Goal: Information Seeking & Learning: Learn about a topic

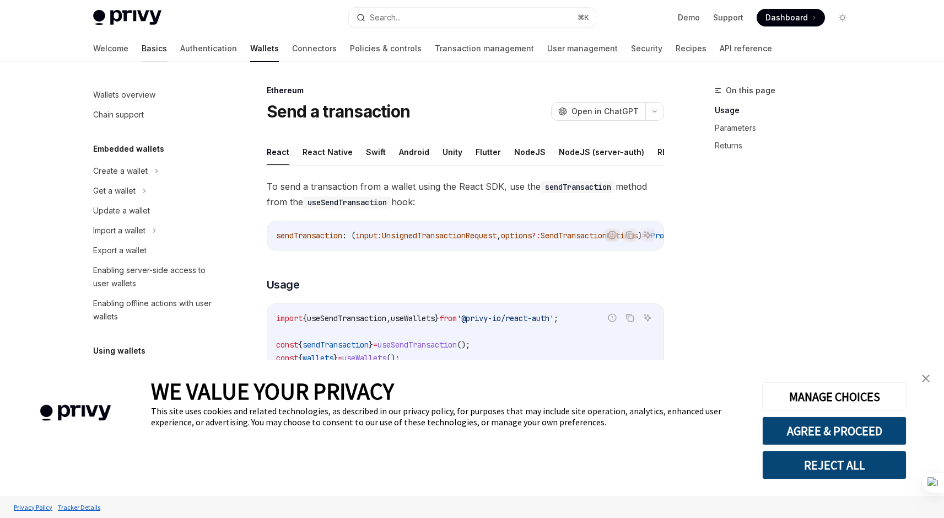
click at [142, 45] on link "Basics" at bounding box center [154, 48] width 25 height 26
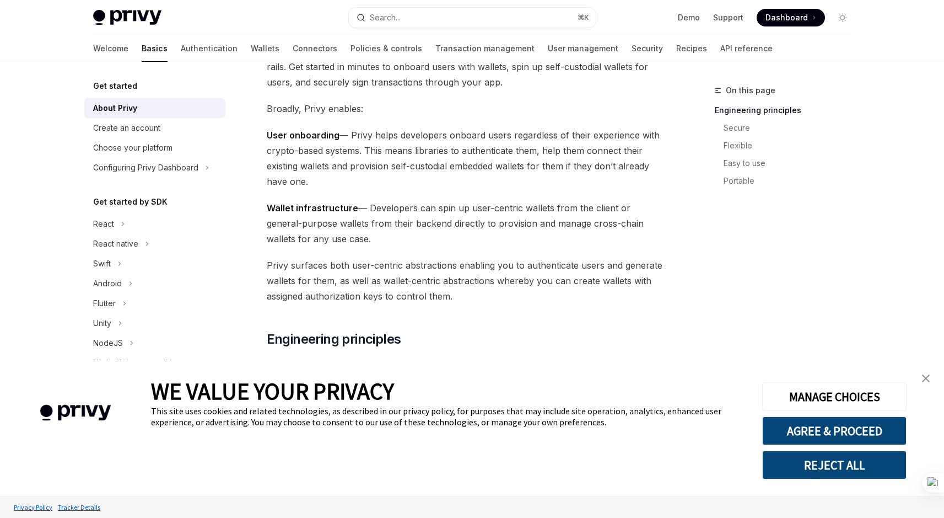
scroll to position [99, 0]
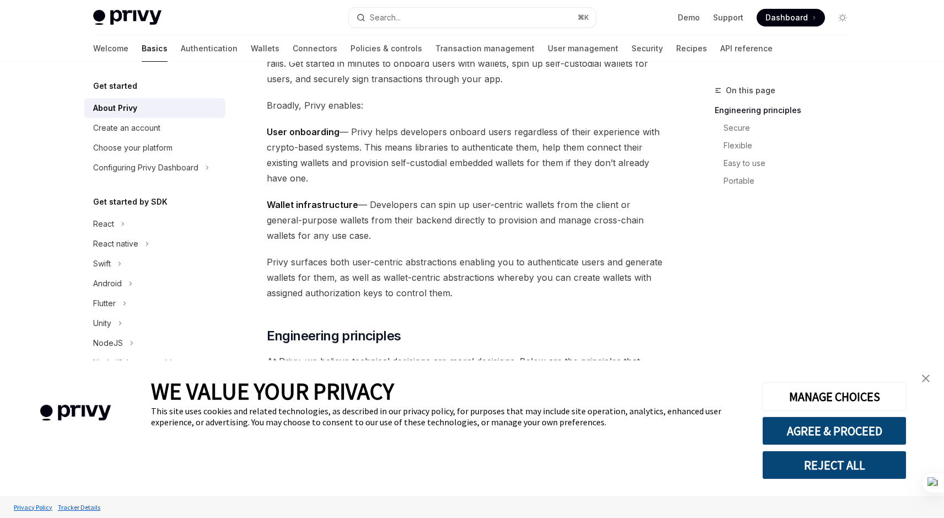
drag, startPoint x: 266, startPoint y: 132, endPoint x: 335, endPoint y: 180, distance: 84.3
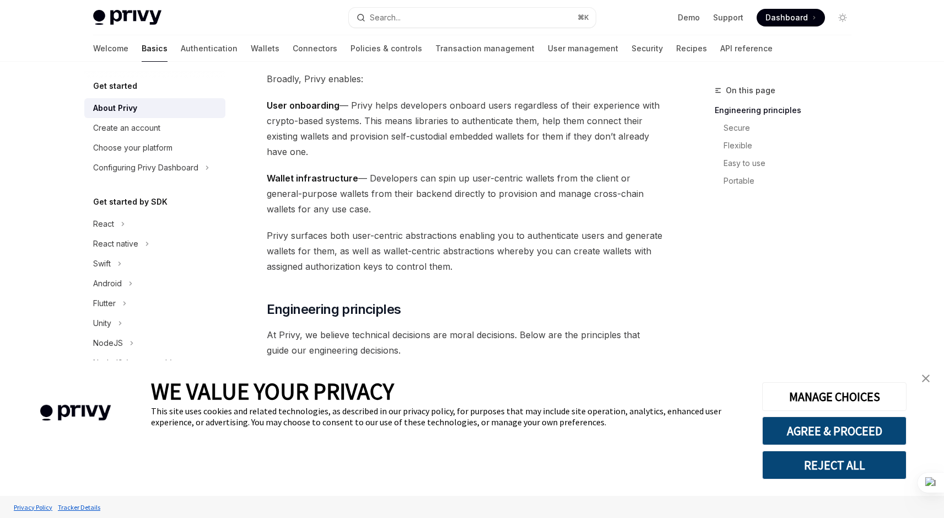
scroll to position [127, 0]
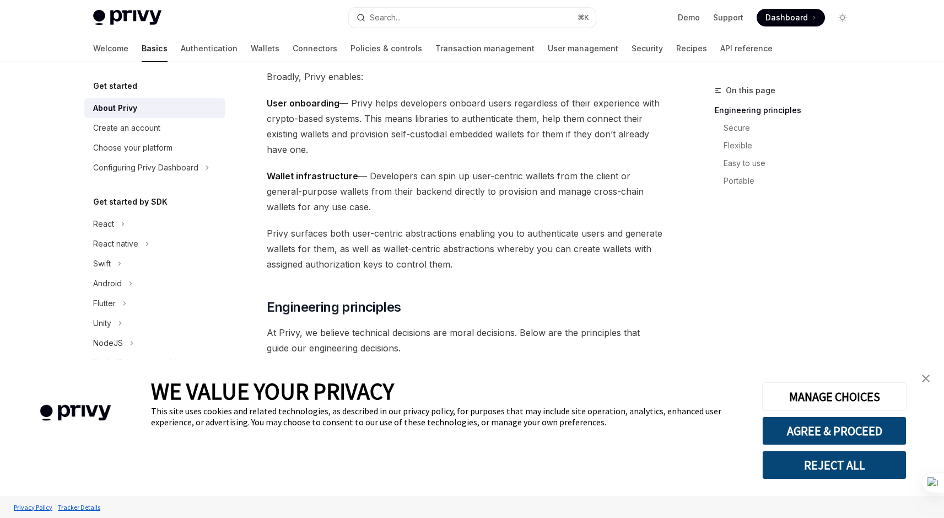
drag, startPoint x: 266, startPoint y: 178, endPoint x: 330, endPoint y: 212, distance: 72.7
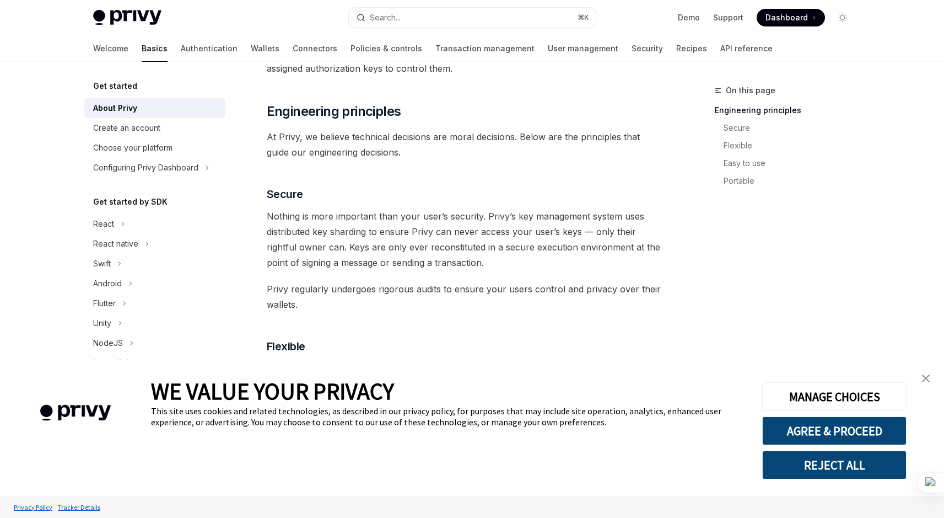
scroll to position [324, 0]
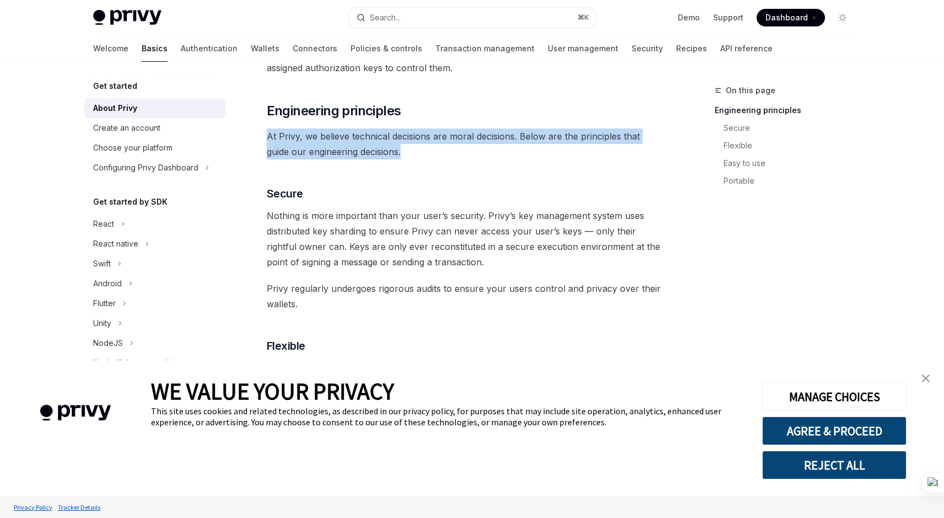
drag, startPoint x: 269, startPoint y: 120, endPoint x: 401, endPoint y: 158, distance: 137.3
click at [401, 158] on div "Privy builds authentication and wallet infrastructure to enable better products…" at bounding box center [466, 385] width 398 height 1140
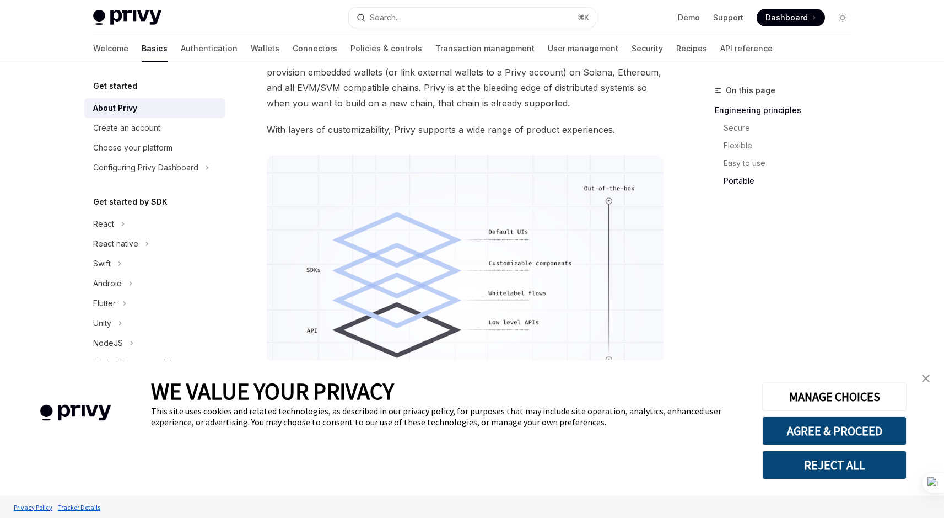
scroll to position [783, 0]
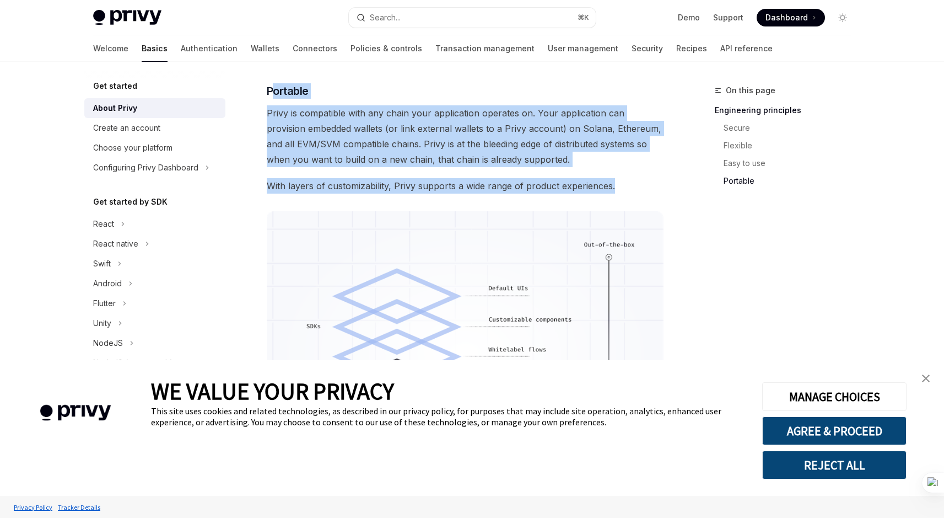
drag, startPoint x: 272, startPoint y: 89, endPoint x: 635, endPoint y: 186, distance: 375.5
click at [635, 186] on span "With layers of customizability, Privy supports a wide range of product experien…" at bounding box center [466, 185] width 398 height 15
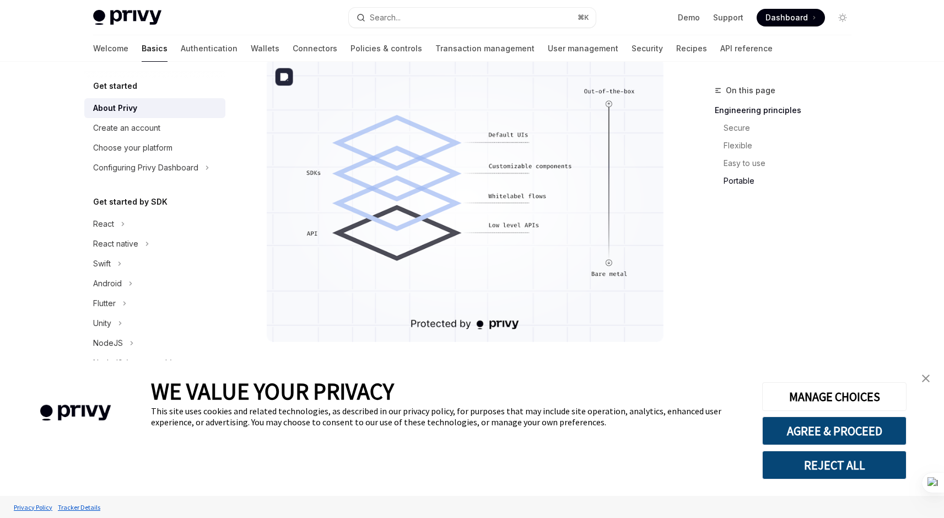
scroll to position [939, 0]
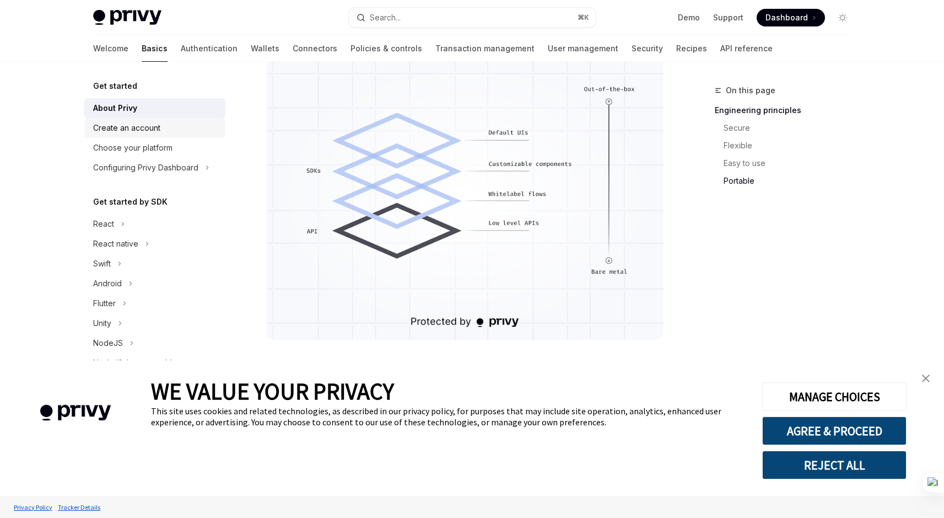
click at [131, 126] on div "Create an account" at bounding box center [126, 127] width 67 height 13
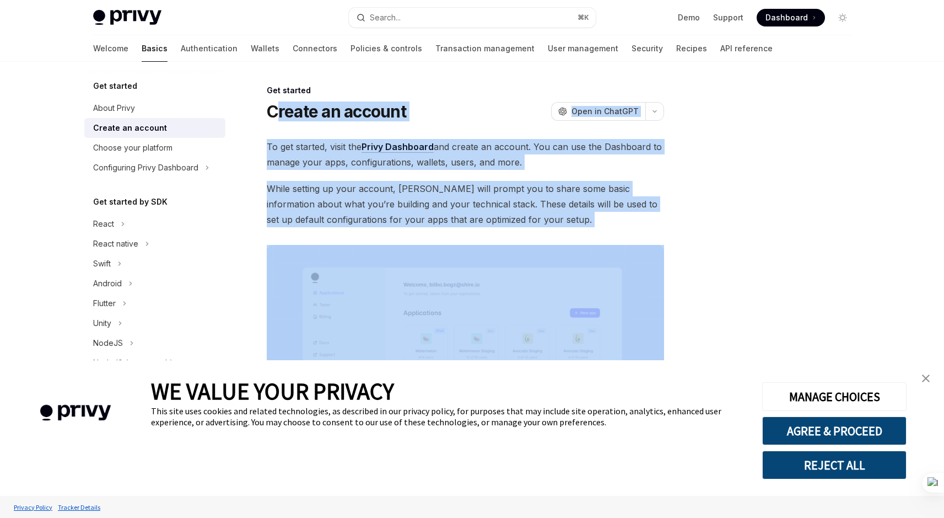
drag, startPoint x: 273, startPoint y: 108, endPoint x: 530, endPoint y: 231, distance: 285.1
click at [530, 231] on div "Get started Create an account OpenAI Open in ChatGPT OpenAI Open in ChatGPT To …" at bounding box center [362, 395] width 609 height 623
click at [533, 228] on div "To get started, visit the Privy Dashboard and create an account. You can use th…" at bounding box center [466, 334] width 398 height 390
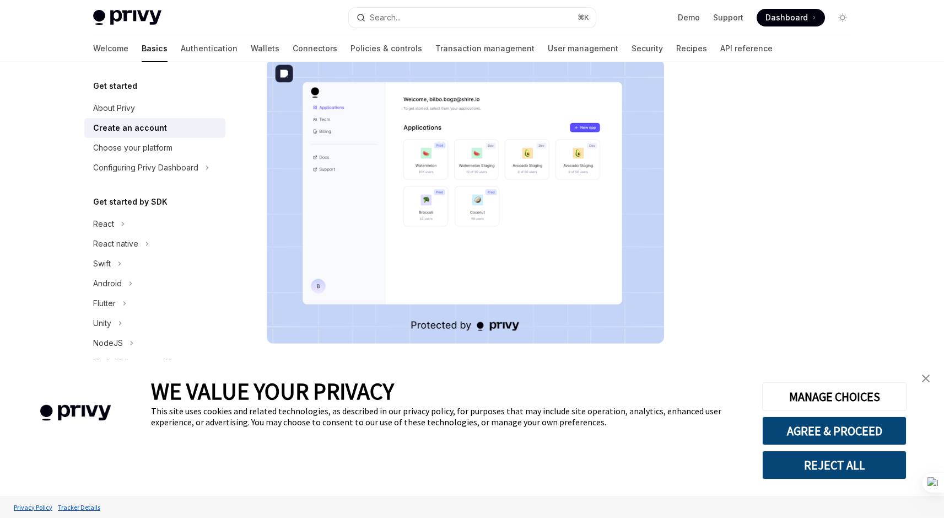
scroll to position [189, 0]
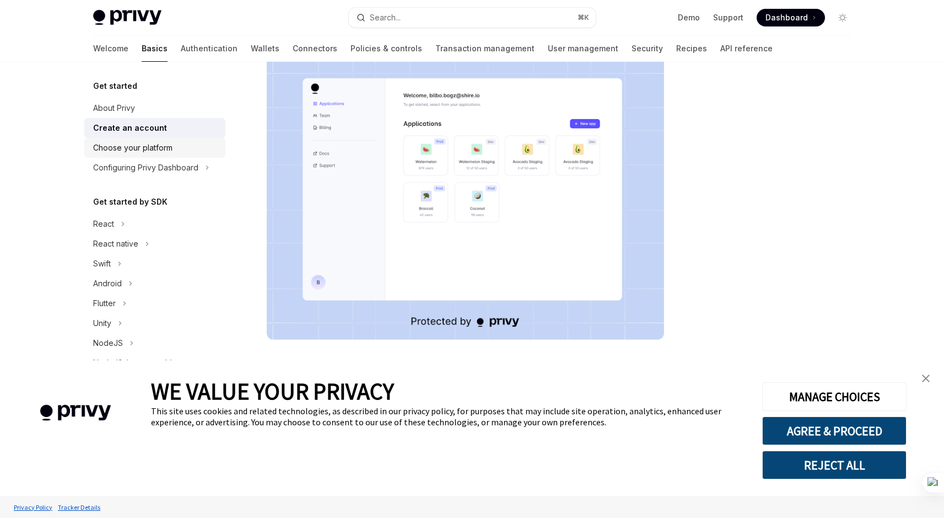
click at [165, 143] on div "Choose your platform" at bounding box center [132, 147] width 79 height 13
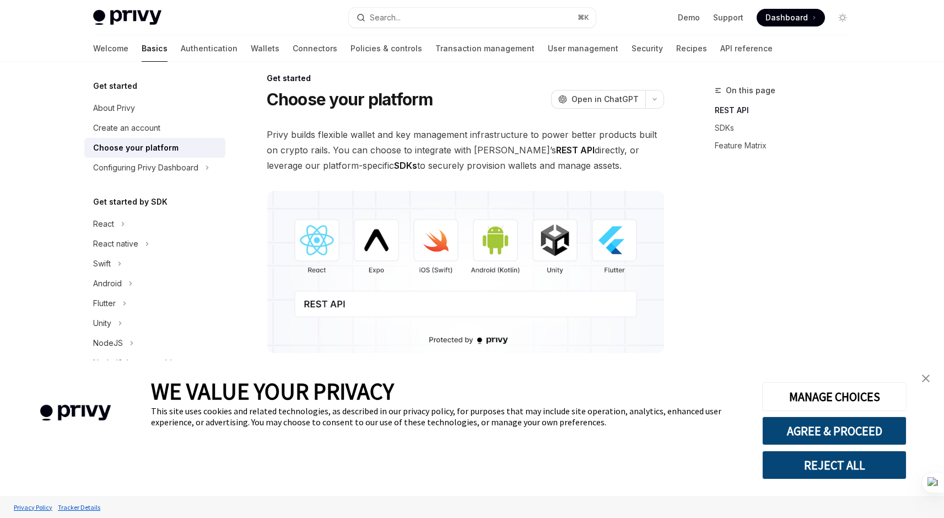
scroll to position [112, 0]
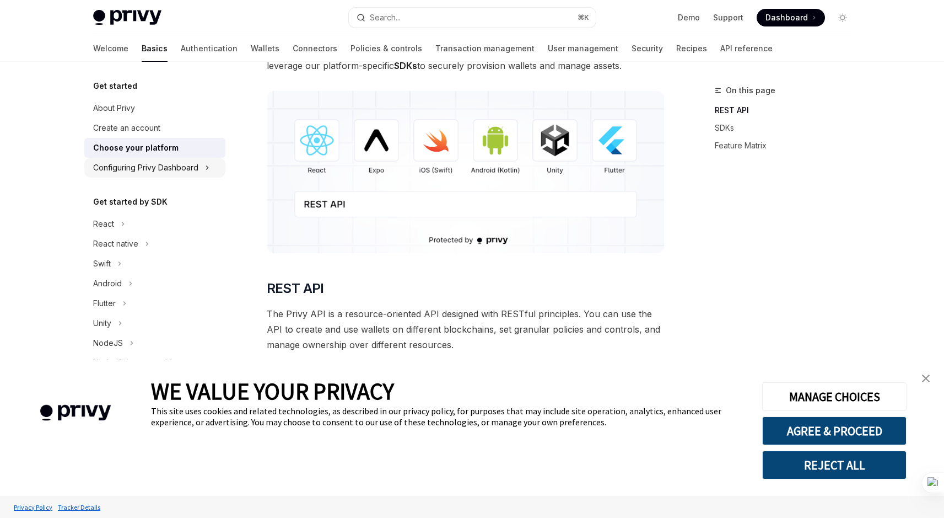
click at [202, 167] on div "Configuring Privy Dashboard" at bounding box center [154, 168] width 141 height 20
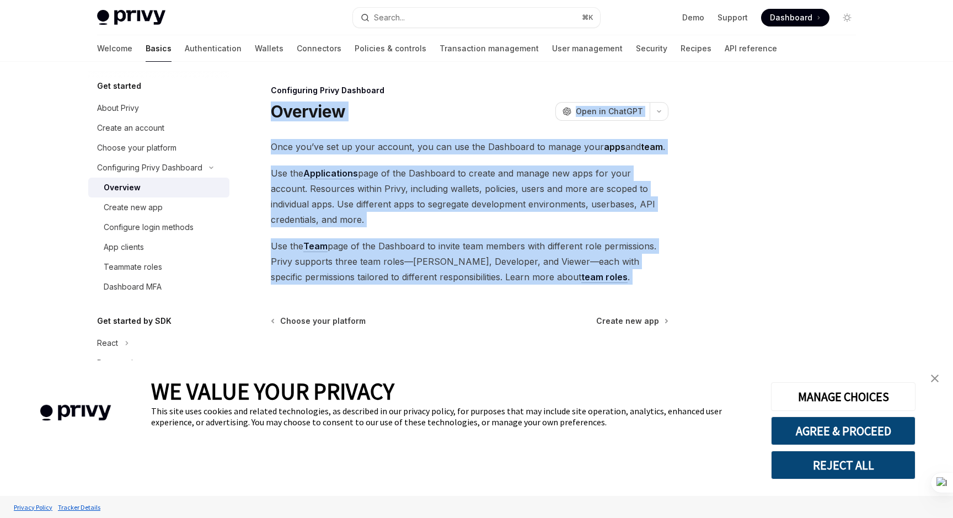
drag, startPoint x: 272, startPoint y: 112, endPoint x: 415, endPoint y: 288, distance: 226.5
click at [415, 287] on div "Configuring Privy Dashboard Overview OpenAI Open in ChatGPT OpenAI Open in Chat…" at bounding box center [366, 301] width 609 height 434
click at [415, 289] on div "Configuring Privy Dashboard Overview OpenAI Open in ChatGPT OpenAI Open in Chat…" at bounding box center [366, 301] width 609 height 434
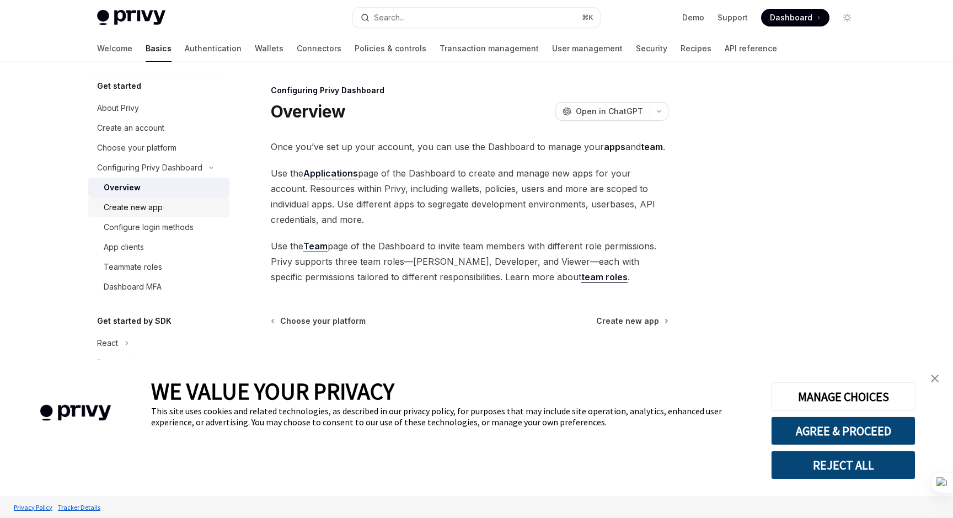
click at [126, 214] on link "Create new app" at bounding box center [158, 207] width 141 height 20
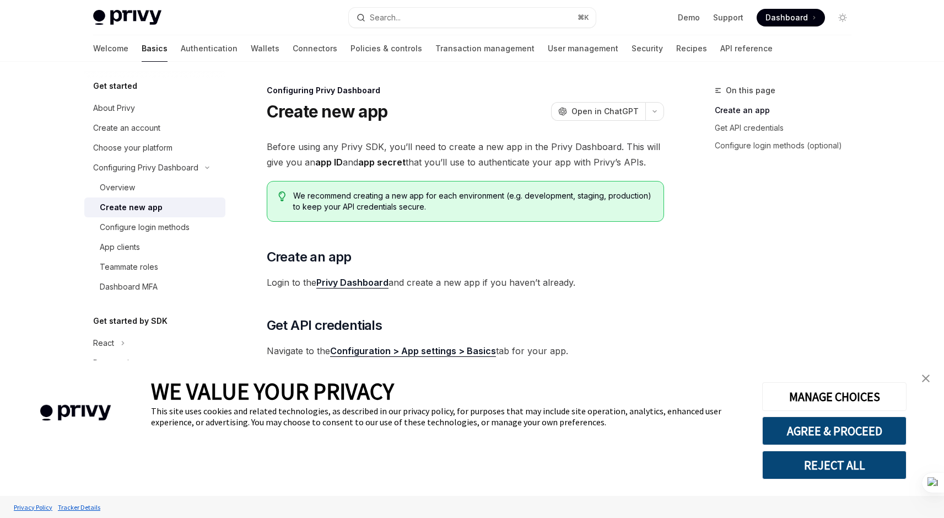
scroll to position [273, 0]
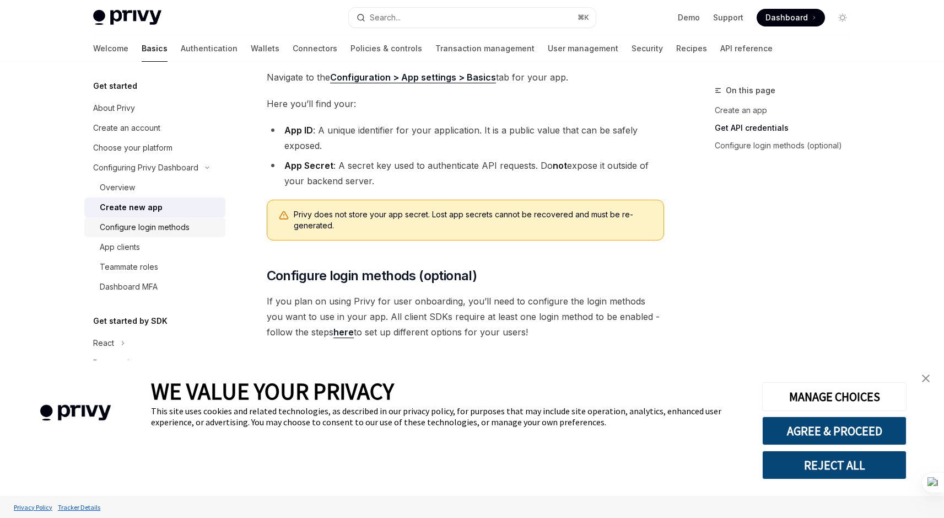
click at [163, 227] on div "Configure login methods" at bounding box center [145, 227] width 90 height 13
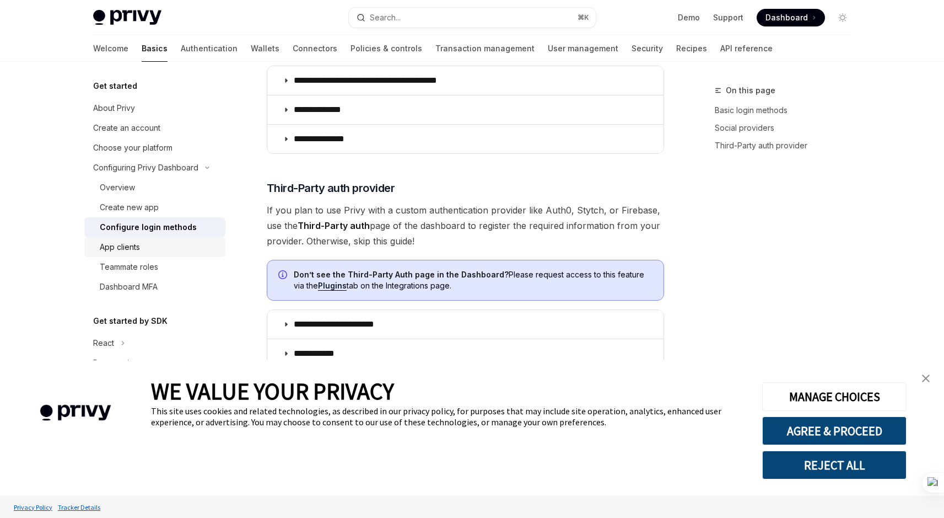
scroll to position [554, 0]
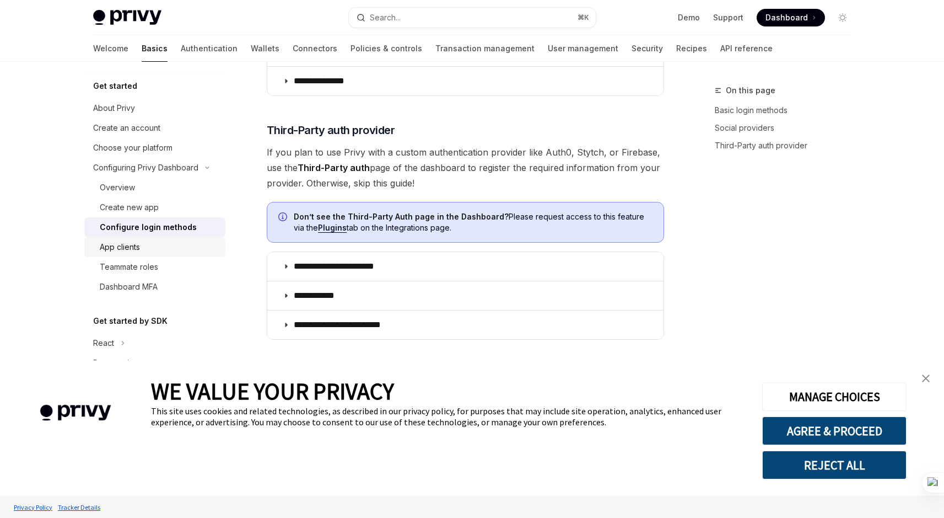
click at [151, 246] on div "App clients" at bounding box center [159, 246] width 119 height 13
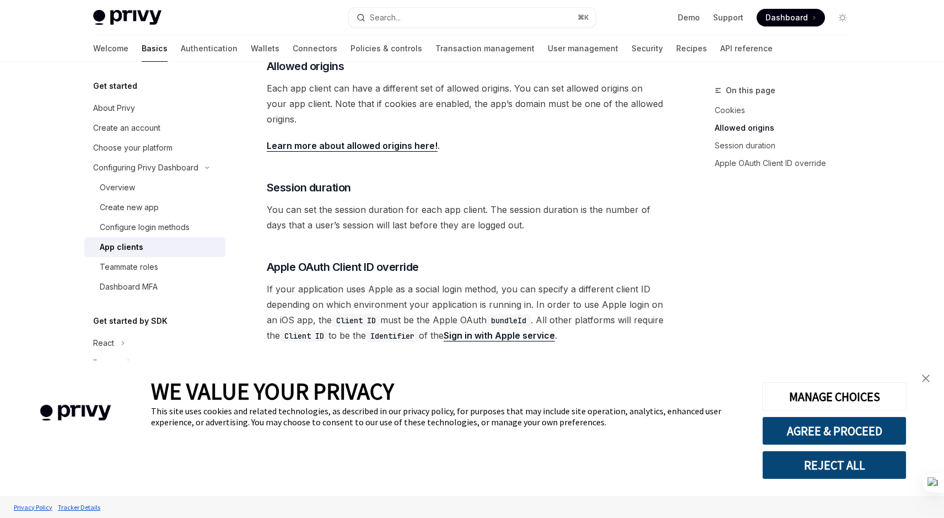
scroll to position [394, 0]
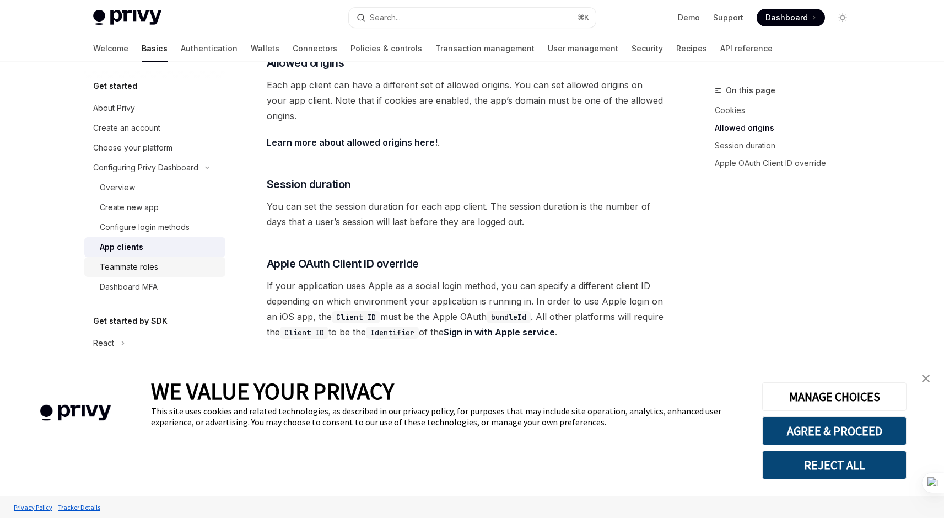
click at [151, 268] on div "Teammate roles" at bounding box center [129, 266] width 58 height 13
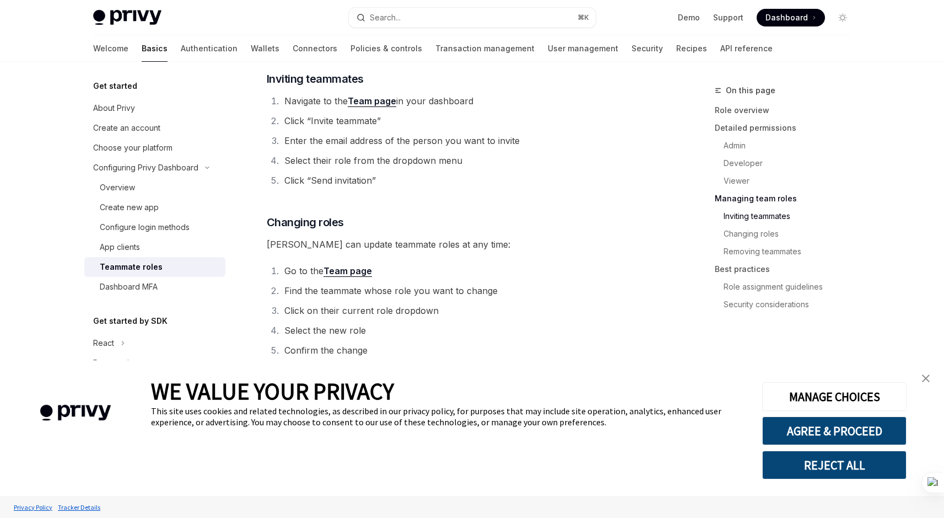
scroll to position [1634, 0]
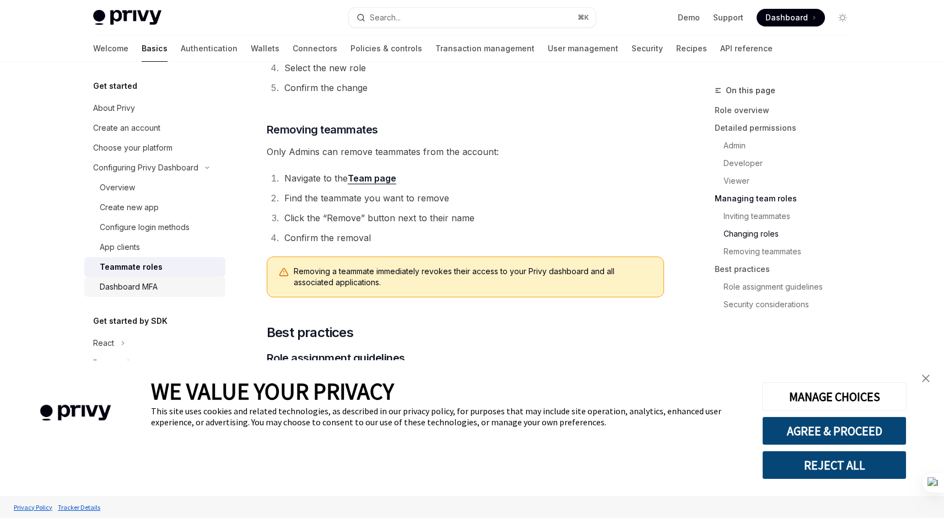
click at [161, 288] on div "Dashboard MFA" at bounding box center [159, 286] width 119 height 13
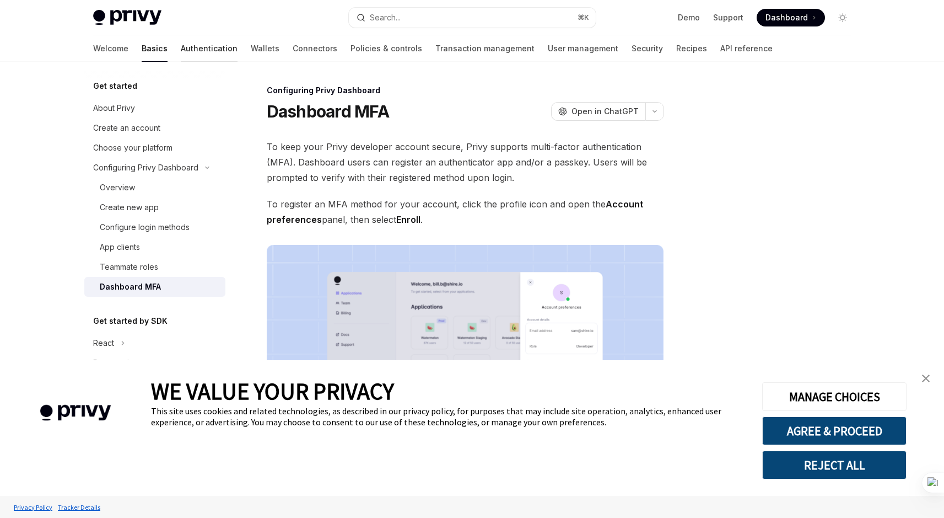
click at [181, 45] on link "Authentication" at bounding box center [209, 48] width 57 height 26
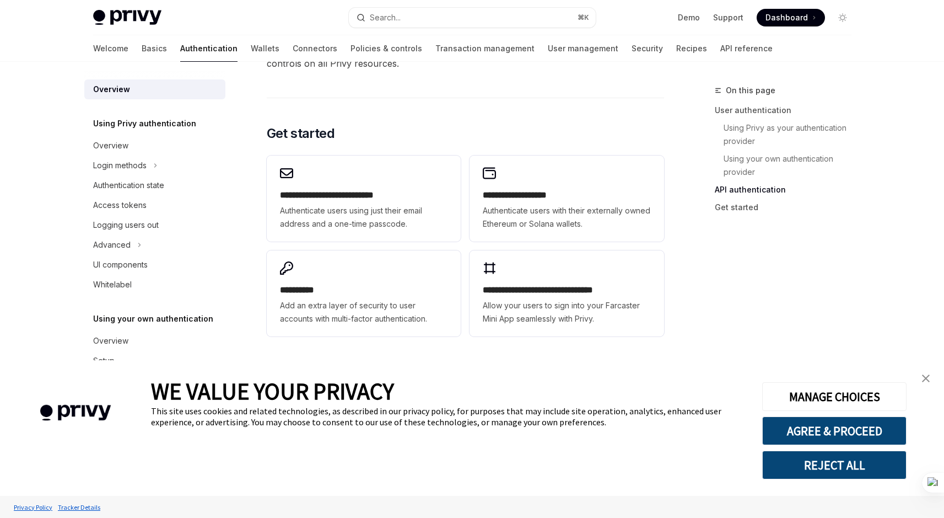
scroll to position [880, 0]
click at [160, 131] on div "Using Privy authentication Overview Login methods Authentication state Access t…" at bounding box center [154, 206] width 141 height 178
click at [142, 144] on div "Overview" at bounding box center [156, 145] width 126 height 13
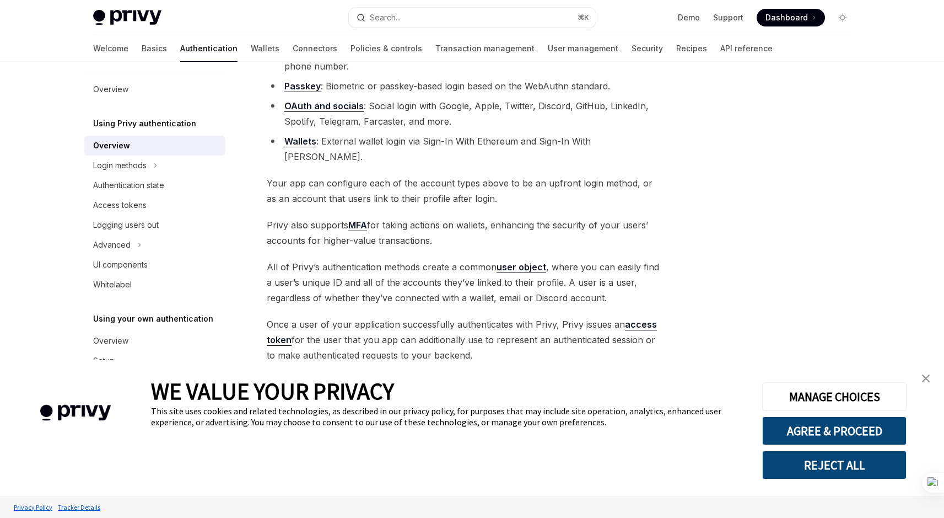
scroll to position [150, 0]
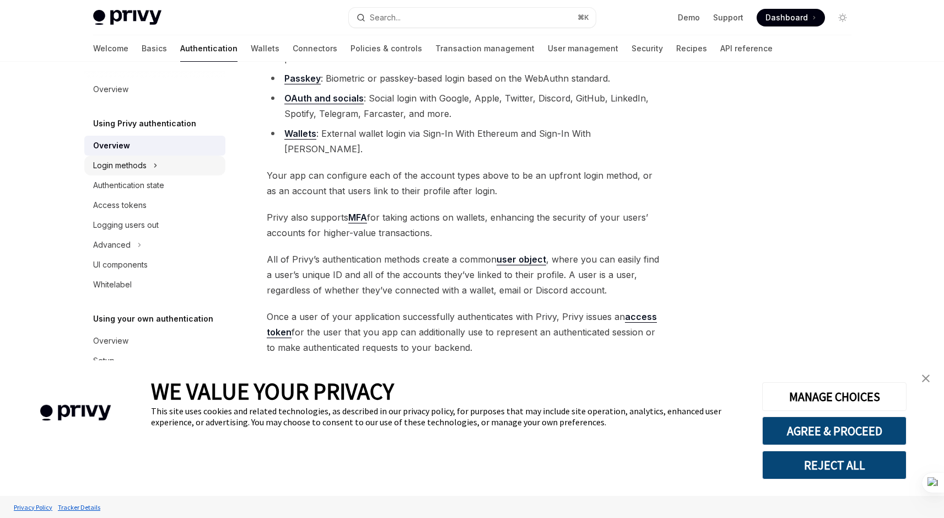
click at [146, 170] on div "Login methods" at bounding box center [119, 165] width 53 height 13
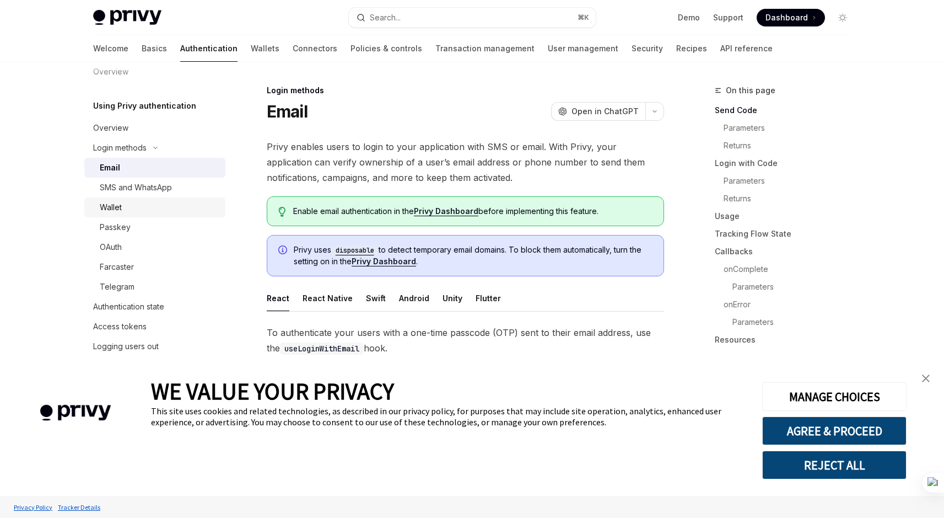
scroll to position [34, 0]
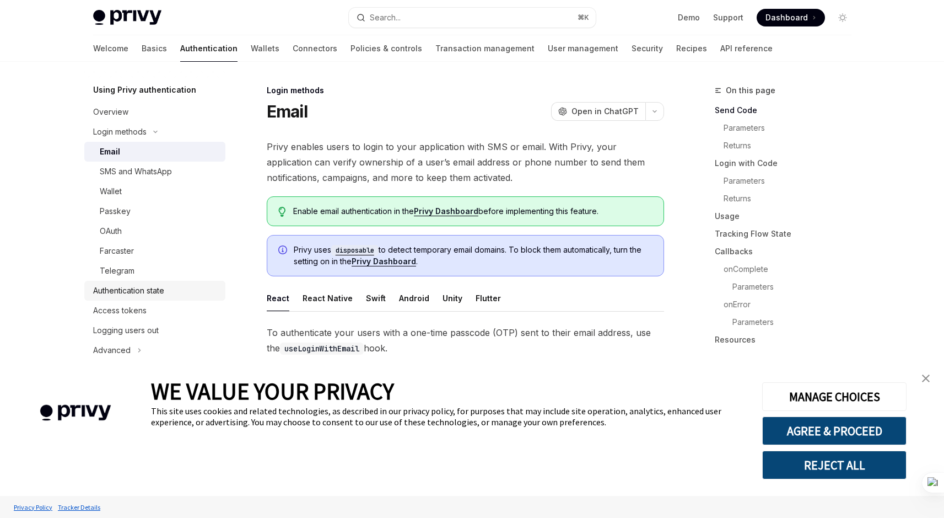
click at [153, 289] on div "Authentication state" at bounding box center [128, 290] width 71 height 13
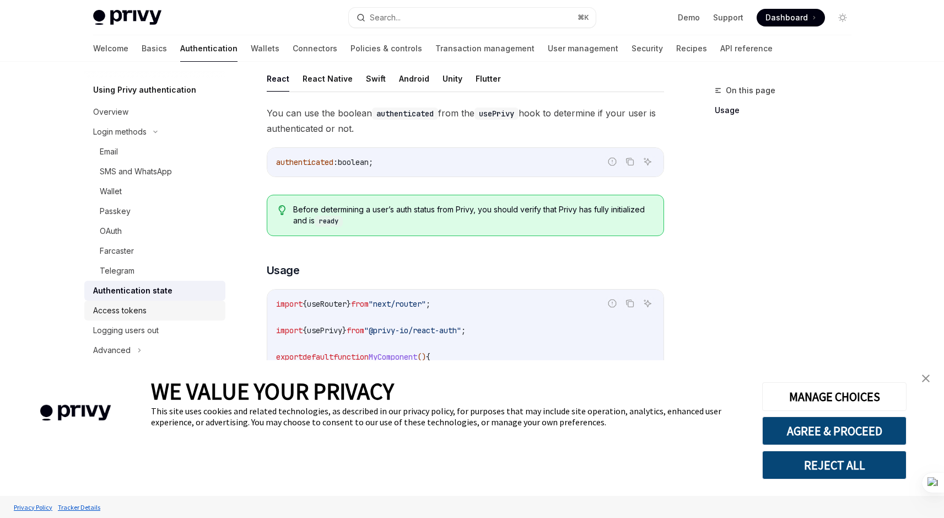
scroll to position [170, 0]
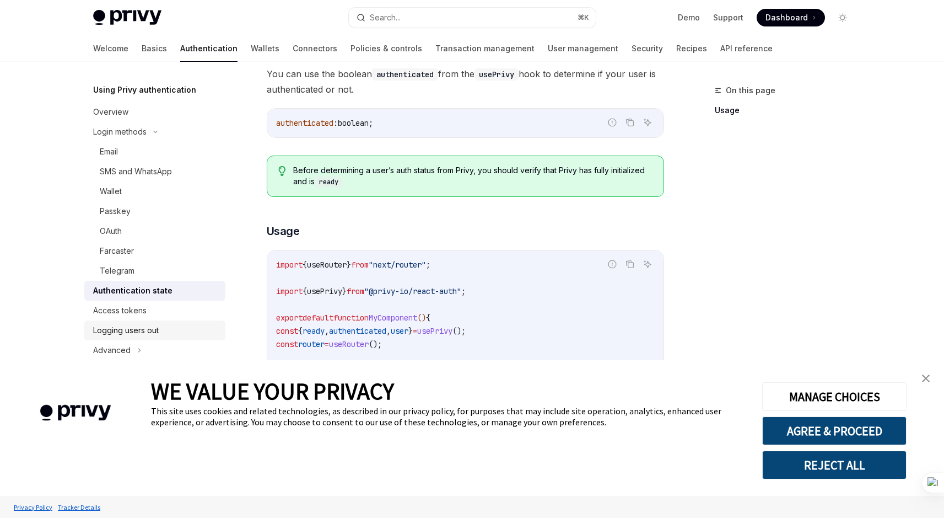
click at [136, 320] on link "Logging users out" at bounding box center [154, 330] width 141 height 20
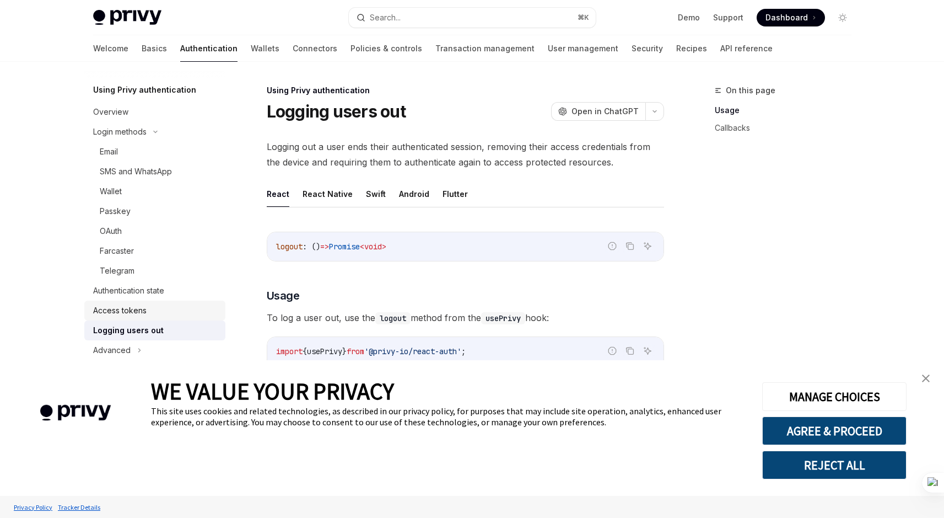
click at [147, 312] on div "Access tokens" at bounding box center [156, 310] width 126 height 13
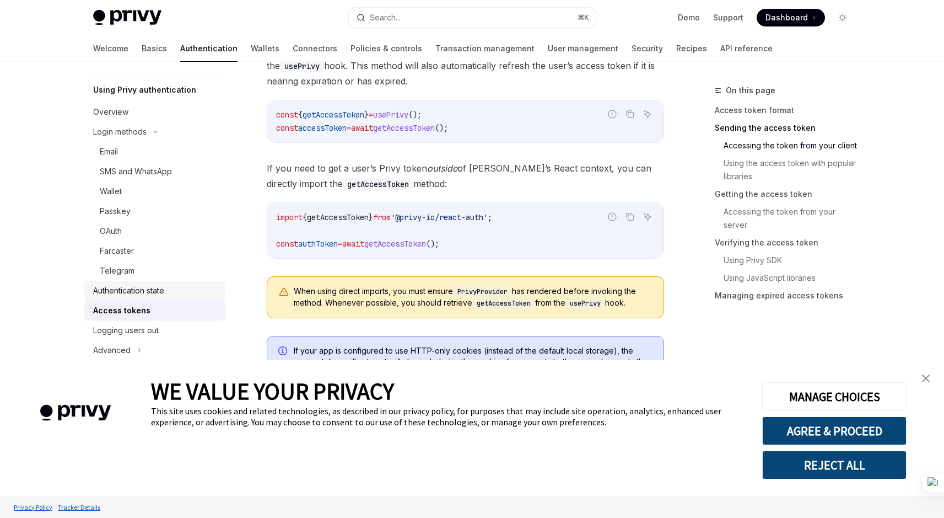
scroll to position [823, 0]
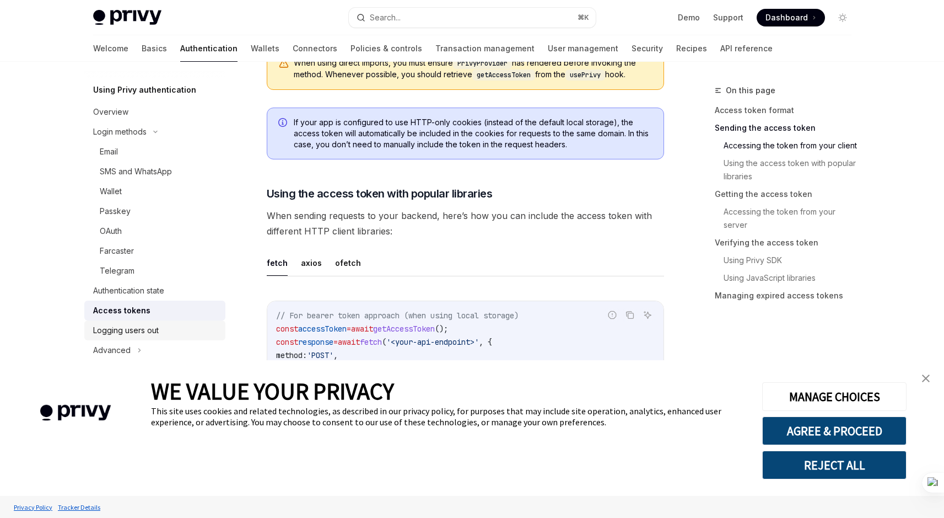
click at [148, 329] on div "Logging users out" at bounding box center [126, 330] width 66 height 13
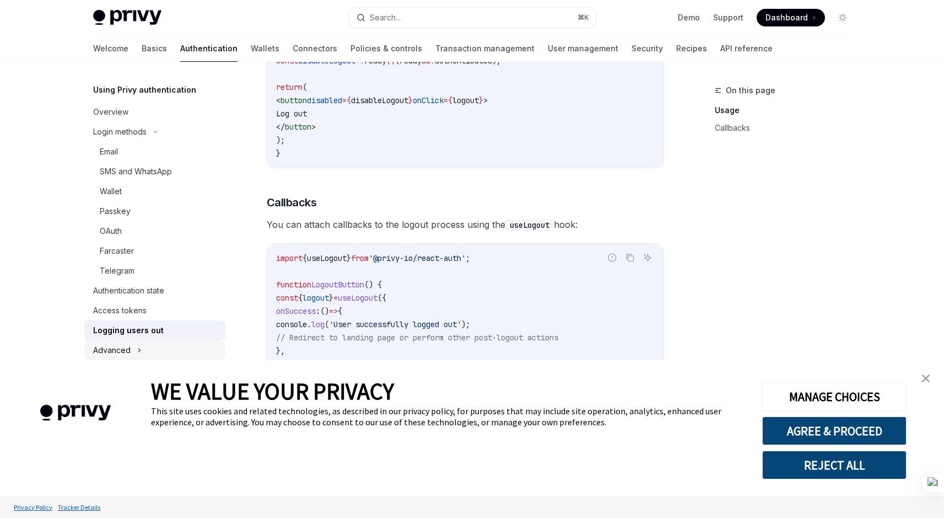
click at [134, 348] on div "Advanced" at bounding box center [154, 350] width 141 height 20
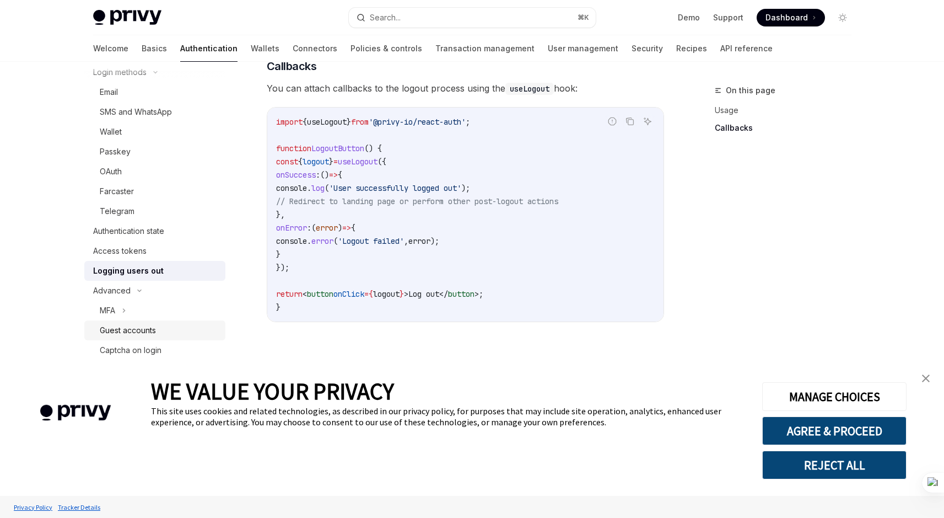
click at [121, 320] on link "Guest accounts" at bounding box center [154, 330] width 141 height 20
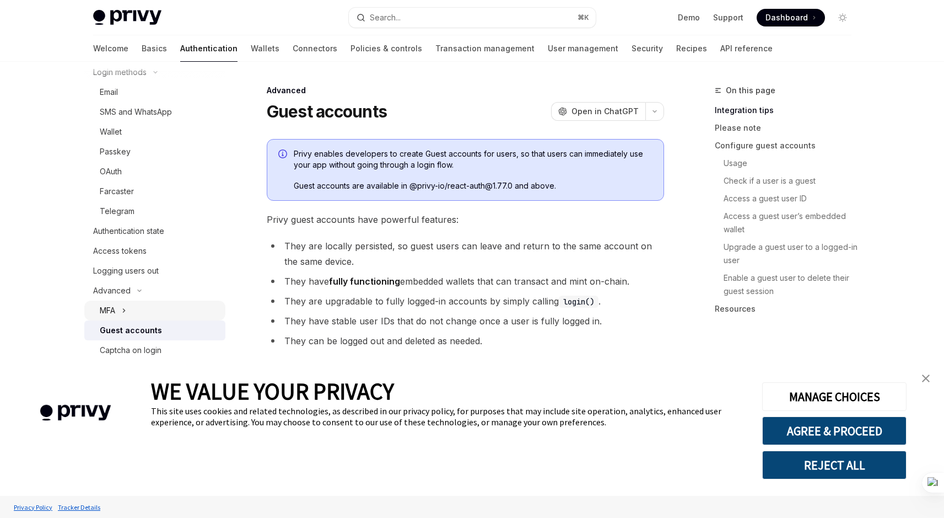
click at [127, 305] on div "MFA" at bounding box center [154, 310] width 141 height 20
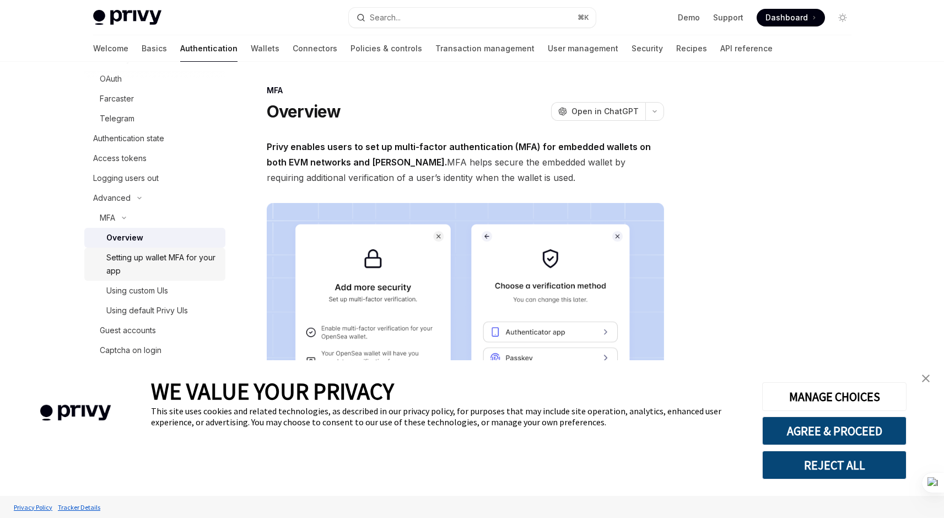
click at [170, 269] on div "Setting up wallet MFA for your app" at bounding box center [162, 264] width 112 height 26
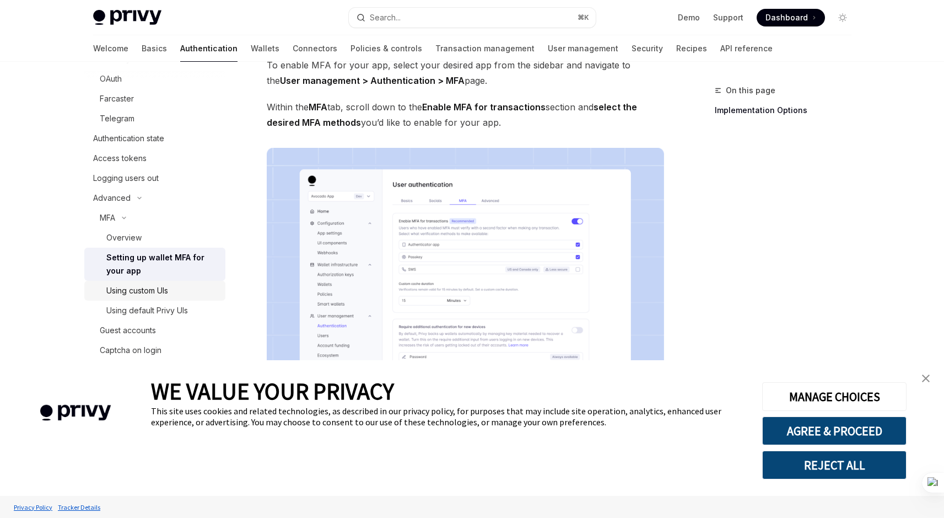
click at [163, 297] on div "Using custom UIs" at bounding box center [137, 290] width 62 height 13
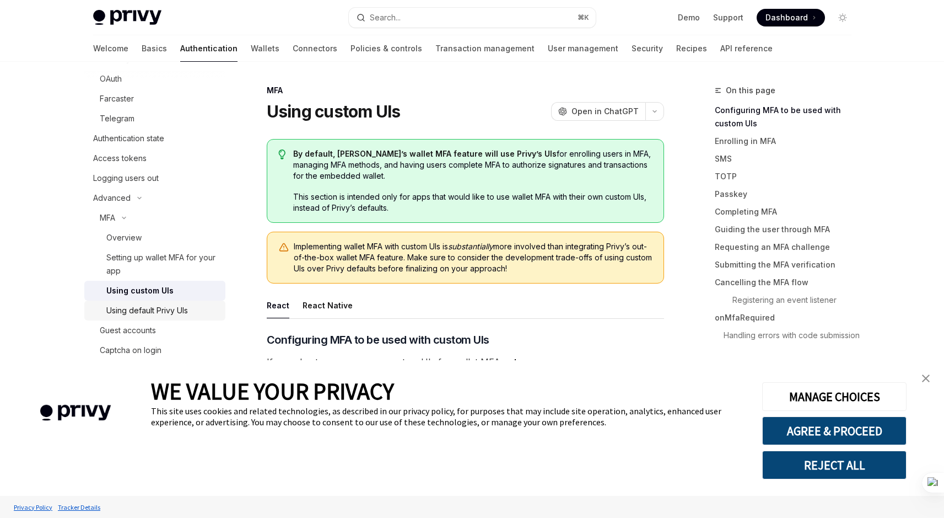
click at [152, 319] on link "Using default Privy UIs" at bounding box center [154, 310] width 141 height 20
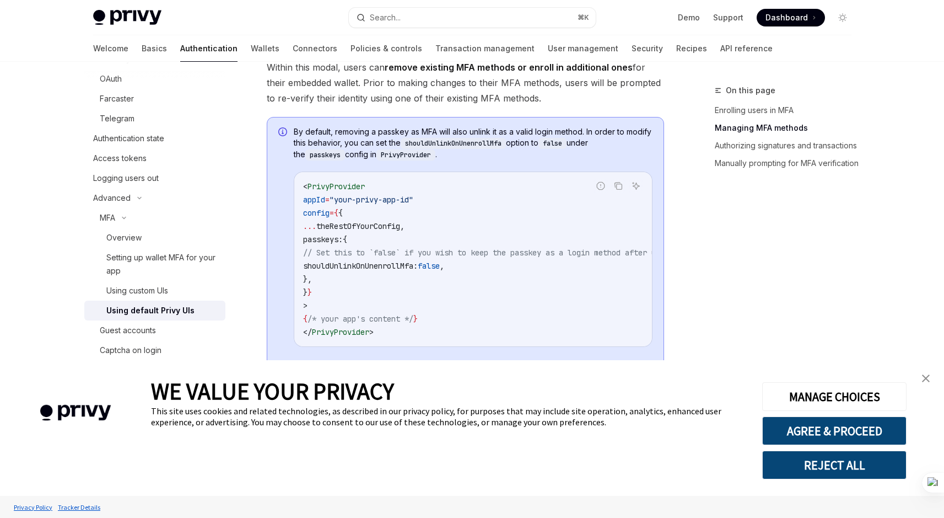
click at [192, 48] on div "Welcome Basics Authentication Wallets Connectors Policies & controls Transactio…" at bounding box center [433, 48] width 680 height 26
click at [251, 44] on link "Wallets" at bounding box center [265, 48] width 29 height 26
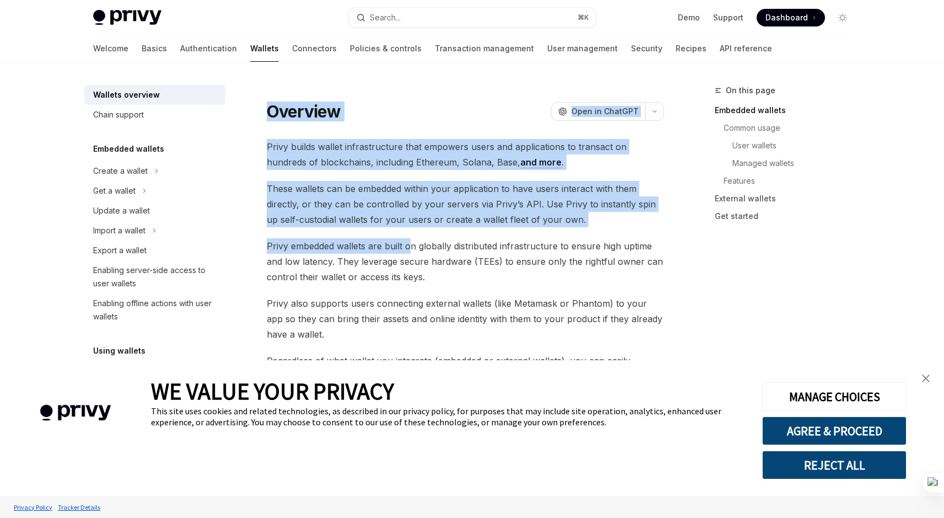
drag, startPoint x: 266, startPoint y: 112, endPoint x: 409, endPoint y: 247, distance: 196.2
click at [409, 247] on span "Privy embedded wallets are built on globally distributed infrastructure to ensu…" at bounding box center [466, 261] width 398 height 46
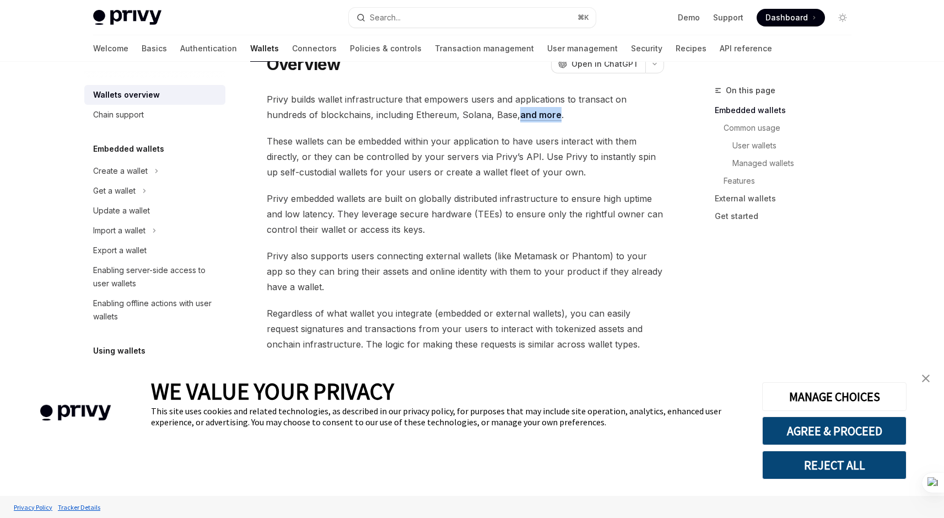
scroll to position [49, 0]
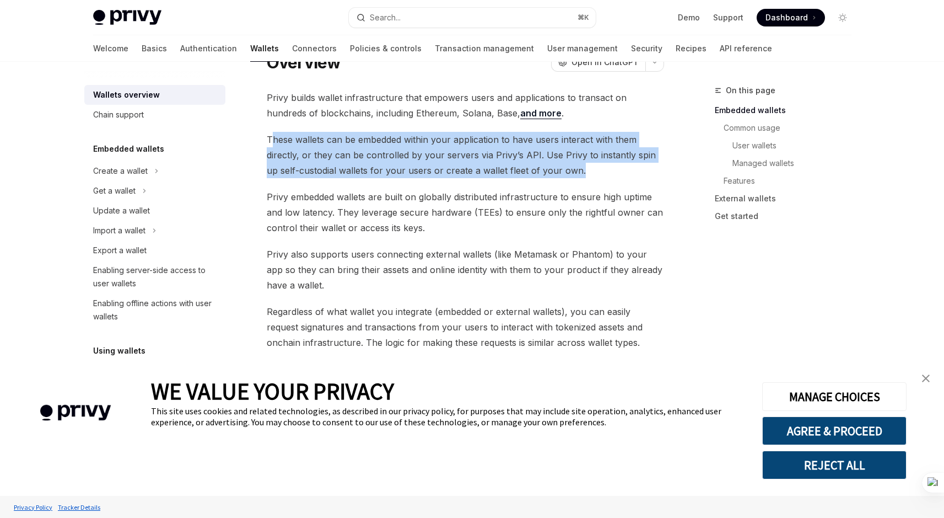
drag, startPoint x: 270, startPoint y: 143, endPoint x: 568, endPoint y: 169, distance: 298.8
click at [568, 169] on span "These wallets can be embedded within your application to have users interact wi…" at bounding box center [466, 155] width 398 height 46
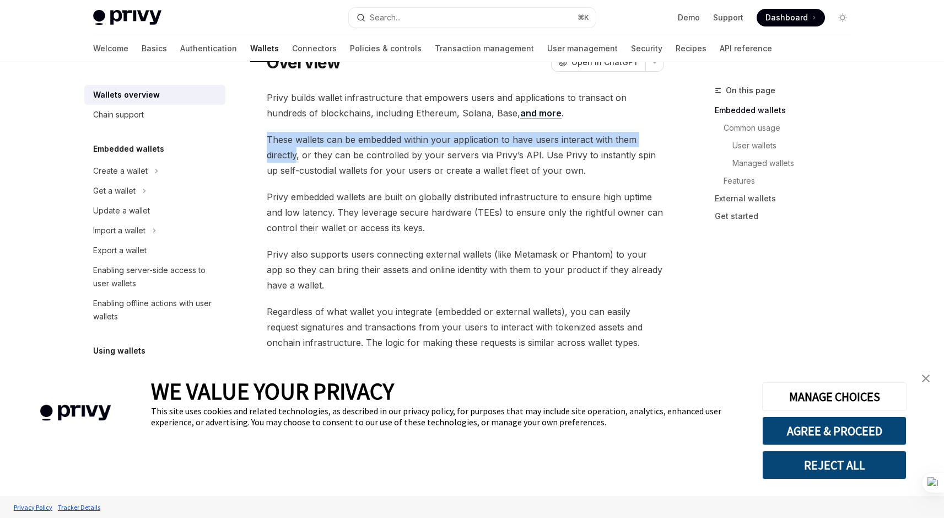
drag, startPoint x: 265, startPoint y: 136, endPoint x: 297, endPoint y: 154, distance: 37.0
click at [297, 154] on span "These wallets can be embedded within your application to have users interact wi…" at bounding box center [466, 155] width 398 height 46
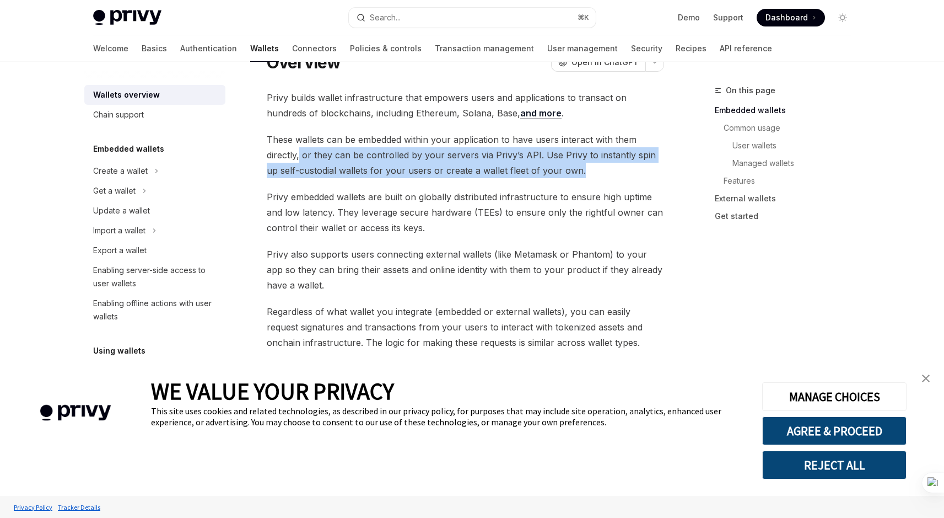
drag, startPoint x: 299, startPoint y: 154, endPoint x: 600, endPoint y: 172, distance: 302.1
click at [600, 172] on span "These wallets can be embedded within your application to have users interact wi…" at bounding box center [466, 155] width 398 height 46
click at [601, 172] on span "These wallets can be embedded within your application to have users interact wi…" at bounding box center [466, 155] width 398 height 46
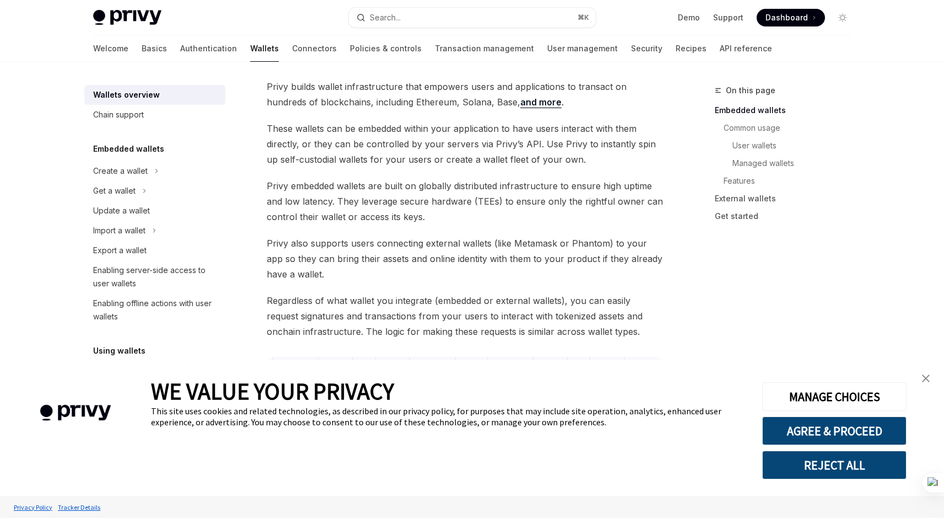
scroll to position [61, 0]
click at [495, 159] on span "These wallets can be embedded within your application to have users interact wi…" at bounding box center [466, 143] width 398 height 46
copy span "fleet"
click at [597, 161] on span "These wallets can be embedded within your application to have users interact wi…" at bounding box center [466, 143] width 398 height 46
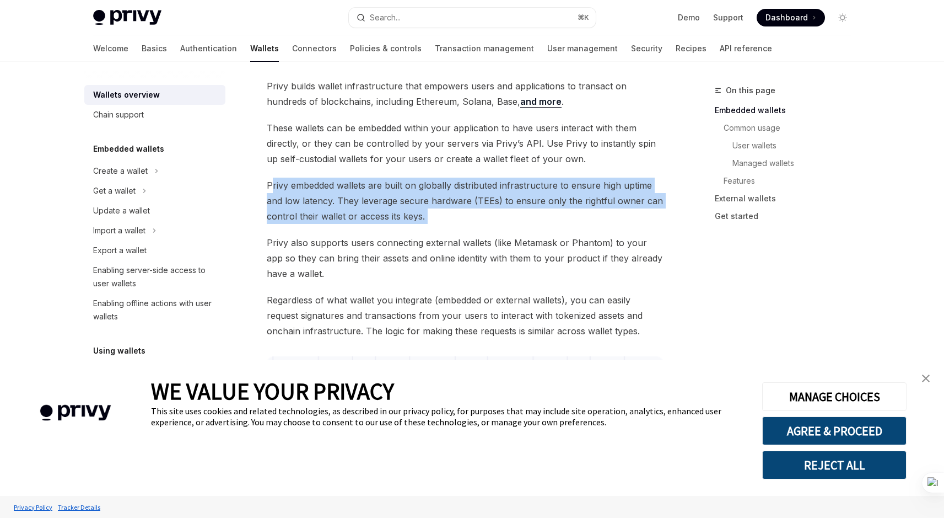
drag, startPoint x: 271, startPoint y: 182, endPoint x: 442, endPoint y: 225, distance: 175.7
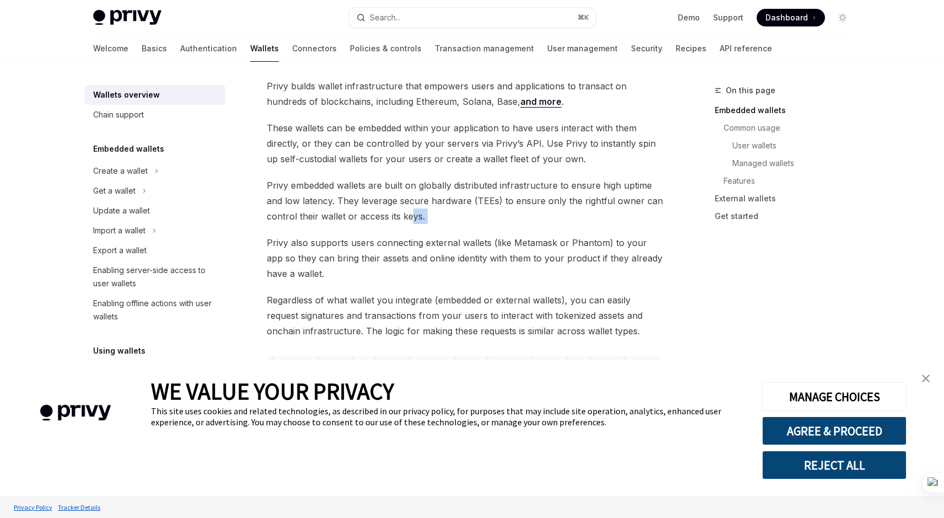
drag, startPoint x: 453, startPoint y: 225, endPoint x: 413, endPoint y: 220, distance: 40.6
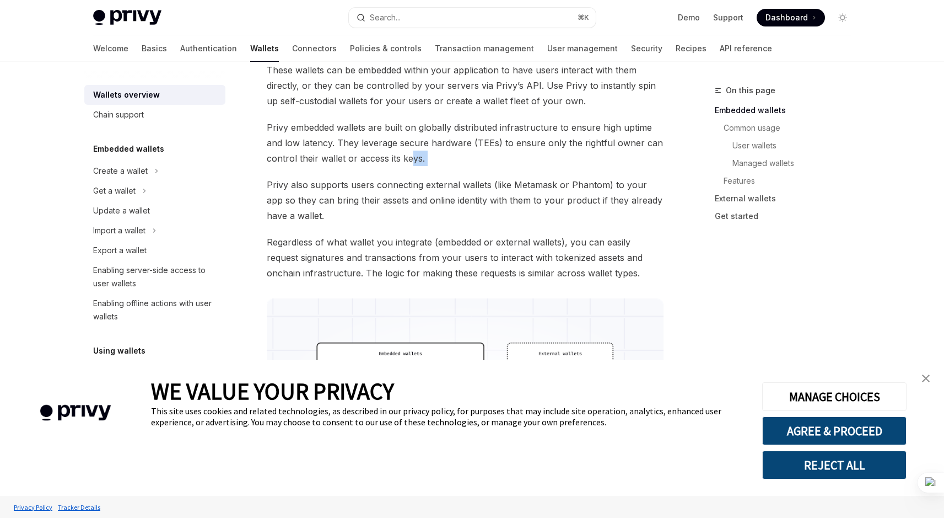
scroll to position [148, 0]
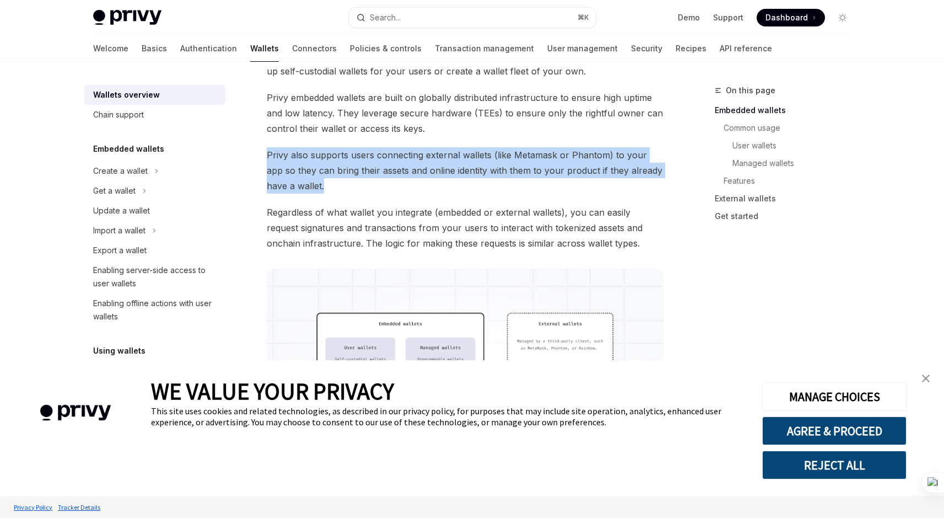
drag, startPoint x: 266, startPoint y: 157, endPoint x: 347, endPoint y: 188, distance: 86.4
click at [347, 188] on span "Privy also supports users connecting external wallets (like Metamask or Phantom…" at bounding box center [466, 170] width 398 height 46
click at [498, 156] on span "Privy also supports users connecting external wallets (like Metamask or Phantom…" at bounding box center [466, 170] width 398 height 46
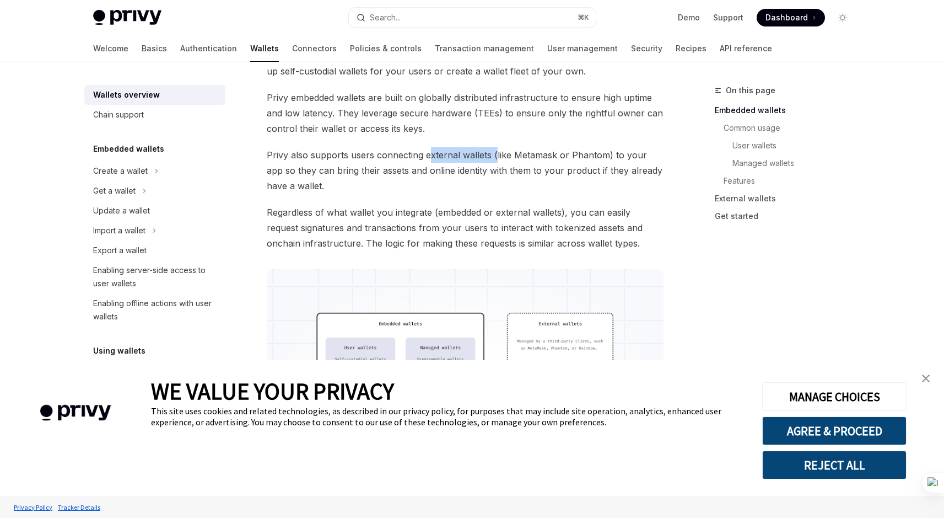
drag, startPoint x: 493, startPoint y: 156, endPoint x: 428, endPoint y: 152, distance: 65.2
click at [428, 152] on span "Privy also supports users connecting external wallets (like Metamask or Phantom…" at bounding box center [466, 170] width 398 height 46
click at [427, 152] on span "Privy also supports users connecting external wallets (like Metamask or Phantom…" at bounding box center [466, 170] width 398 height 46
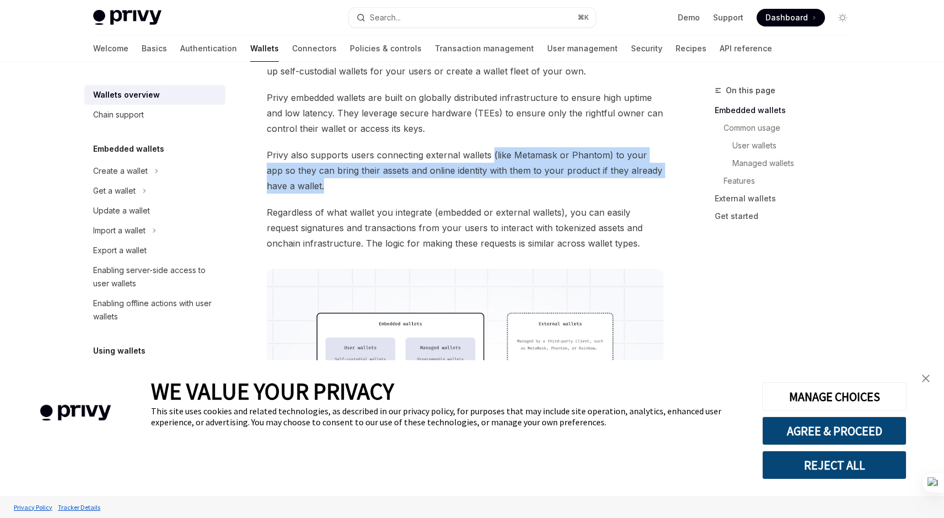
drag, startPoint x: 490, startPoint y: 152, endPoint x: 303, endPoint y: 185, distance: 189.9
click at [303, 185] on span "Privy also supports users connecting external wallets (like Metamask or Phantom…" at bounding box center [466, 170] width 398 height 46
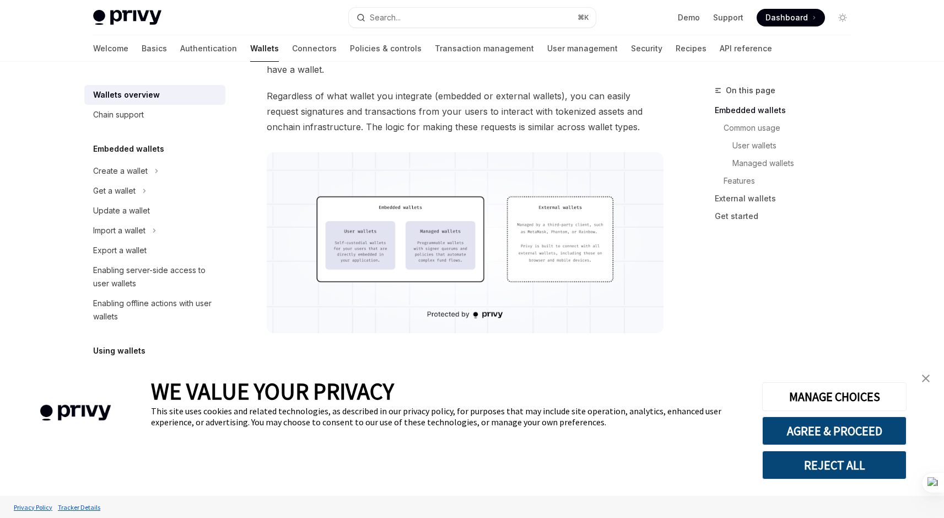
scroll to position [266, 0]
click at [123, 110] on div "Chain support" at bounding box center [118, 114] width 51 height 13
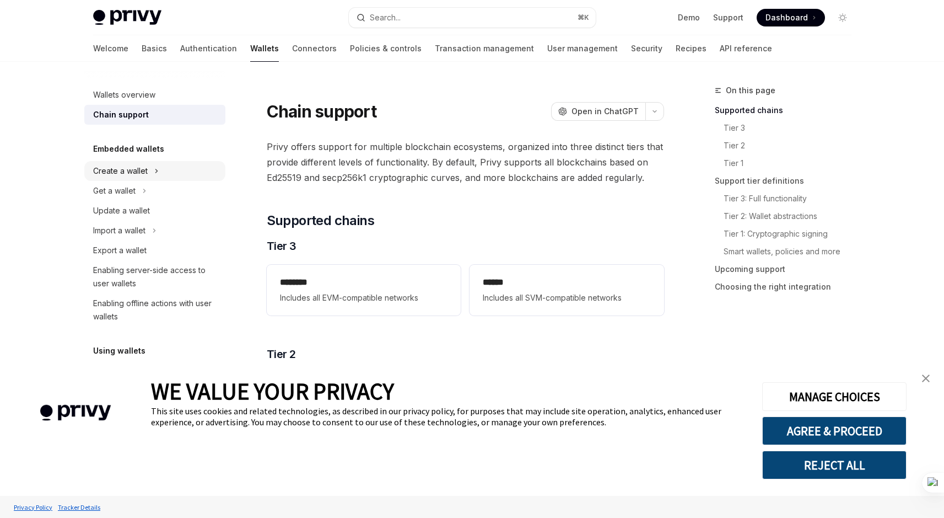
click at [153, 173] on div "Create a wallet" at bounding box center [154, 171] width 141 height 20
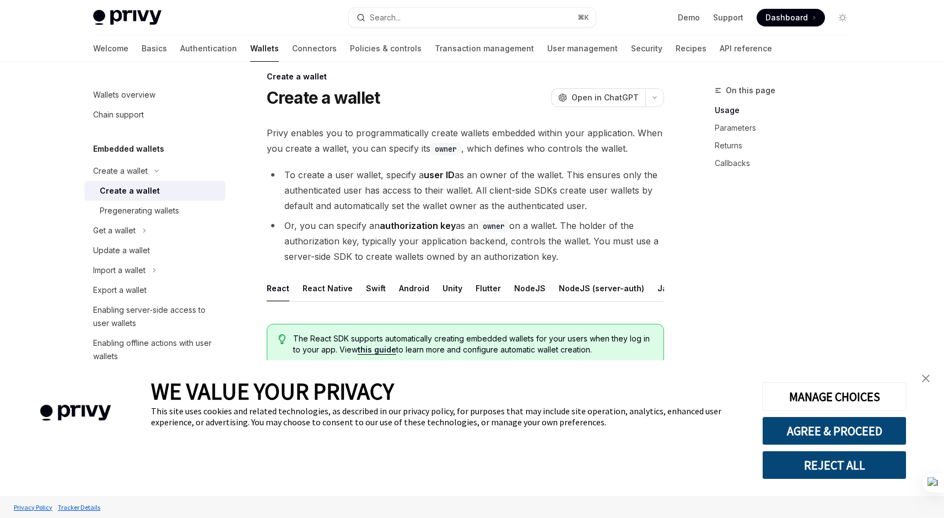
scroll to position [17, 0]
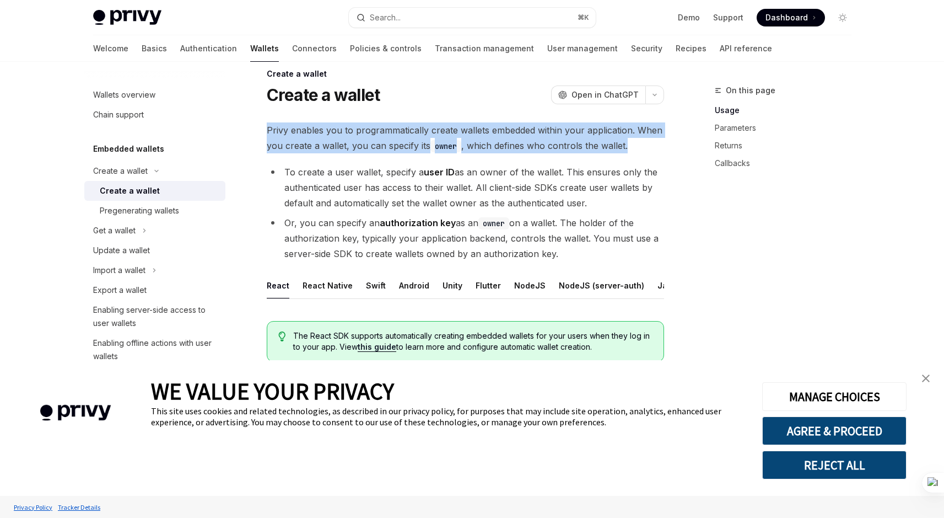
drag, startPoint x: 267, startPoint y: 128, endPoint x: 637, endPoint y: 148, distance: 370.5
click at [637, 148] on span "Privy enables you to programmatically create wallets embedded within your appli…" at bounding box center [466, 137] width 398 height 31
drag, startPoint x: 642, startPoint y: 147, endPoint x: 265, endPoint y: 131, distance: 377.5
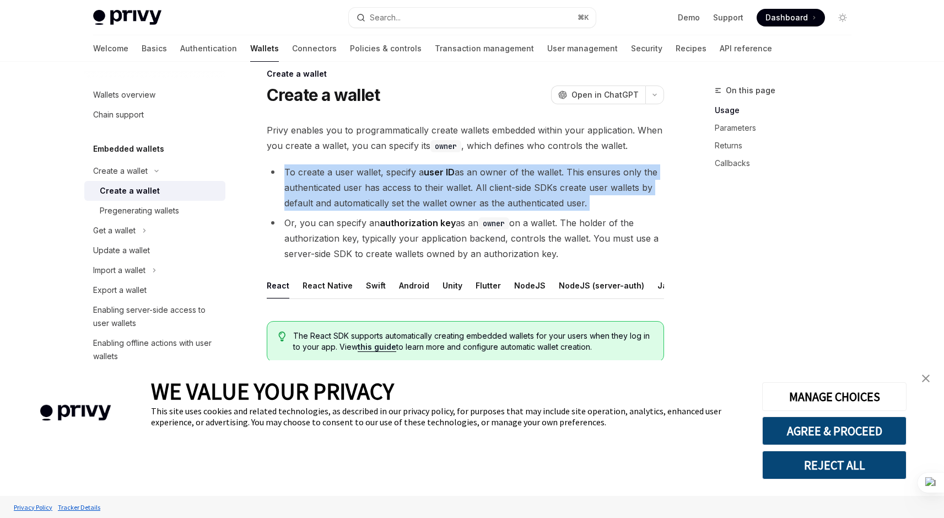
drag, startPoint x: 281, startPoint y: 171, endPoint x: 601, endPoint y: 211, distance: 322.8
click at [601, 211] on ul "To create a user wallet, specify a user ID as an owner of the wallet. This ensu…" at bounding box center [466, 212] width 398 height 97
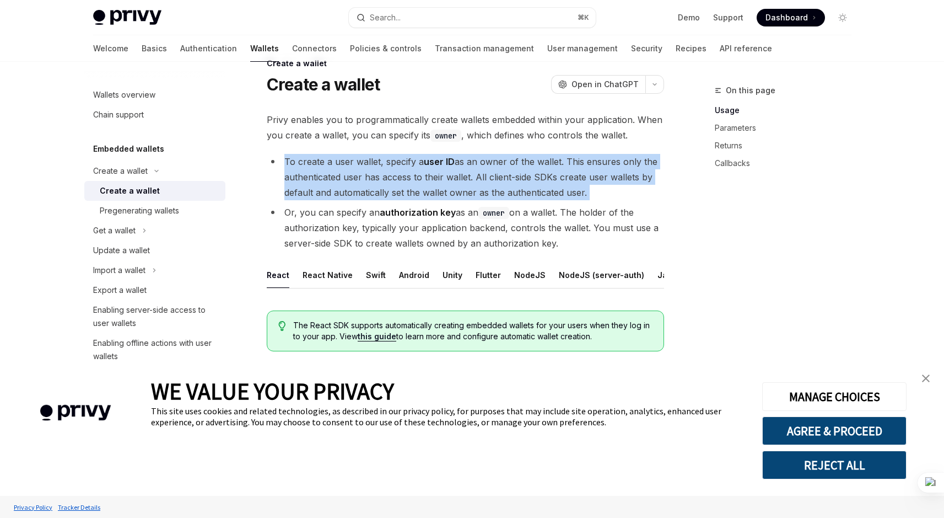
scroll to position [31, 0]
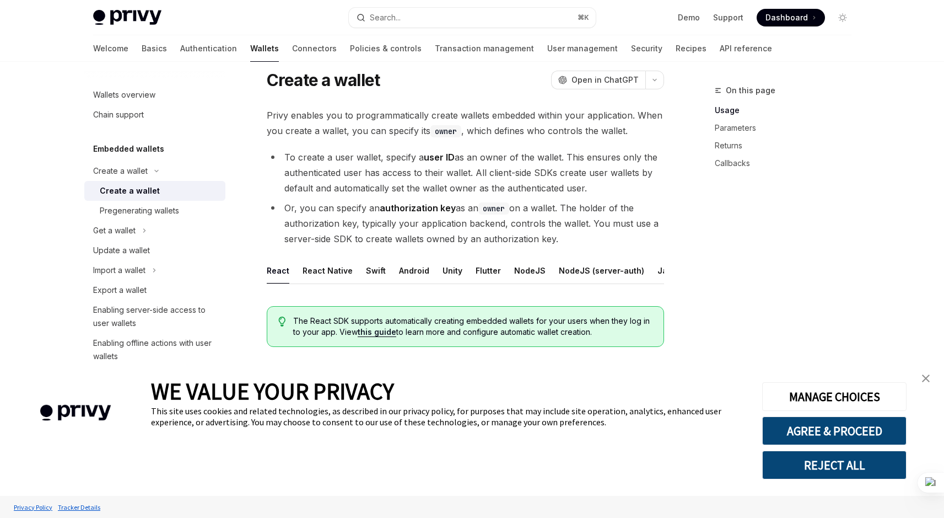
click at [567, 160] on li "To create a user wallet, specify a user ID as an owner of the wallet. This ensu…" at bounding box center [466, 172] width 398 height 46
drag, startPoint x: 565, startPoint y: 157, endPoint x: 589, endPoint y: 185, distance: 37.6
click at [589, 185] on li "To create a user wallet, specify a user ID as an owner of the wallet. This ensu…" at bounding box center [466, 172] width 398 height 46
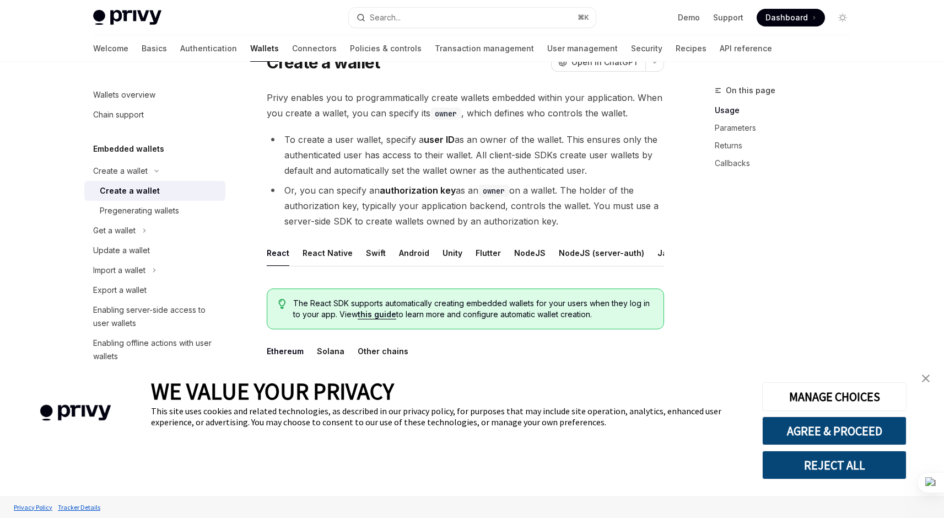
scroll to position [52, 0]
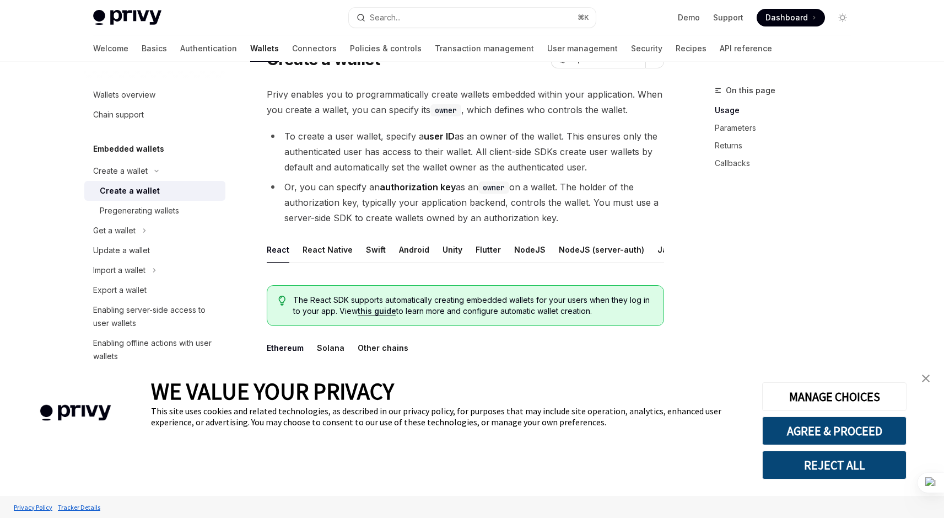
click at [464, 153] on li "To create a user wallet, specify a user ID as an owner of the wallet. This ensu…" at bounding box center [466, 151] width 398 height 46
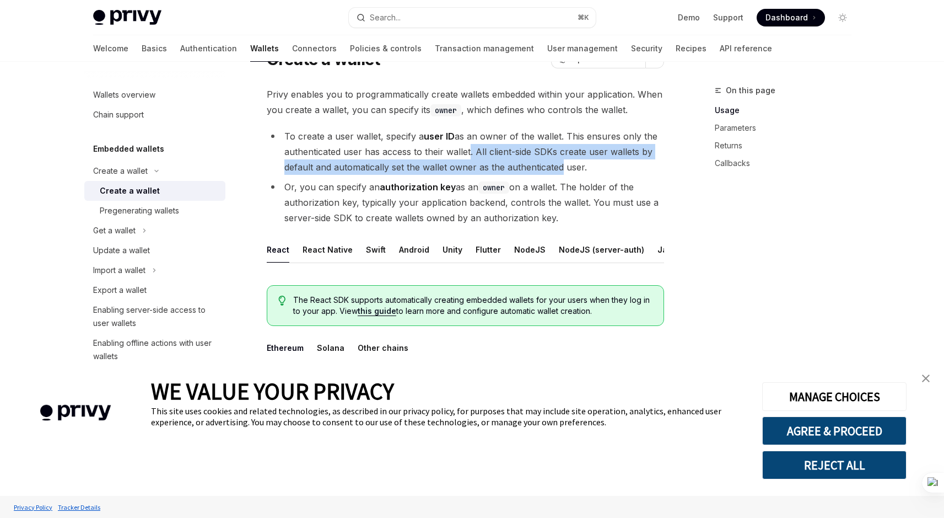
drag, startPoint x: 467, startPoint y: 153, endPoint x: 556, endPoint y: 166, distance: 90.3
click at [556, 166] on li "To create a user wallet, specify a user ID as an owner of the wallet. This ensu…" at bounding box center [466, 151] width 398 height 46
drag, startPoint x: 569, startPoint y: 165, endPoint x: 477, endPoint y: 151, distance: 93.2
click at [477, 151] on li "To create a user wallet, specify a user ID as an owner of the wallet. This ensu…" at bounding box center [466, 151] width 398 height 46
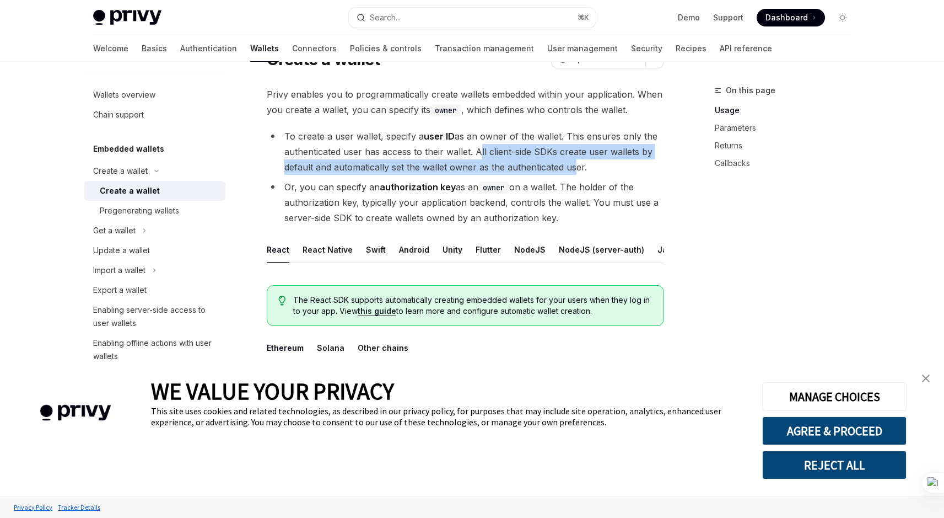
click at [477, 151] on li "To create a user wallet, specify a user ID as an owner of the wallet. This ensu…" at bounding box center [466, 151] width 398 height 46
drag, startPoint x: 477, startPoint y: 151, endPoint x: 583, endPoint y: 165, distance: 106.8
click at [583, 165] on li "To create a user wallet, specify a user ID as an owner of the wallet. This ensu…" at bounding box center [466, 151] width 398 height 46
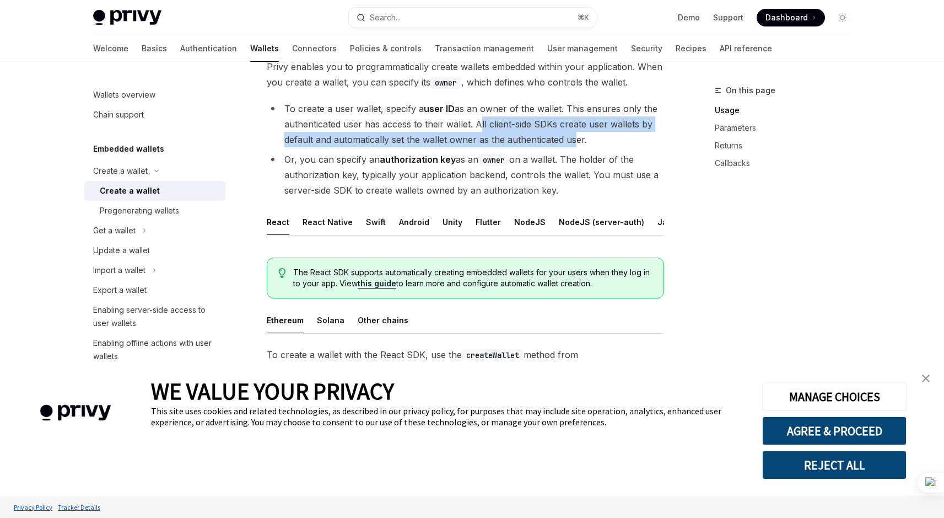
scroll to position [108, 0]
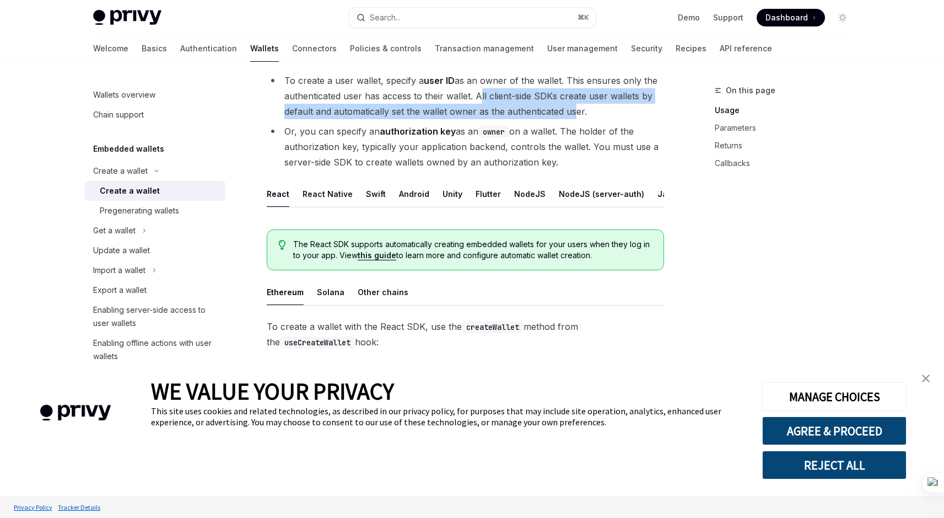
drag, startPoint x: 284, startPoint y: 130, endPoint x: 616, endPoint y: 157, distance: 333.0
click at [616, 157] on li "Or, you can specify an authorization key as an owner on a wallet. The holder of…" at bounding box center [466, 146] width 398 height 46
click at [567, 128] on li "Or, you can specify an authorization key as an owner on a wallet. The holder of…" at bounding box center [466, 146] width 398 height 46
drag, startPoint x: 566, startPoint y: 130, endPoint x: 572, endPoint y: 160, distance: 31.5
click at [572, 160] on li "Or, you can specify an authorization key as an owner on a wallet. The holder of…" at bounding box center [466, 146] width 398 height 46
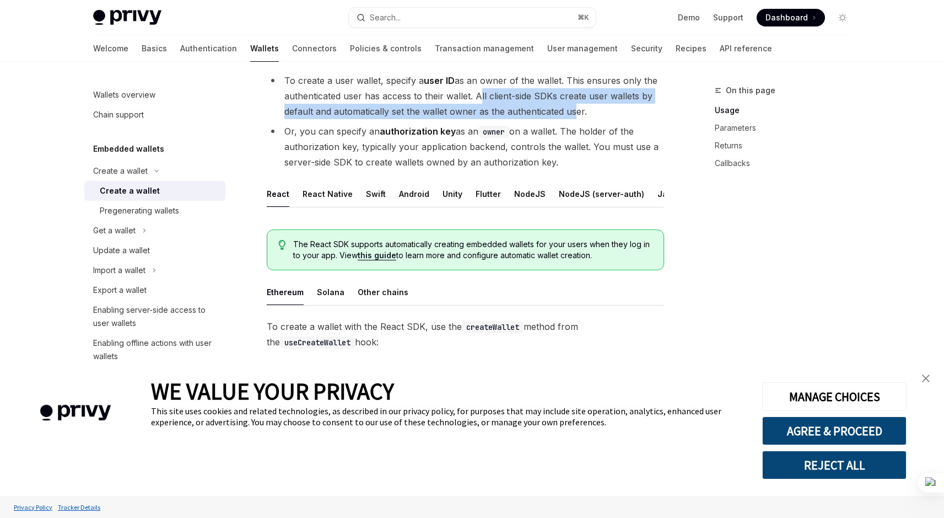
click at [572, 160] on li "Or, you can specify an authorization key as an owner on a wallet. The holder of…" at bounding box center [466, 146] width 398 height 46
drag, startPoint x: 574, startPoint y: 160, endPoint x: 252, endPoint y: 128, distance: 323.6
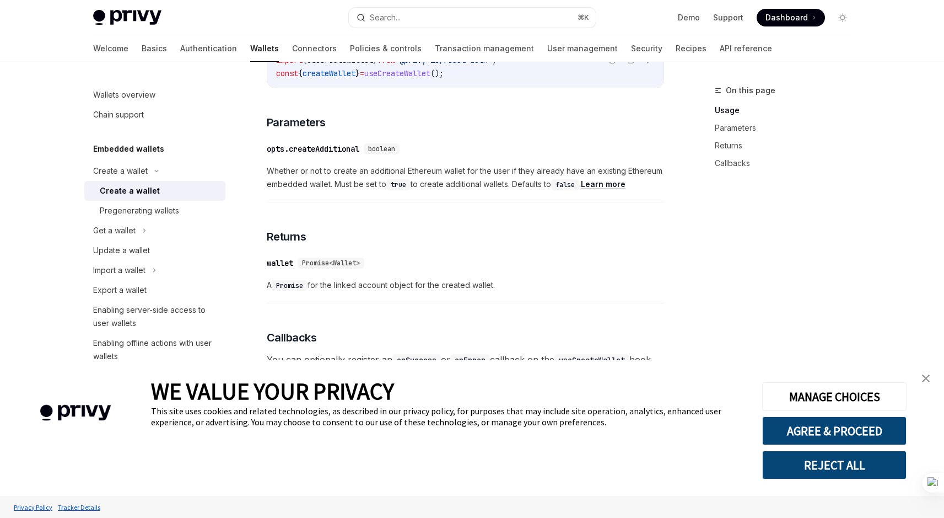
scroll to position [499, 0]
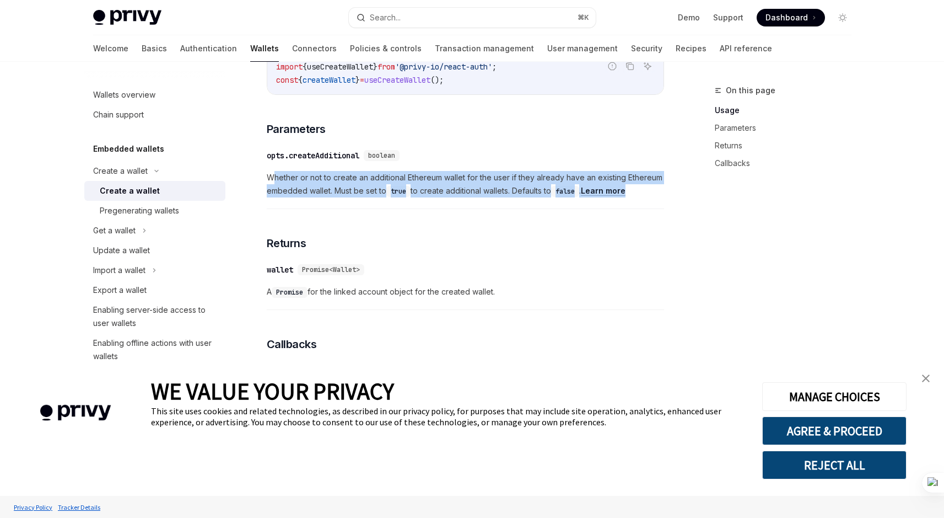
drag, startPoint x: 271, startPoint y: 185, endPoint x: 647, endPoint y: 202, distance: 376.4
click at [647, 197] on span "Whether or not to create an additional Ethereum wallet for the user if they alr…" at bounding box center [466, 184] width 398 height 26
click at [658, 197] on span "Whether or not to create an additional Ethereum wallet for the user if they alr…" at bounding box center [466, 184] width 398 height 26
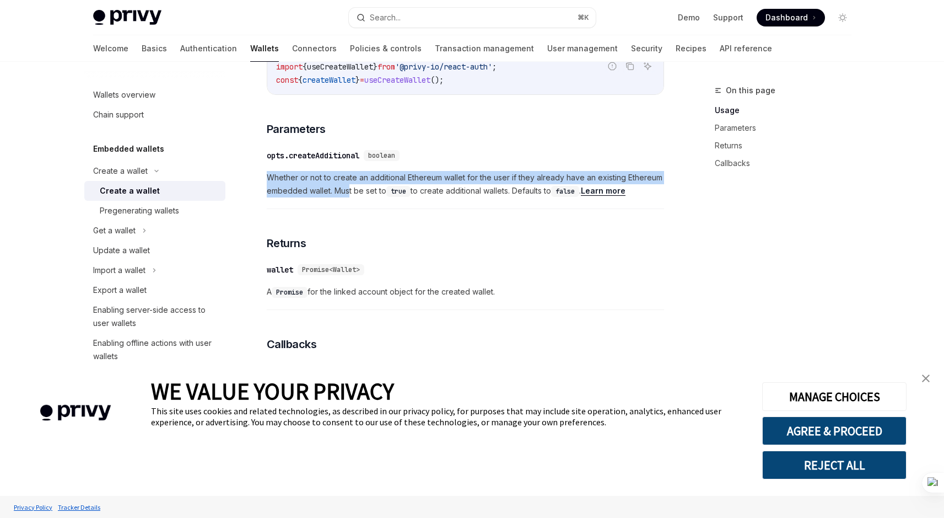
drag, startPoint x: 270, startPoint y: 187, endPoint x: 348, endPoint y: 201, distance: 79.5
click at [348, 197] on span "Whether or not to create an additional Ethereum wallet for the user if they alr…" at bounding box center [466, 184] width 398 height 26
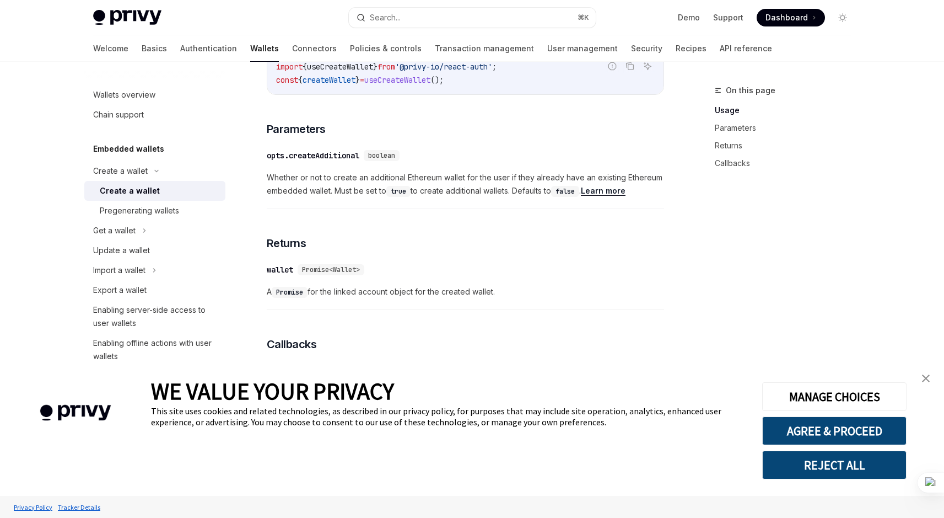
click at [381, 209] on div "​ opts.createAdditional boolean Whether or not to create an additional Ethereum…" at bounding box center [466, 176] width 398 height 66
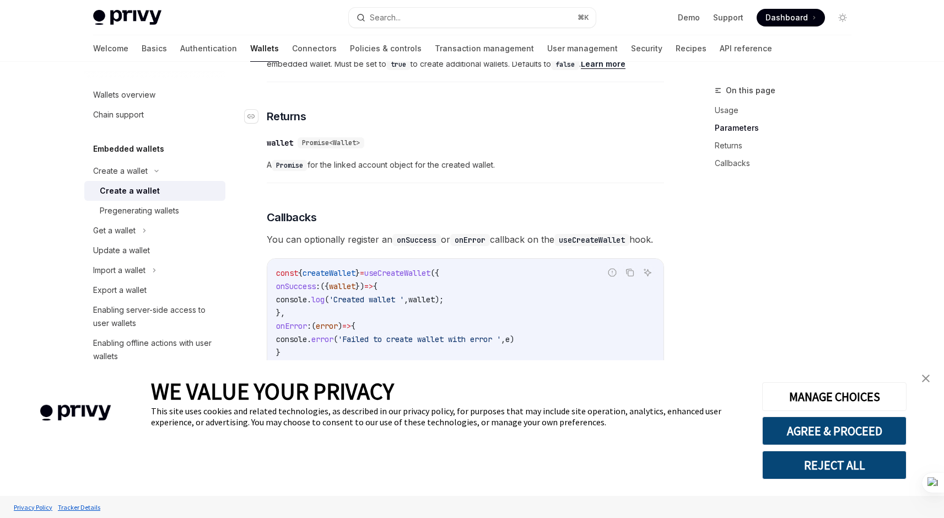
scroll to position [625, 0]
drag, startPoint x: 262, startPoint y: 137, endPoint x: 238, endPoint y: 126, distance: 26.6
click at [238, 126] on div "Wallets overview Chain support Embedded wallets Create a wallet Create a wallet…" at bounding box center [473, 63] width 812 height 1256
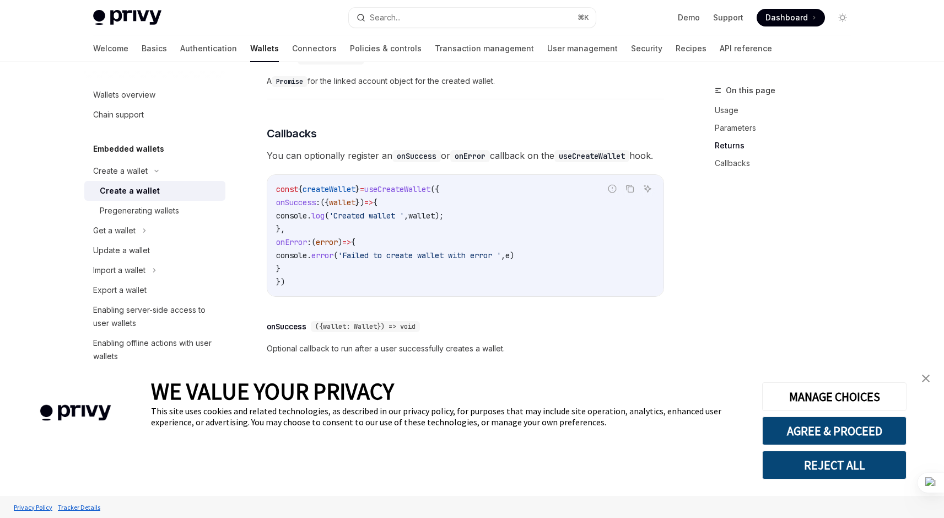
scroll to position [709, 0]
click at [302, 155] on div "To create a wallet with the React SDK, use the createWallet method from the use…" at bounding box center [466, 74] width 398 height 713
drag, startPoint x: 268, startPoint y: 140, endPoint x: 351, endPoint y: 187, distance: 95.5
click at [351, 187] on div "To create a wallet with the React SDK, use the createWallet method from the use…" at bounding box center [466, 74] width 398 height 713
click at [351, 164] on span "You can optionally register an onSuccess or onError callback on the useCreateWa…" at bounding box center [466, 156] width 398 height 15
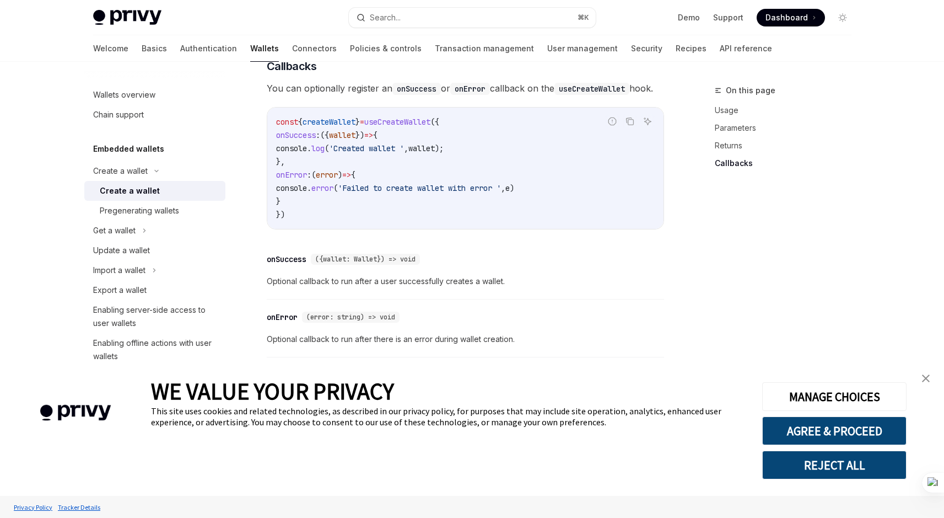
scroll to position [778, 0]
drag, startPoint x: 296, startPoint y: 158, endPoint x: 320, endPoint y: 182, distance: 33.9
click at [320, 182] on code "const { createWallet } = useCreateWallet ({ onSuccess : ({ wallet }) => { conso…" at bounding box center [465, 168] width 379 height 106
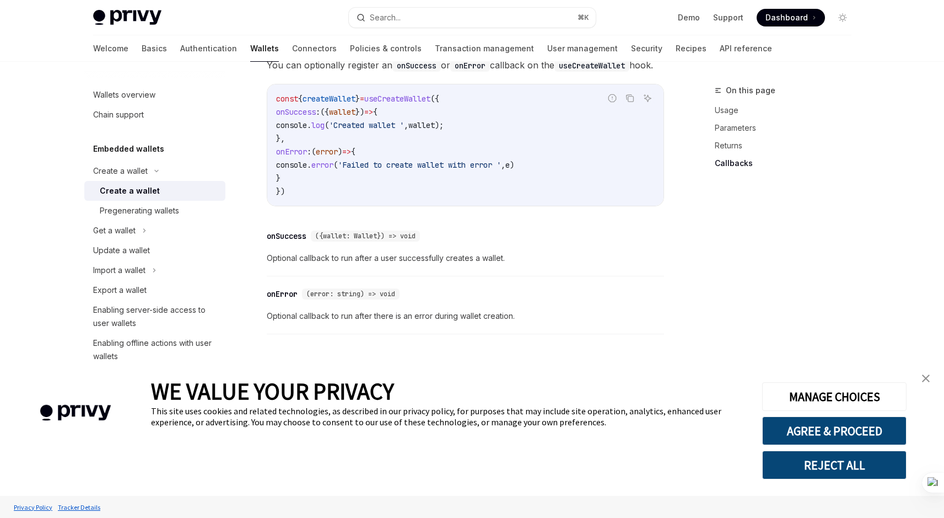
scroll to position [824, 0]
click at [153, 215] on div "Pregenerating wallets" at bounding box center [139, 210] width 79 height 13
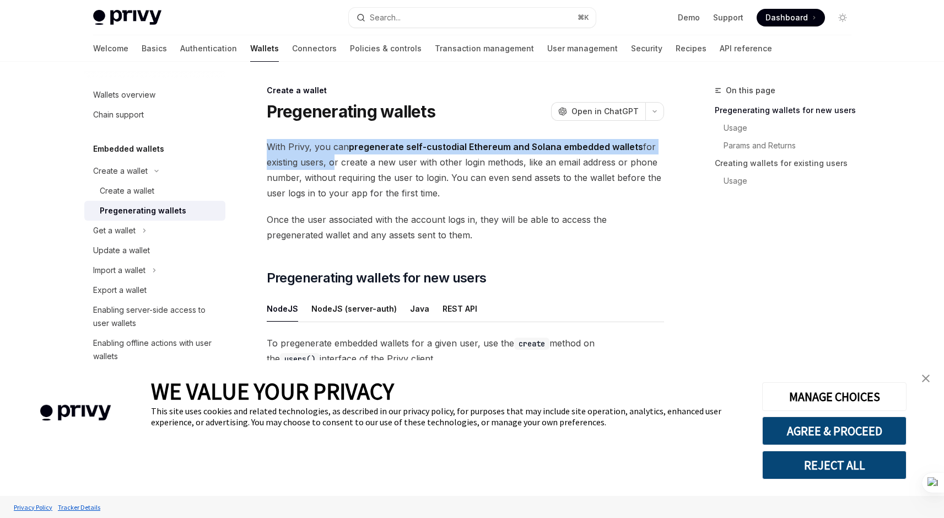
drag, startPoint x: 267, startPoint y: 144, endPoint x: 330, endPoint y: 163, distance: 64.9
click at [330, 163] on span "With Privy, you can pregenerate self-custodial Ethereum and Solana embedded wal…" at bounding box center [466, 170] width 398 height 62
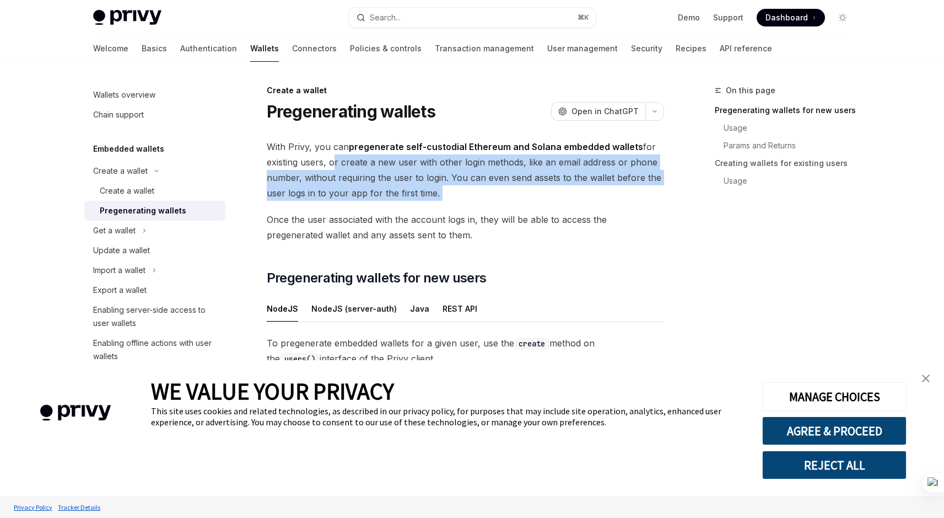
drag, startPoint x: 329, startPoint y: 163, endPoint x: 469, endPoint y: 204, distance: 146.5
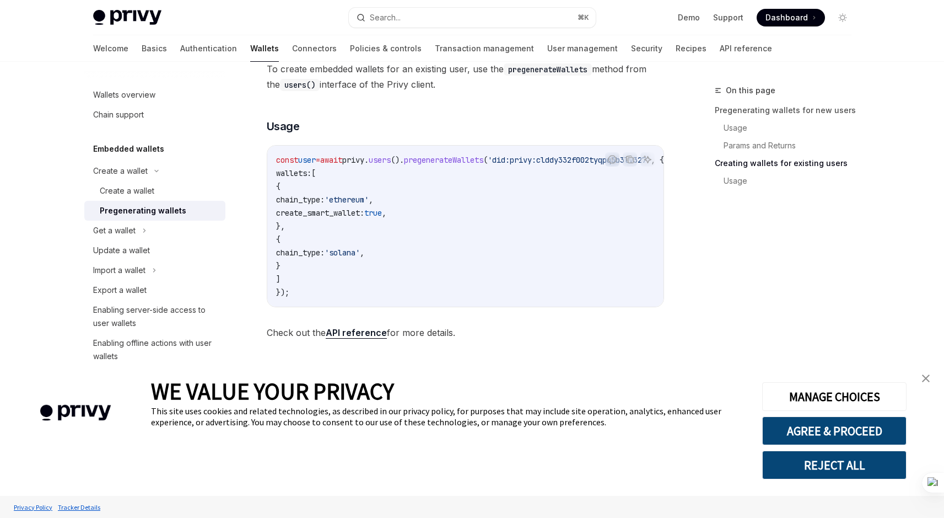
scroll to position [645, 0]
click at [136, 226] on div "Get a wallet" at bounding box center [154, 231] width 141 height 20
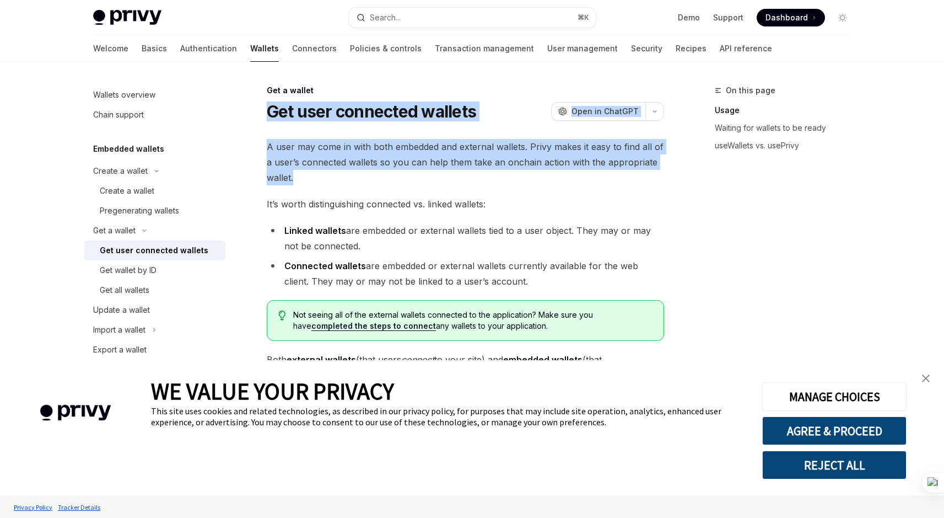
drag, startPoint x: 269, startPoint y: 115, endPoint x: 302, endPoint y: 173, distance: 66.9
click at [302, 173] on span "A user may come in with both embedded and external wallets. Privy makes it easy…" at bounding box center [466, 162] width 398 height 46
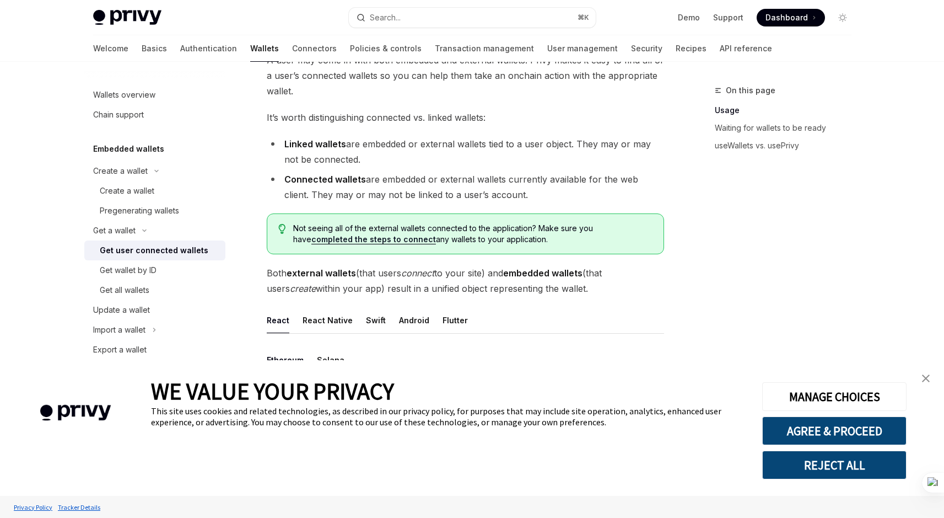
scroll to position [93, 0]
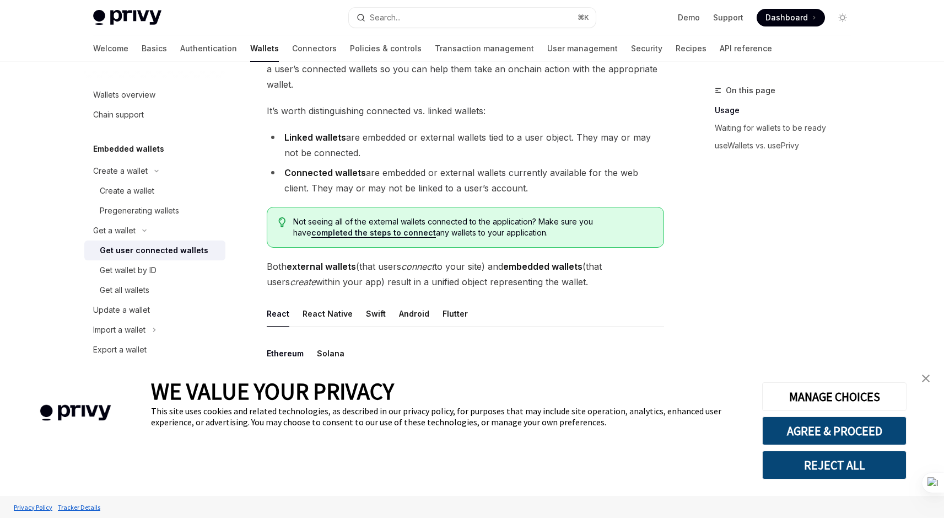
drag, startPoint x: 285, startPoint y: 139, endPoint x: 364, endPoint y: 155, distance: 80.4
click at [364, 155] on li "Linked wallets are embedded or external wallets tied to a user object. They may…" at bounding box center [466, 145] width 398 height 31
drag, startPoint x: 284, startPoint y: 171, endPoint x: 505, endPoint y: 195, distance: 222.3
click at [505, 195] on li "Connected wallets are embedded or external wallets currently available for the …" at bounding box center [466, 180] width 398 height 31
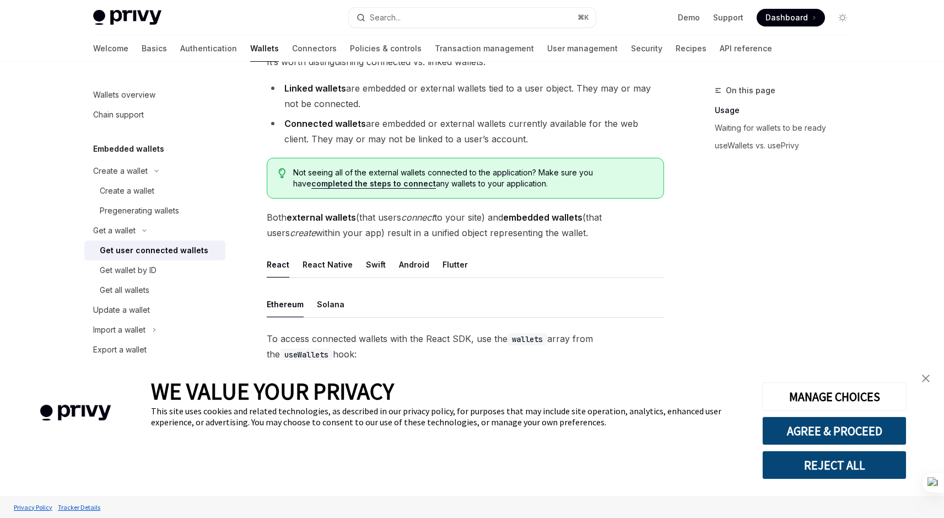
scroll to position [144, 0]
drag, startPoint x: 284, startPoint y: 85, endPoint x: 475, endPoint y: 98, distance: 190.6
click at [475, 98] on li "Linked wallets are embedded or external wallets tied to a user object. They may…" at bounding box center [466, 94] width 398 height 31
drag, startPoint x: 284, startPoint y: 127, endPoint x: 514, endPoint y: 142, distance: 231.0
click at [515, 143] on li "Connected wallets are embedded or external wallets currently available for the …" at bounding box center [466, 129] width 398 height 31
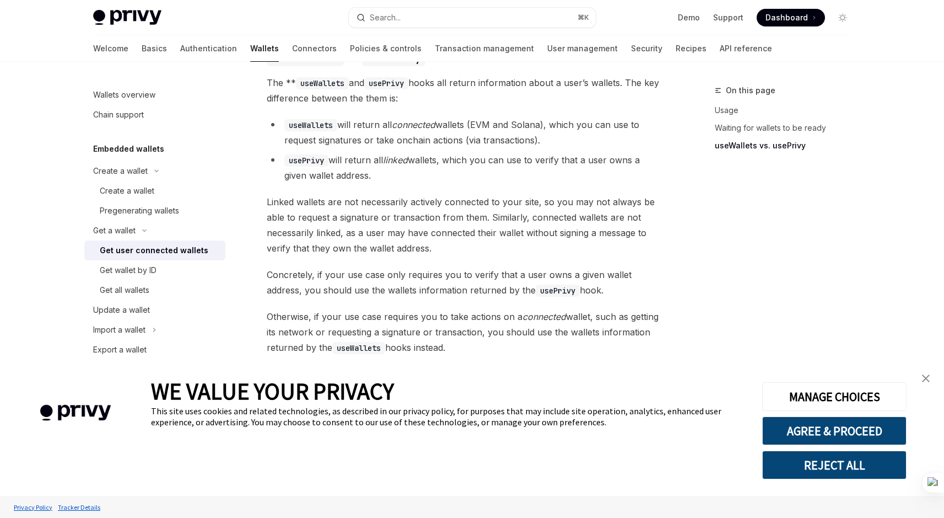
scroll to position [957, 0]
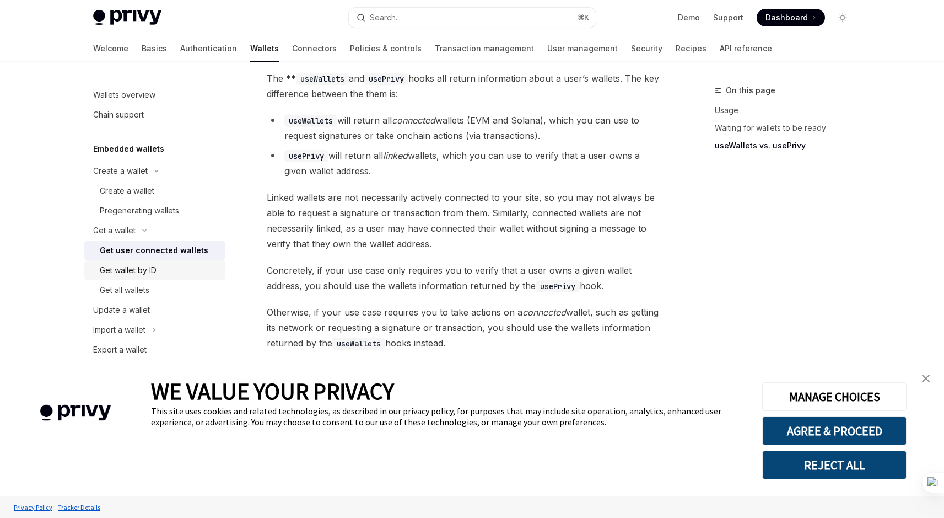
click at [155, 265] on div "Get wallet by ID" at bounding box center [128, 270] width 57 height 13
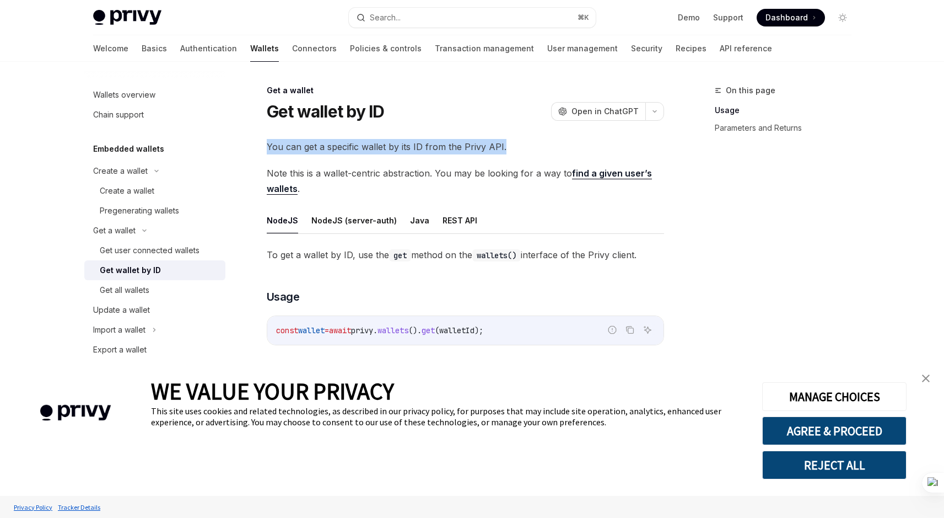
drag, startPoint x: 266, startPoint y: 144, endPoint x: 503, endPoint y: 149, distance: 237.7
click at [503, 149] on div "Get a wallet Get wallet by ID OpenAI Open in ChatGPT OpenAI Open in ChatGPT You…" at bounding box center [362, 335] width 609 height 503
click at [503, 149] on span "You can get a specific wallet by its ID from the Privy API." at bounding box center [466, 146] width 398 height 15
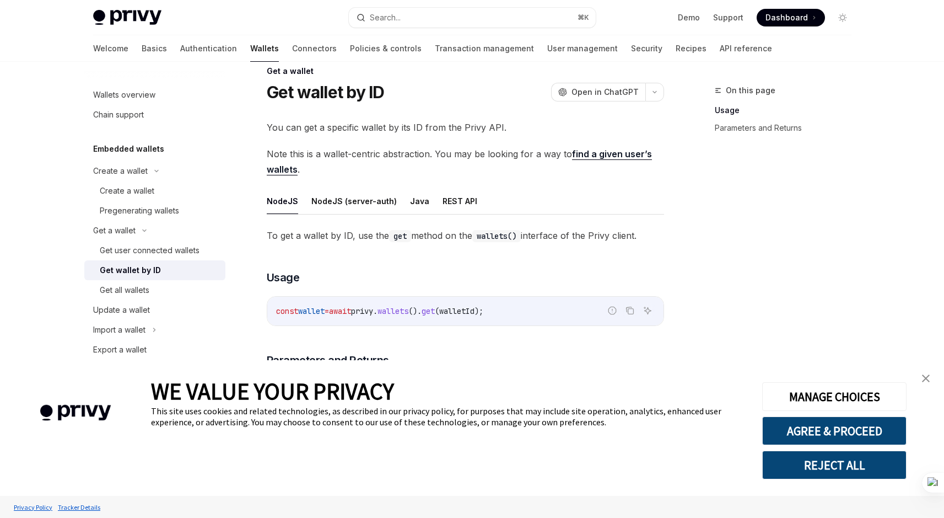
scroll to position [23, 0]
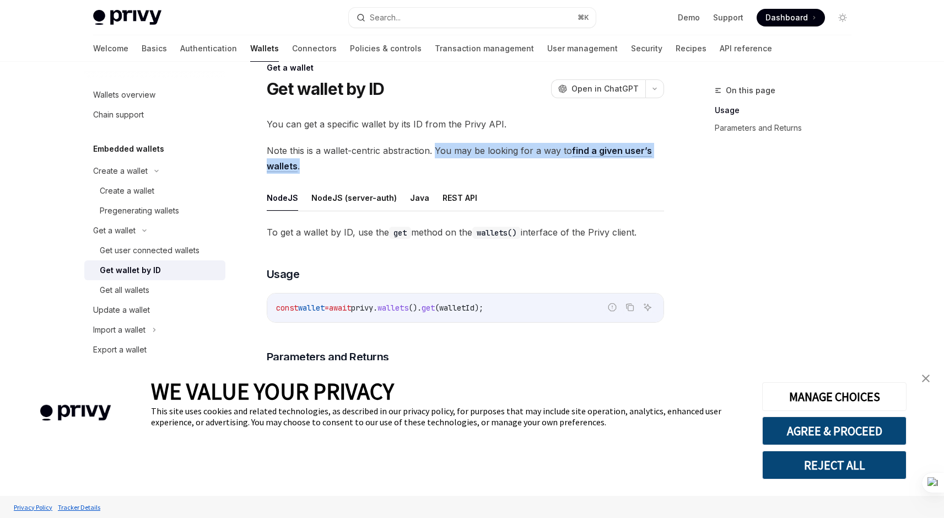
drag, startPoint x: 435, startPoint y: 151, endPoint x: 463, endPoint y: 160, distance: 29.8
click at [464, 160] on span "Note this is a wallet-centric abstraction. You may be looking for a way to find…" at bounding box center [466, 158] width 398 height 31
click at [463, 160] on span "Note this is a wallet-centric abstraction. You may be looking for a way to find…" at bounding box center [466, 158] width 398 height 31
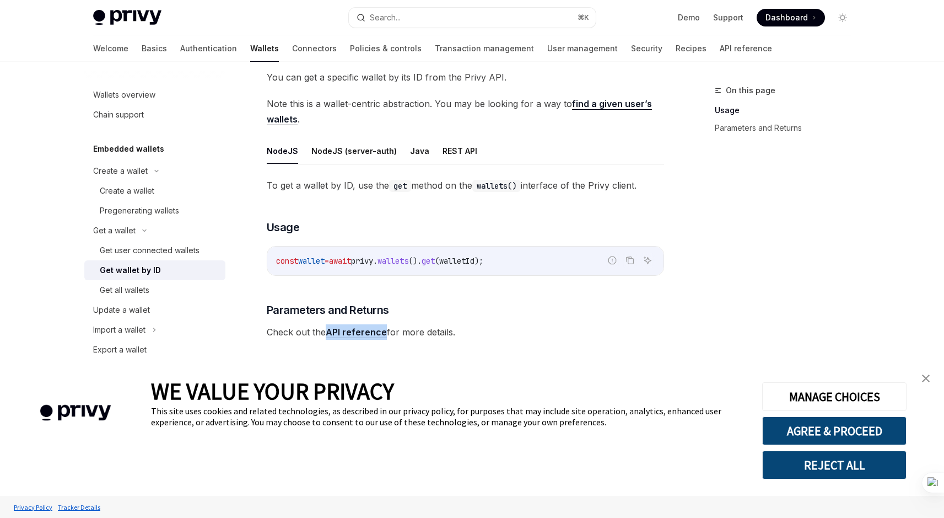
scroll to position [0, 0]
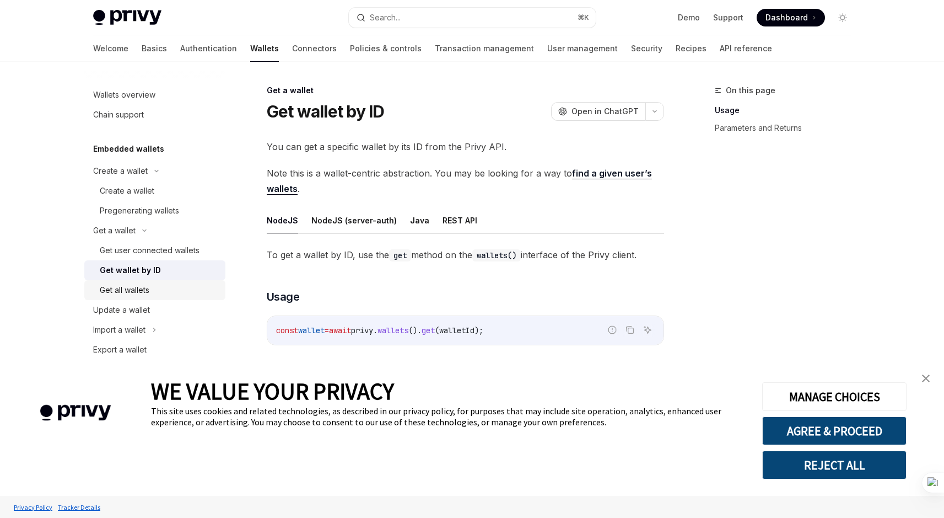
click at [149, 282] on link "Get all wallets" at bounding box center [154, 290] width 141 height 20
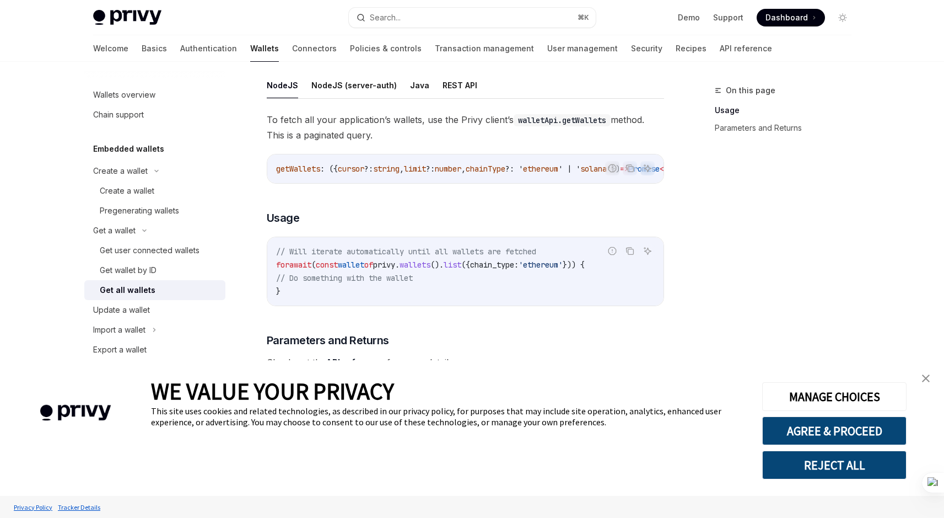
scroll to position [128, 0]
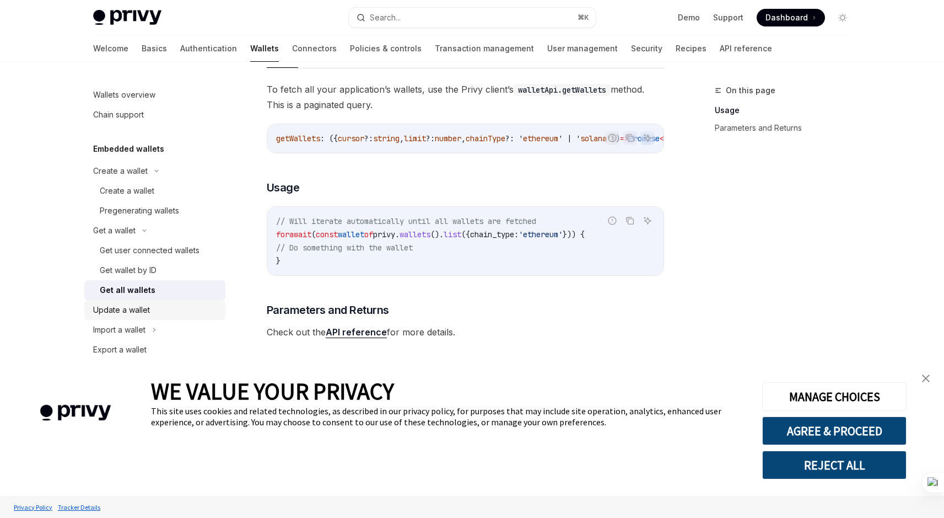
click at [147, 312] on div "Update a wallet" at bounding box center [121, 309] width 57 height 13
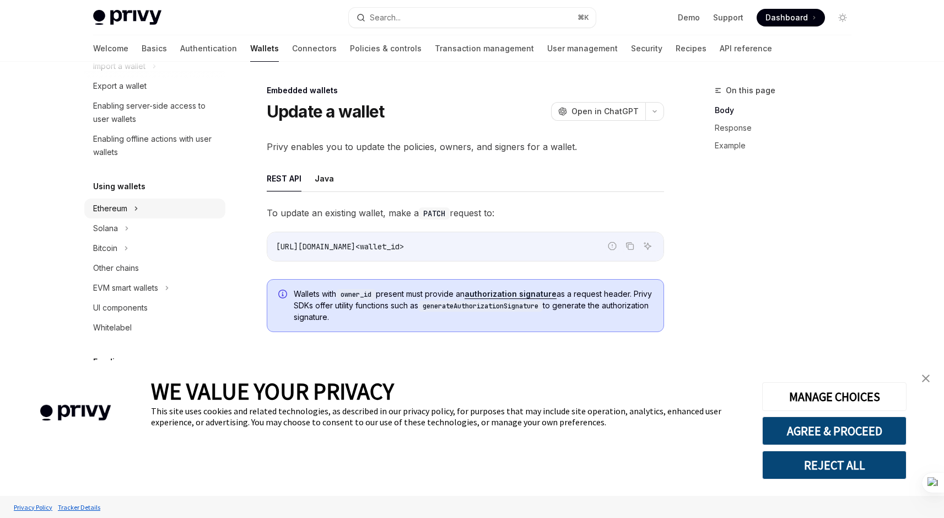
scroll to position [267, 0]
click at [133, 202] on div "Ethereum" at bounding box center [154, 205] width 141 height 20
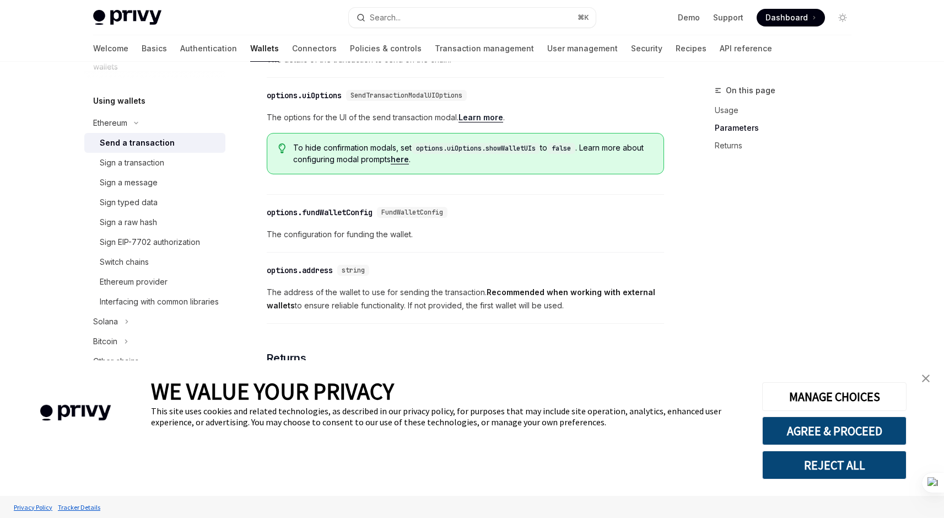
scroll to position [539, 0]
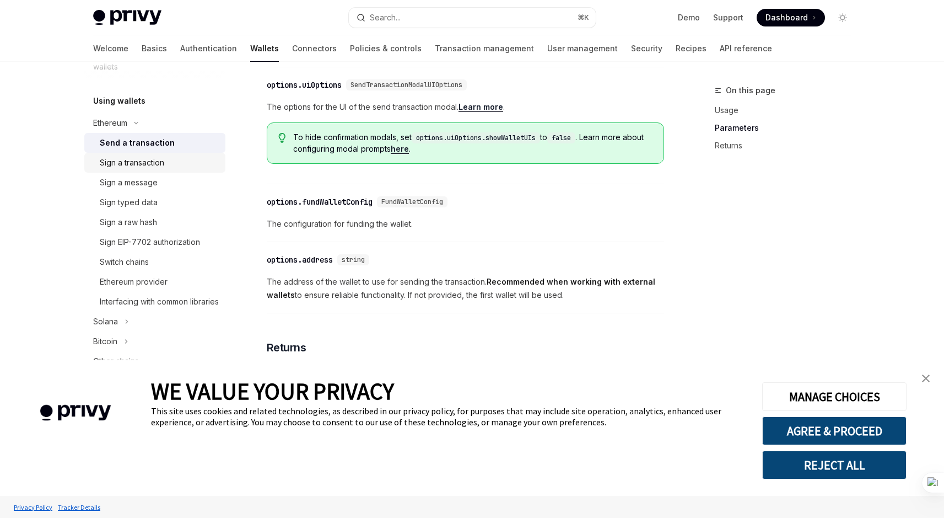
click at [186, 168] on div "Sign a transaction" at bounding box center [159, 162] width 119 height 13
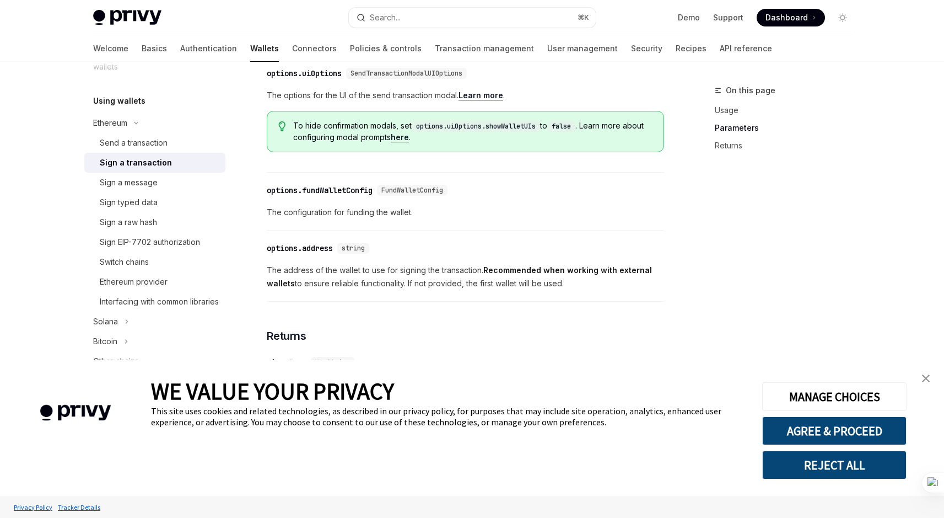
scroll to position [636, 0]
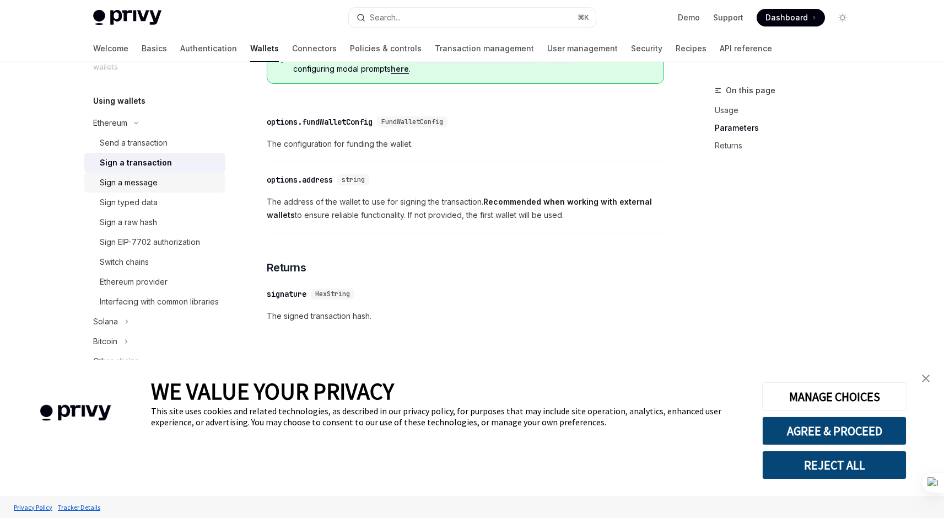
click at [174, 188] on div "Sign a message" at bounding box center [159, 182] width 119 height 13
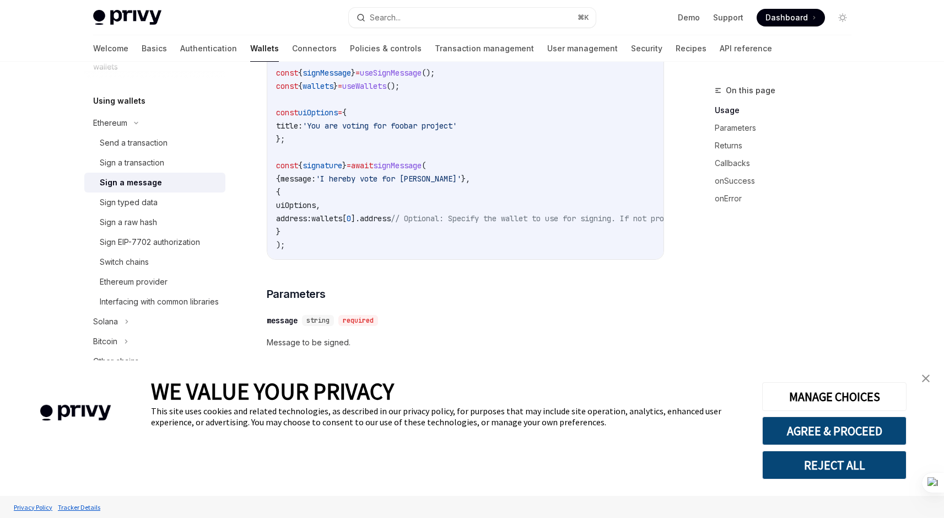
scroll to position [415, 0]
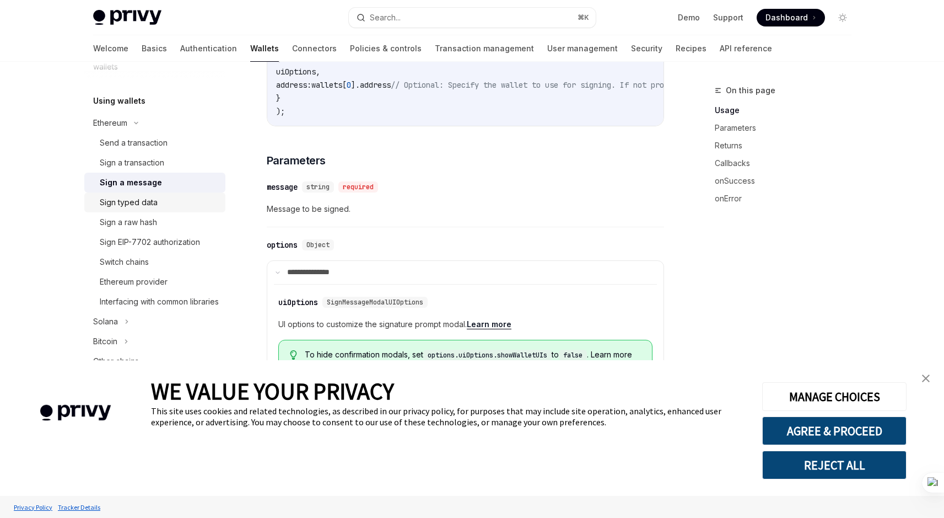
click at [156, 197] on div "Sign typed data" at bounding box center [129, 202] width 58 height 13
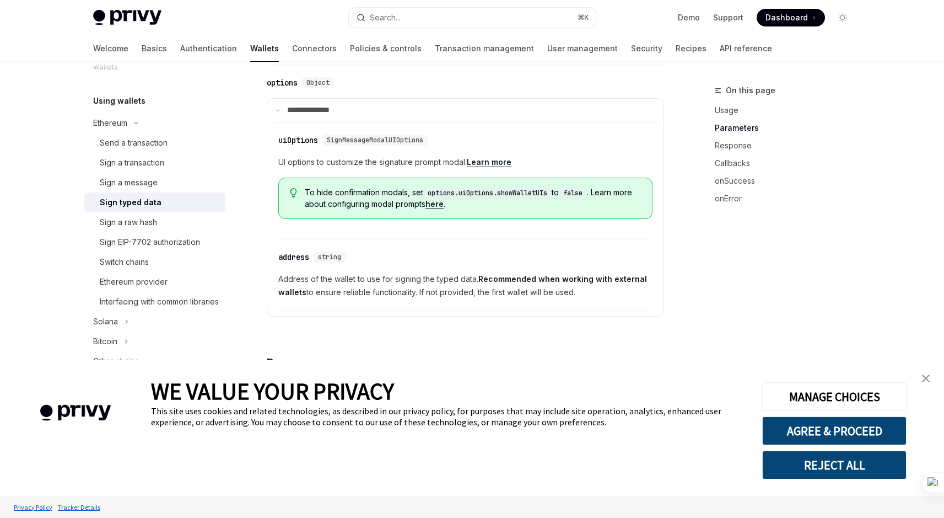
scroll to position [579, 0]
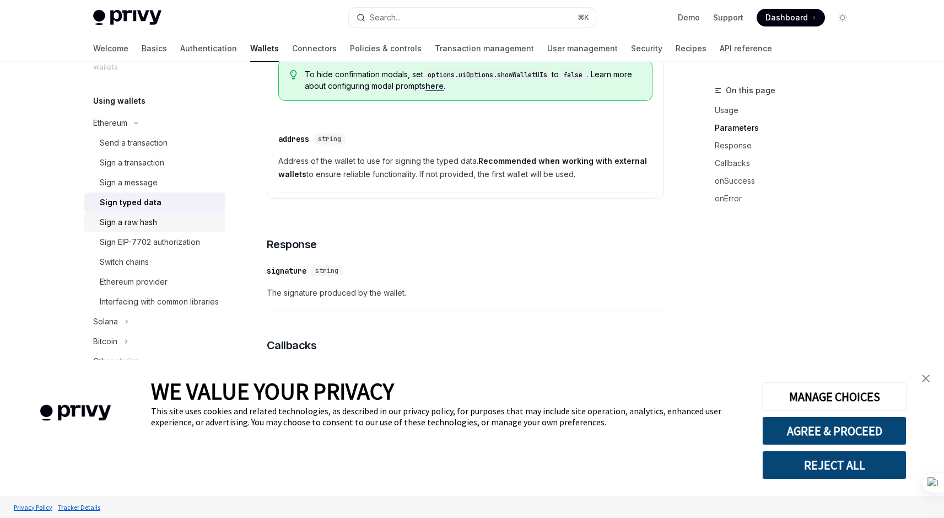
click at [165, 219] on div "Sign a raw hash" at bounding box center [159, 222] width 119 height 13
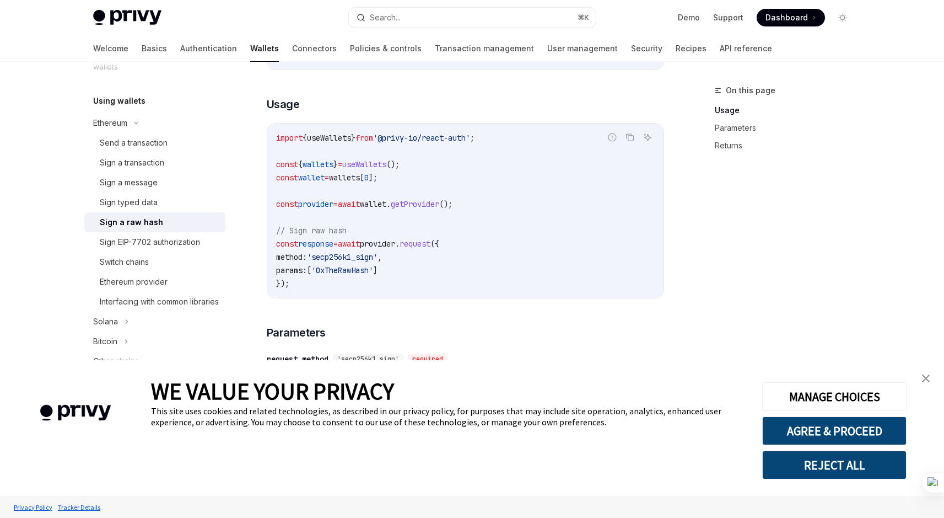
scroll to position [488, 0]
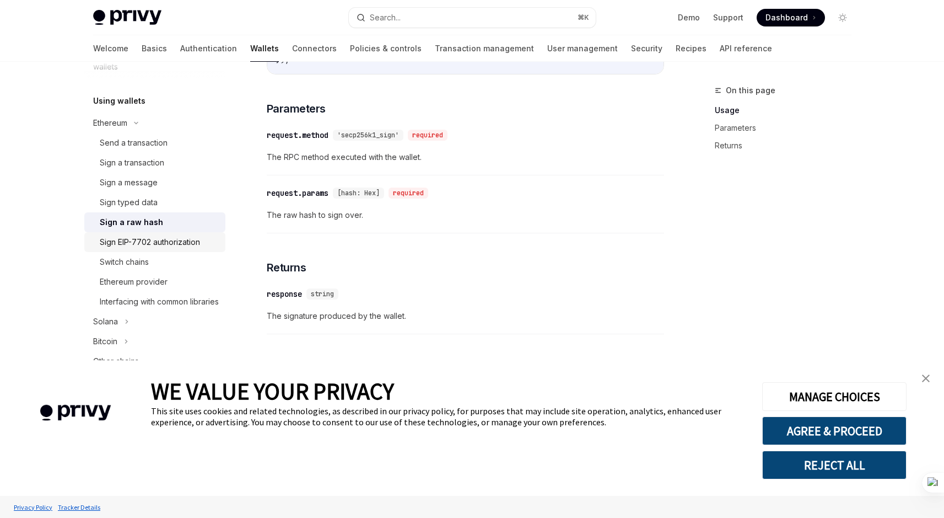
click at [157, 243] on div "Sign EIP-7702 authorization" at bounding box center [150, 241] width 100 height 13
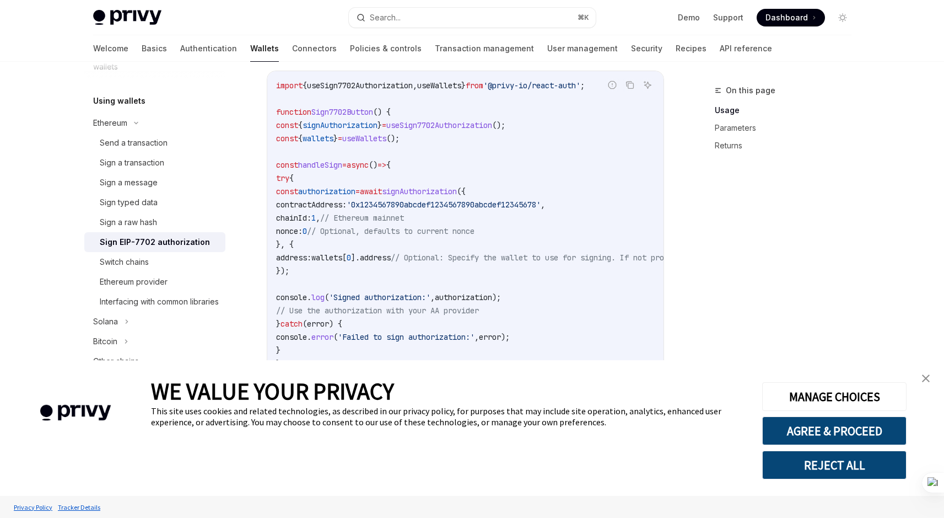
scroll to position [553, 0]
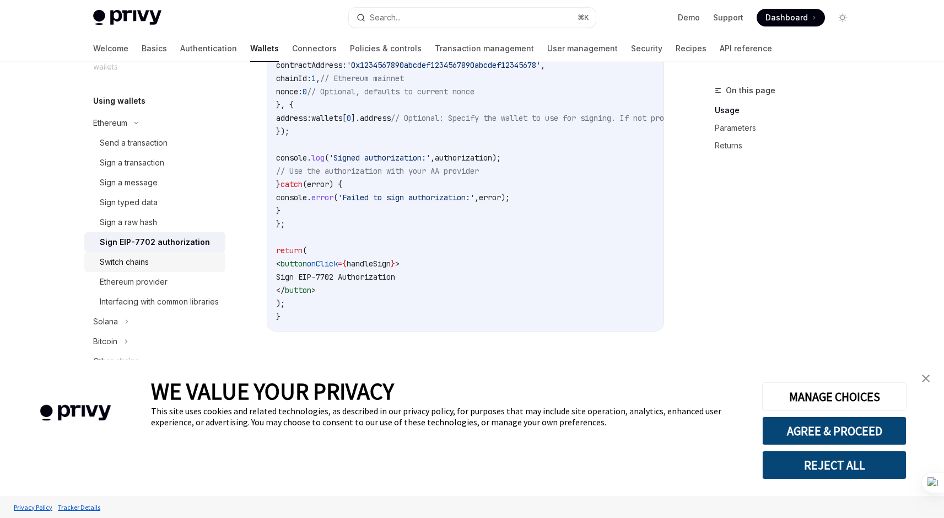
click at [148, 261] on div "Switch chains" at bounding box center [124, 261] width 49 height 13
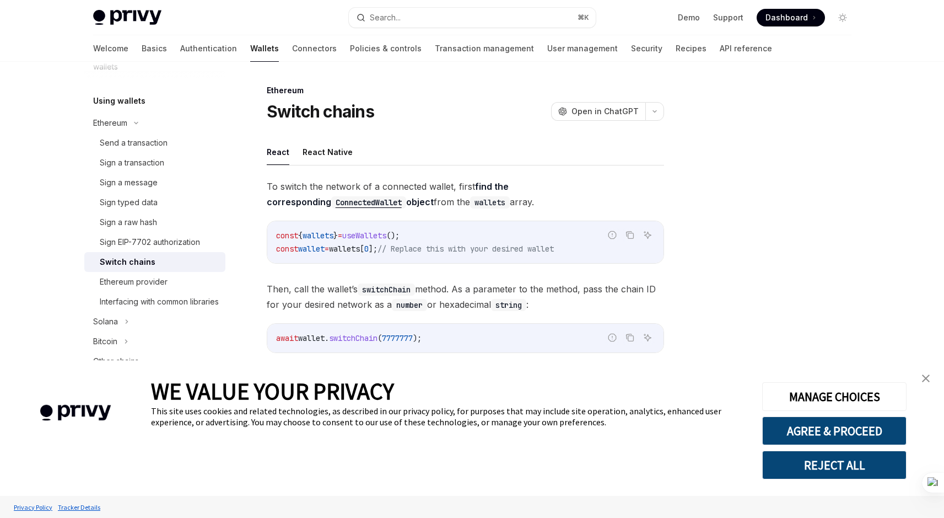
scroll to position [170, 0]
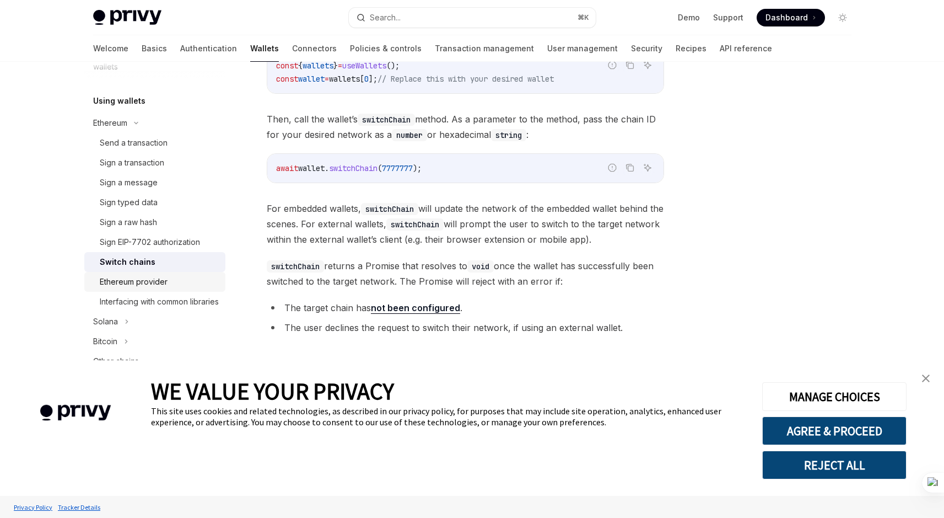
click at [132, 287] on div "Ethereum provider" at bounding box center [134, 281] width 68 height 13
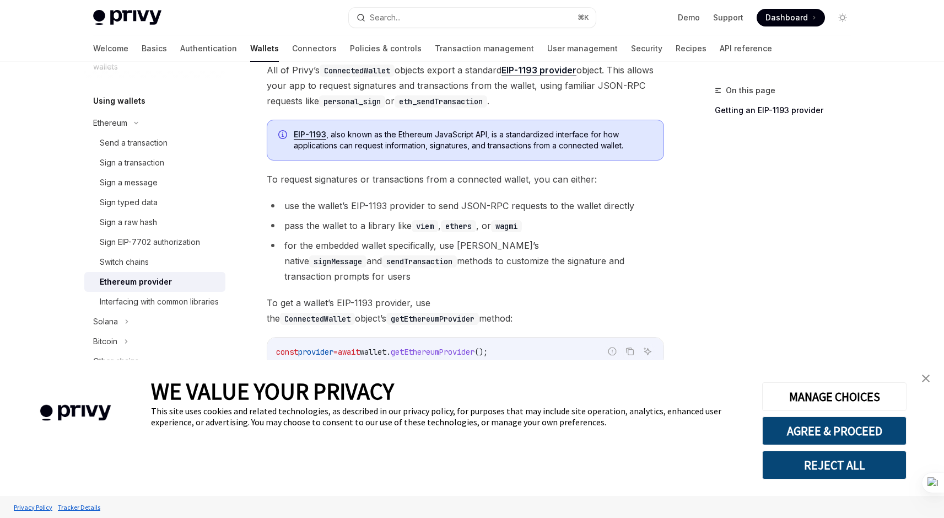
scroll to position [163, 0]
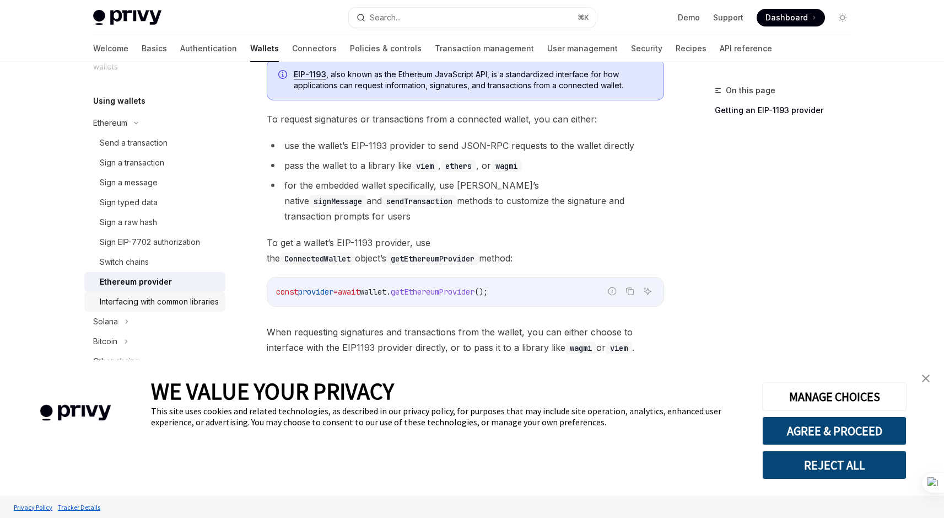
click at [157, 299] on div "Interfacing with common libraries" at bounding box center [159, 301] width 119 height 13
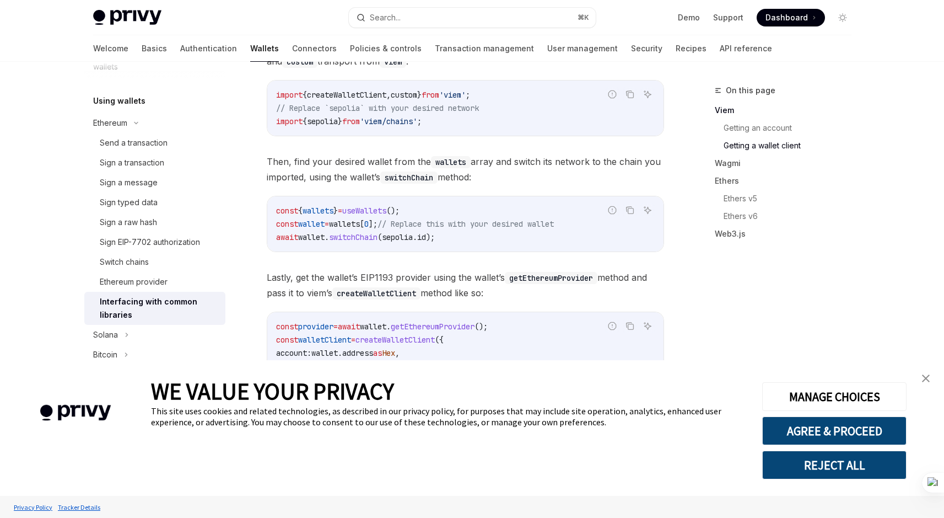
scroll to position [708, 0]
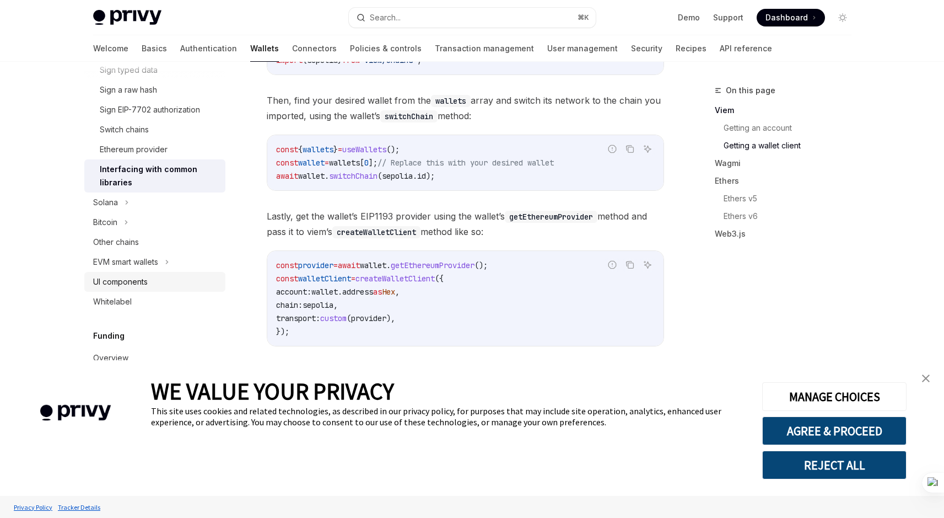
click at [127, 289] on link "UI components" at bounding box center [154, 282] width 141 height 20
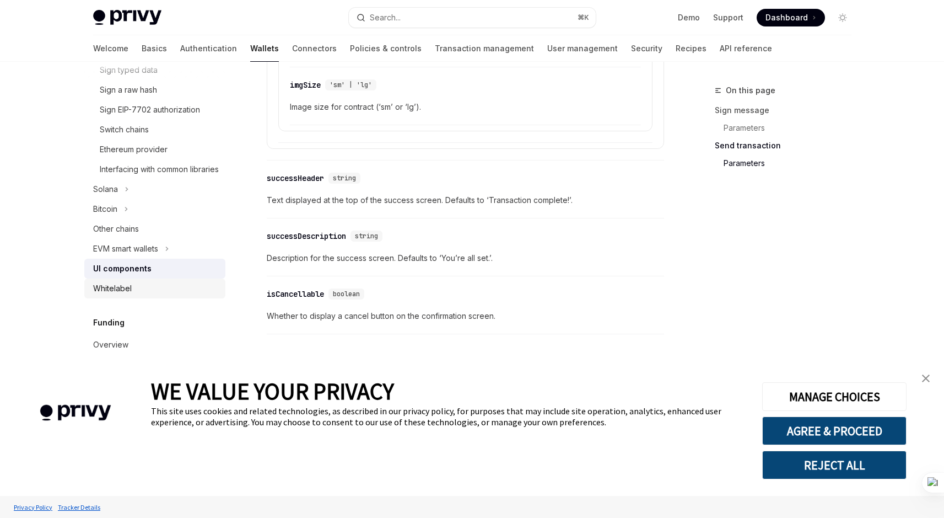
click at [141, 295] on div "Whitelabel" at bounding box center [156, 288] width 126 height 13
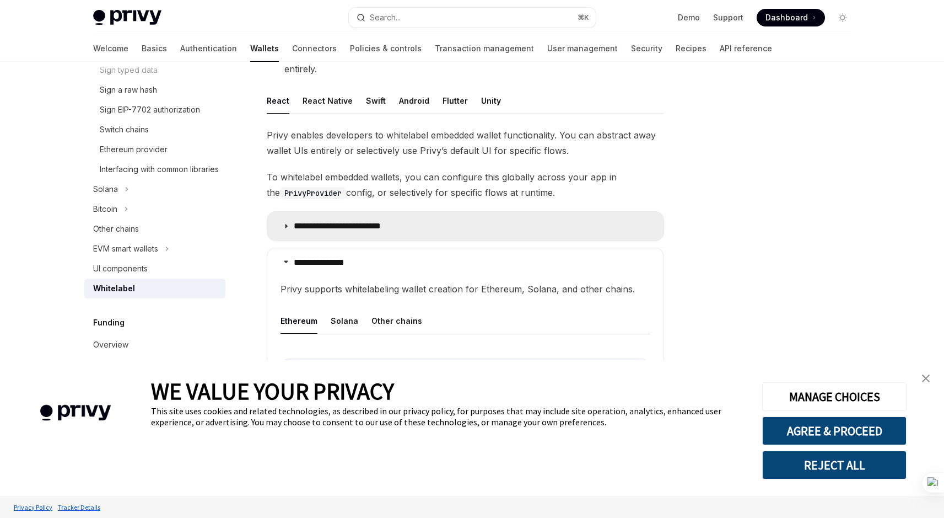
click at [287, 234] on summary "**********" at bounding box center [465, 226] width 396 height 29
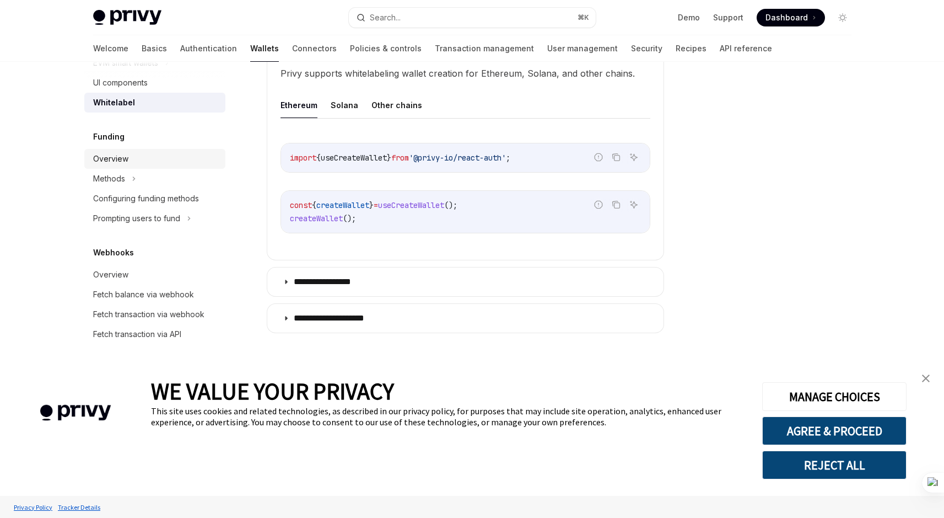
click at [134, 165] on div "Overview" at bounding box center [156, 158] width 126 height 13
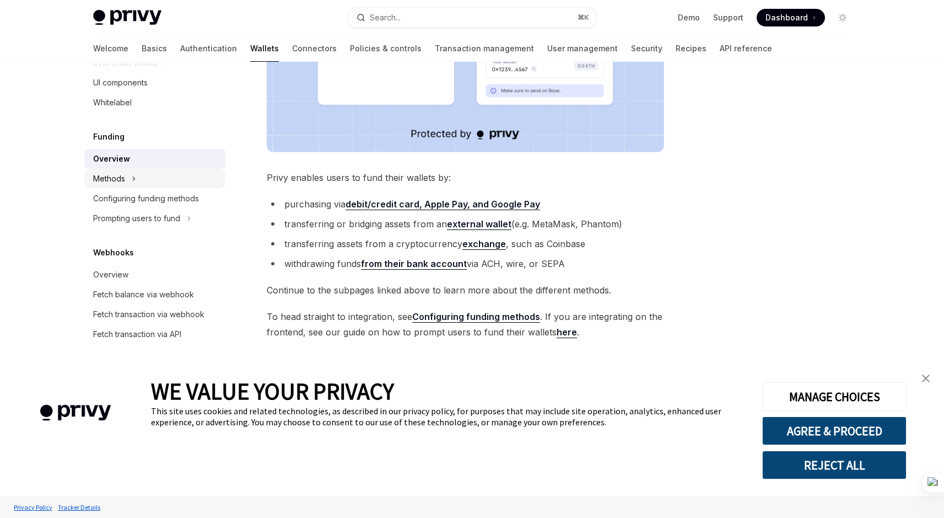
click at [160, 189] on div "Methods" at bounding box center [154, 179] width 141 height 20
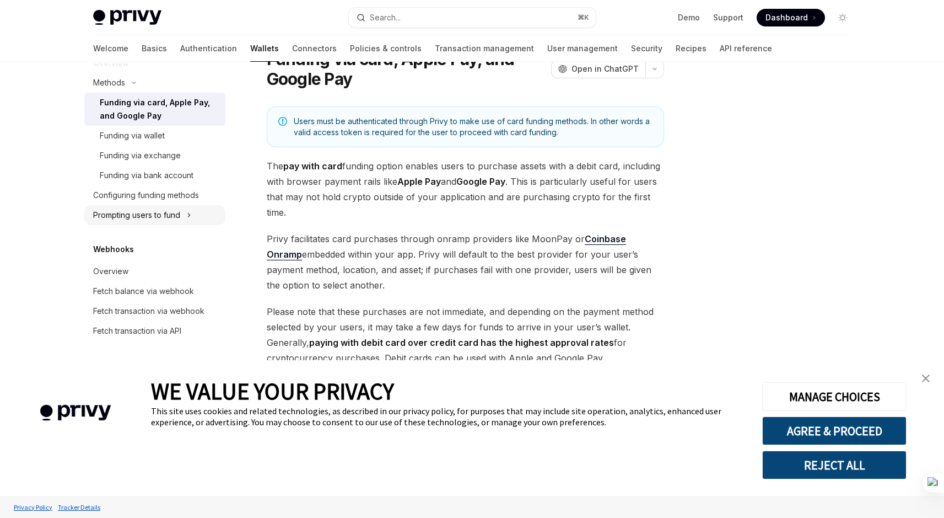
click at [186, 225] on div "Prompting users to fund" at bounding box center [154, 215] width 141 height 20
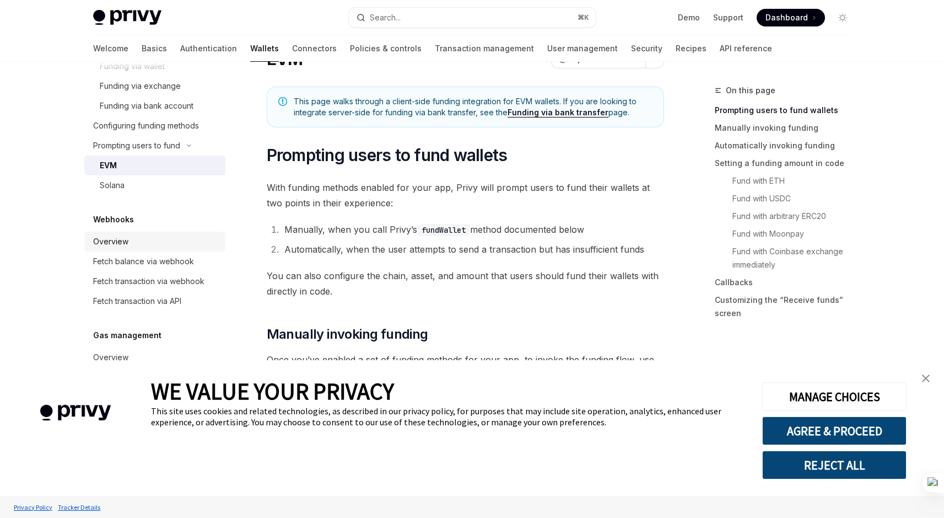
scroll to position [853, 0]
click at [176, 241] on link "Overview" at bounding box center [154, 234] width 141 height 20
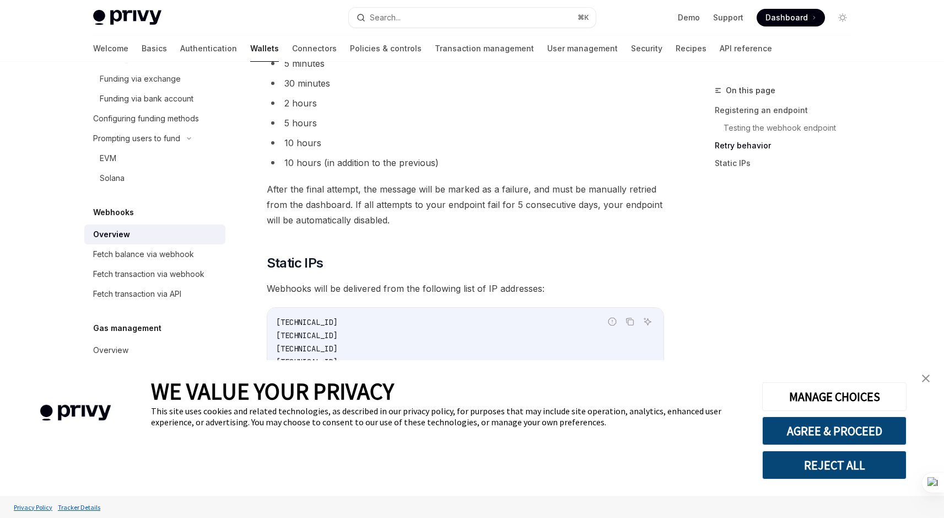
scroll to position [1116, 0]
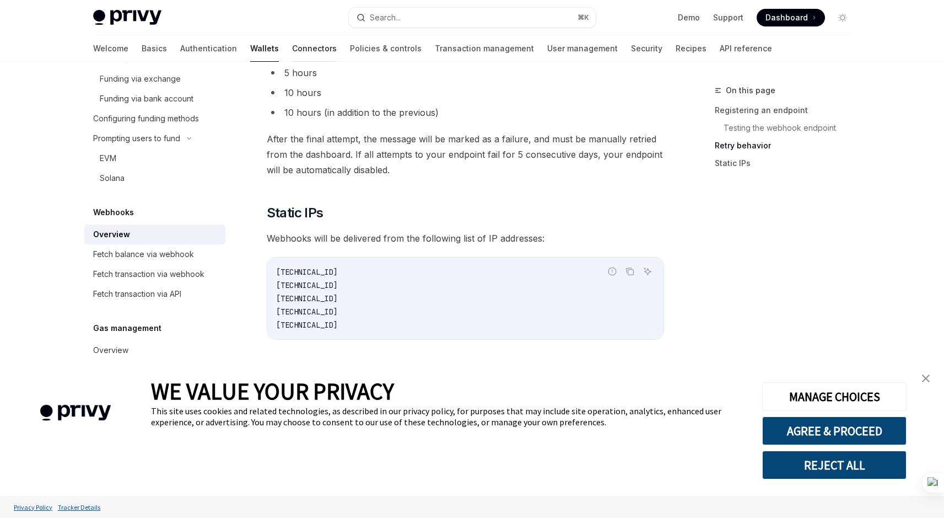
click at [292, 52] on link "Connectors" at bounding box center [314, 48] width 45 height 26
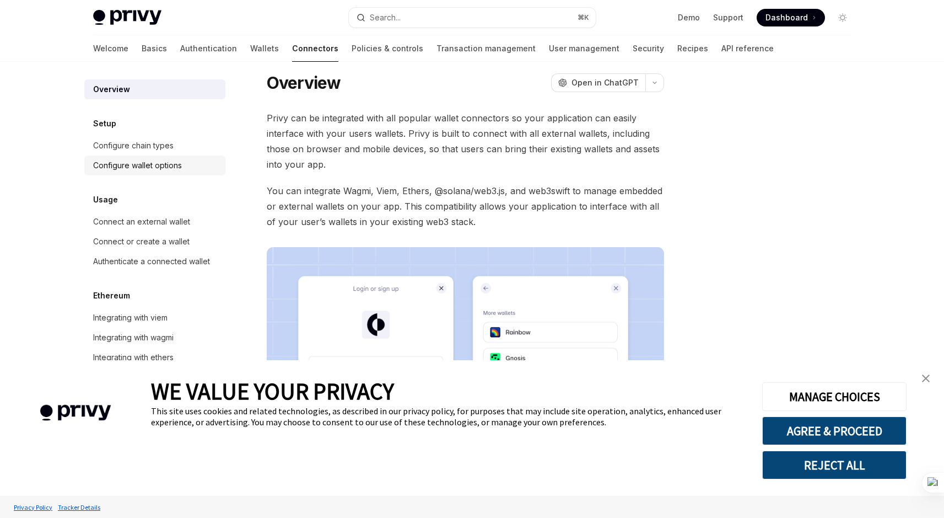
scroll to position [7, 0]
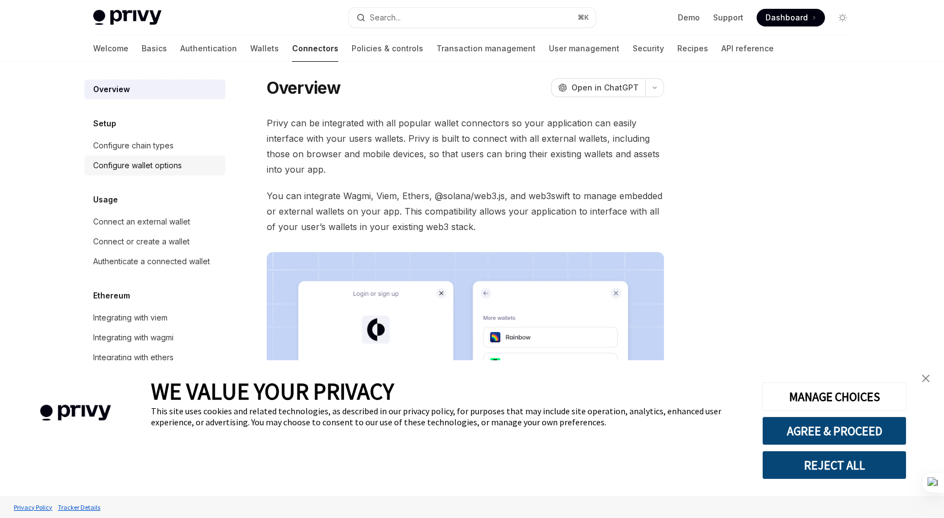
click at [144, 170] on div "Configure wallet options" at bounding box center [137, 165] width 89 height 13
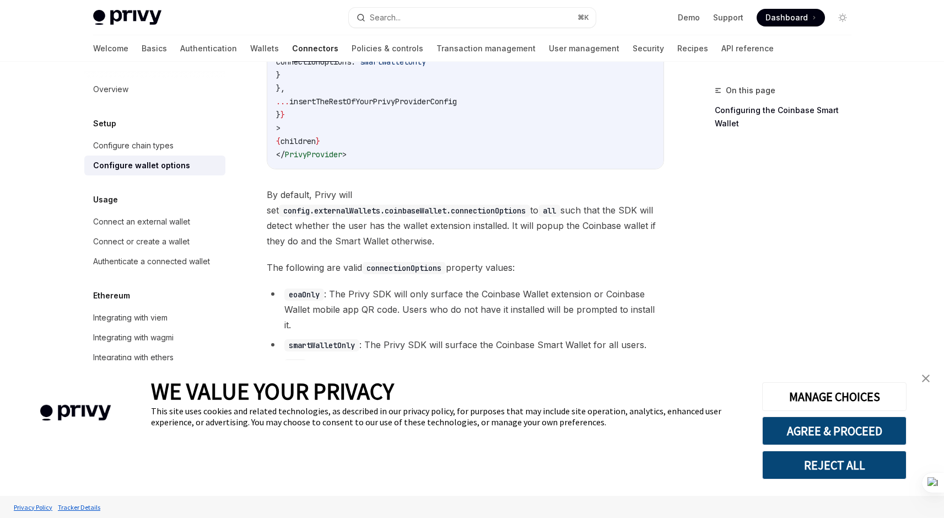
scroll to position [1586, 0]
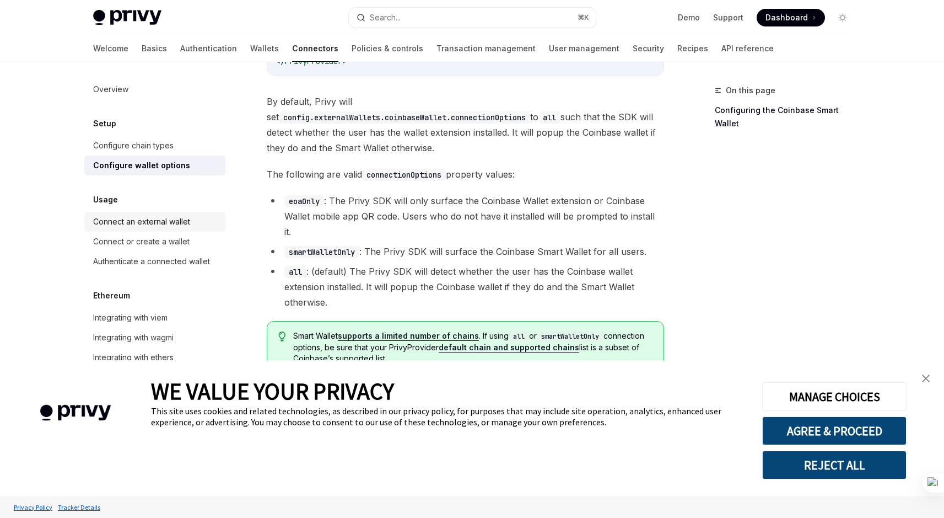
click at [177, 221] on div "Connect an external wallet" at bounding box center [141, 221] width 97 height 13
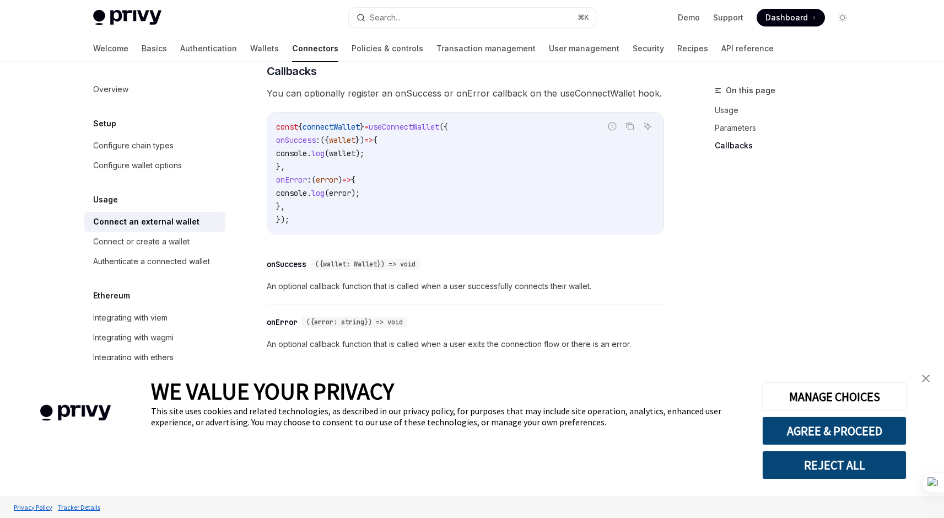
scroll to position [695, 0]
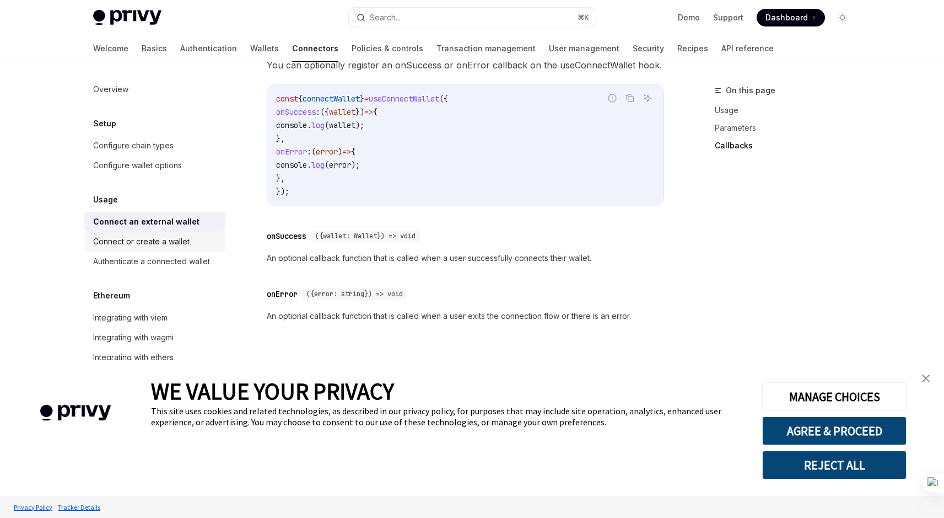
click at [188, 245] on div "Connect or create a wallet" at bounding box center [141, 241] width 96 height 13
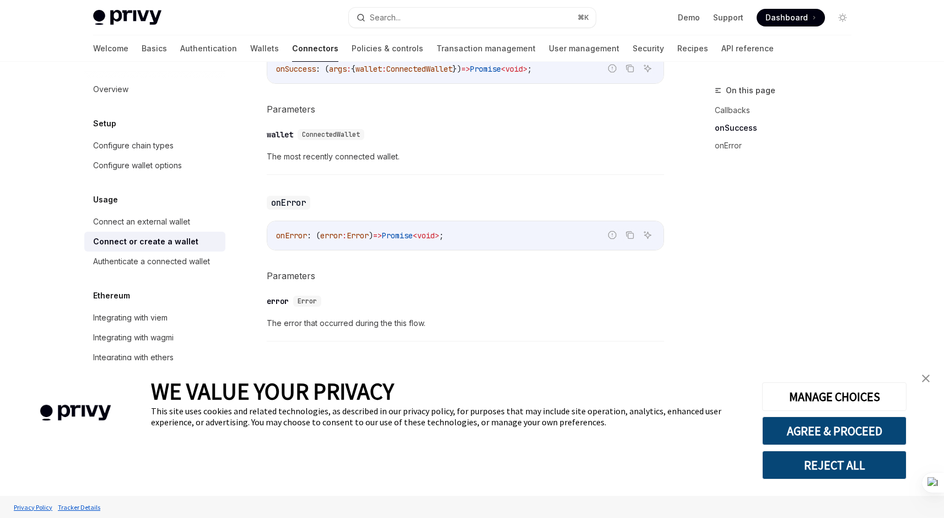
scroll to position [718, 0]
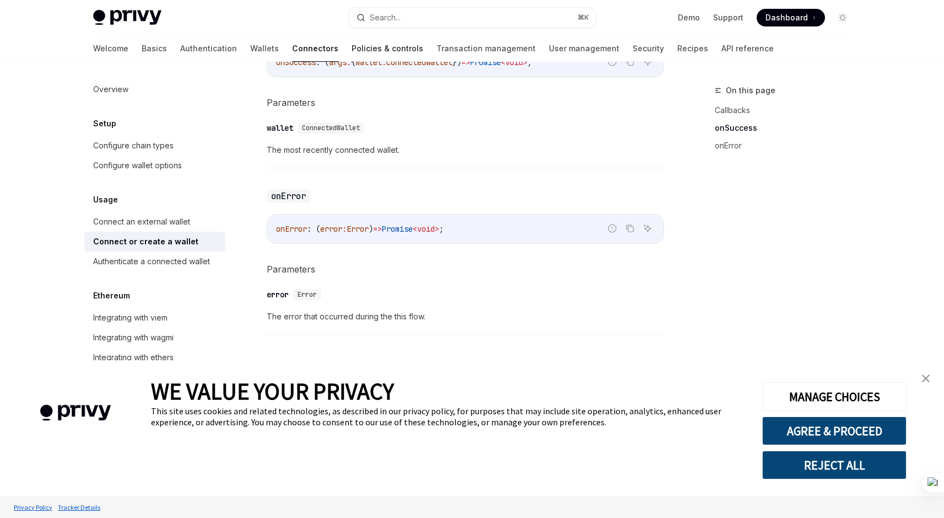
click at [352, 53] on link "Policies & controls" at bounding box center [388, 48] width 72 height 26
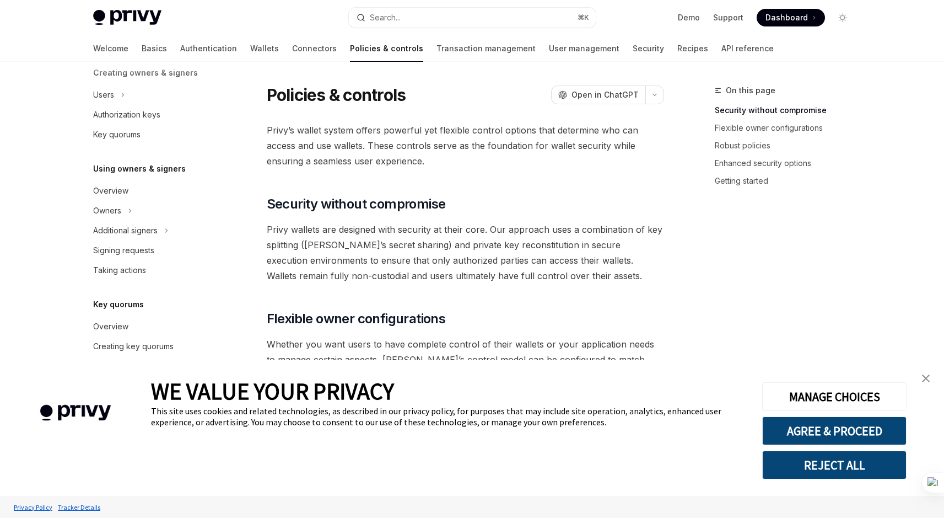
scroll to position [259, 0]
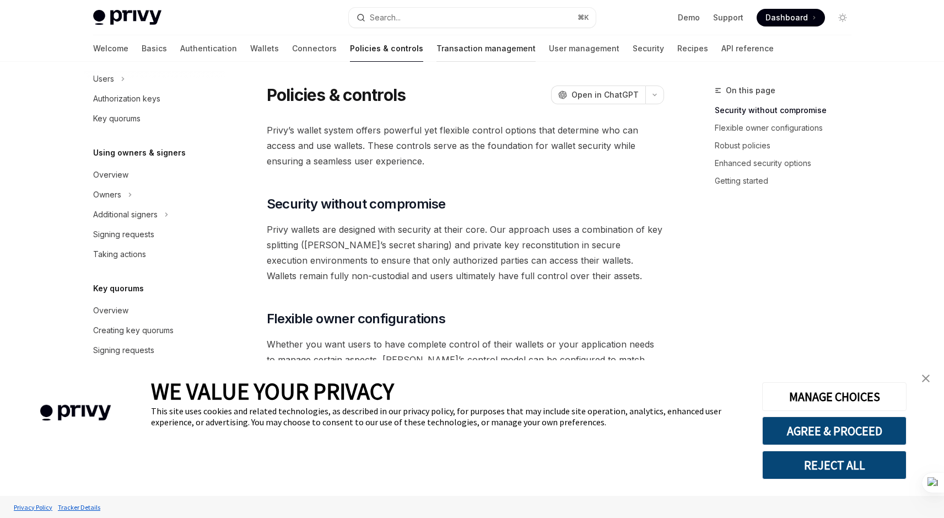
click at [437, 58] on link "Transaction management" at bounding box center [486, 48] width 99 height 26
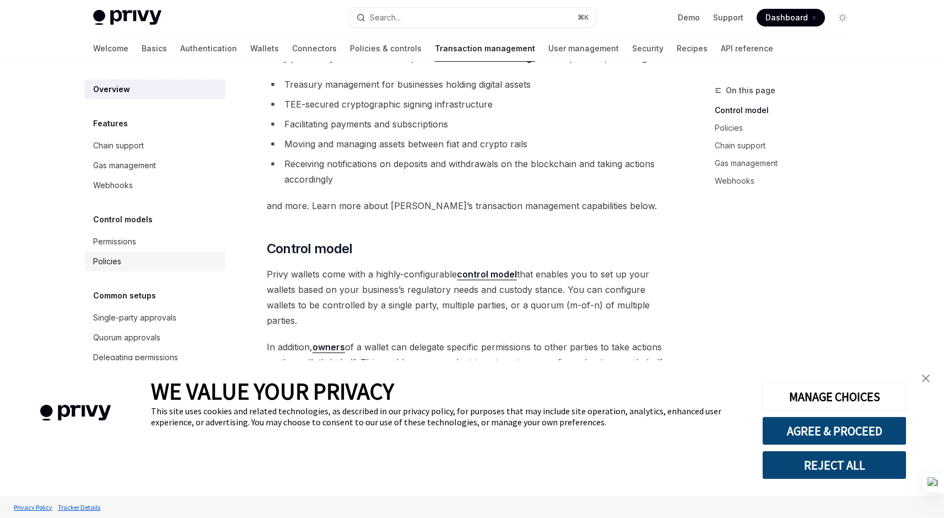
scroll to position [88, 0]
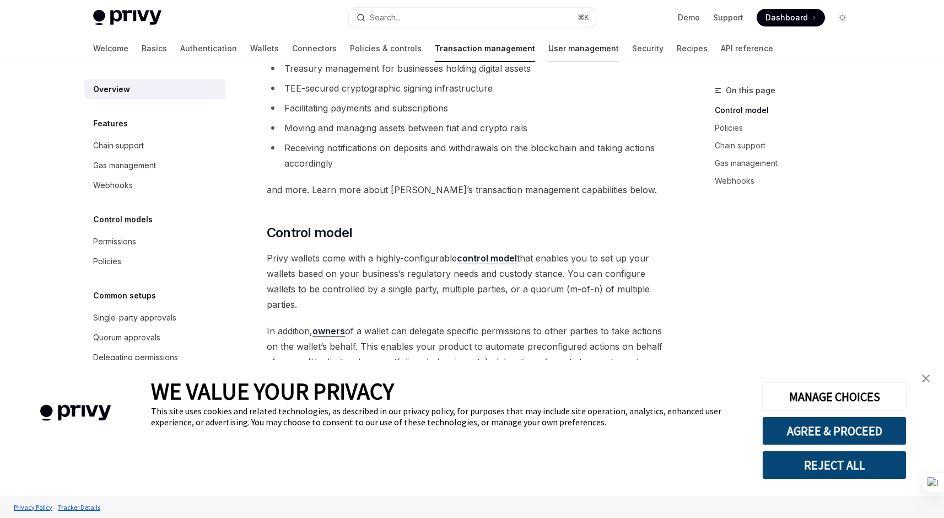
click at [549, 57] on link "User management" at bounding box center [584, 48] width 71 height 26
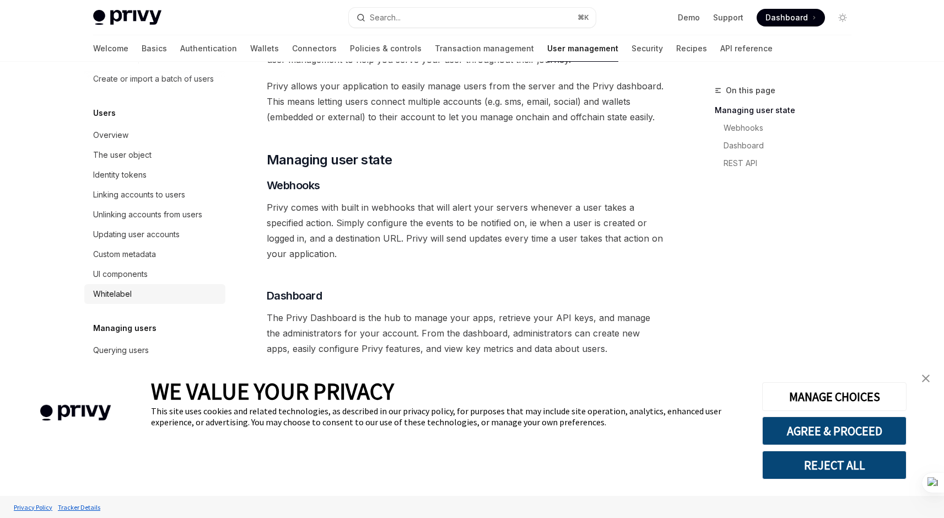
scroll to position [92, 0]
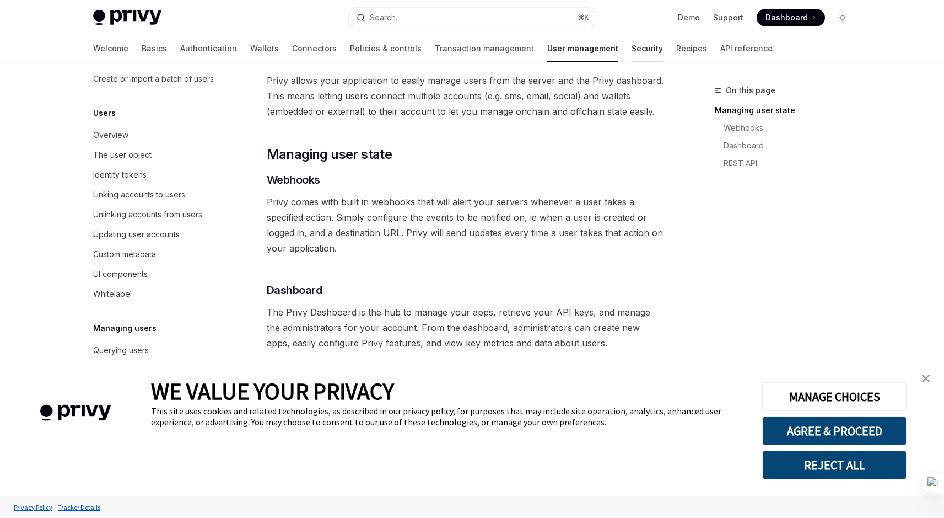
click at [632, 48] on link "Security" at bounding box center [647, 48] width 31 height 26
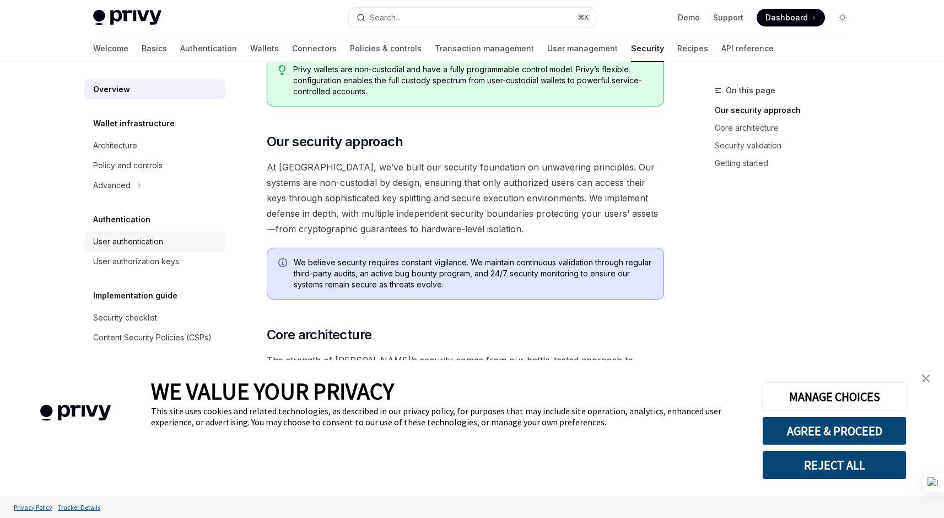
scroll to position [143, 0]
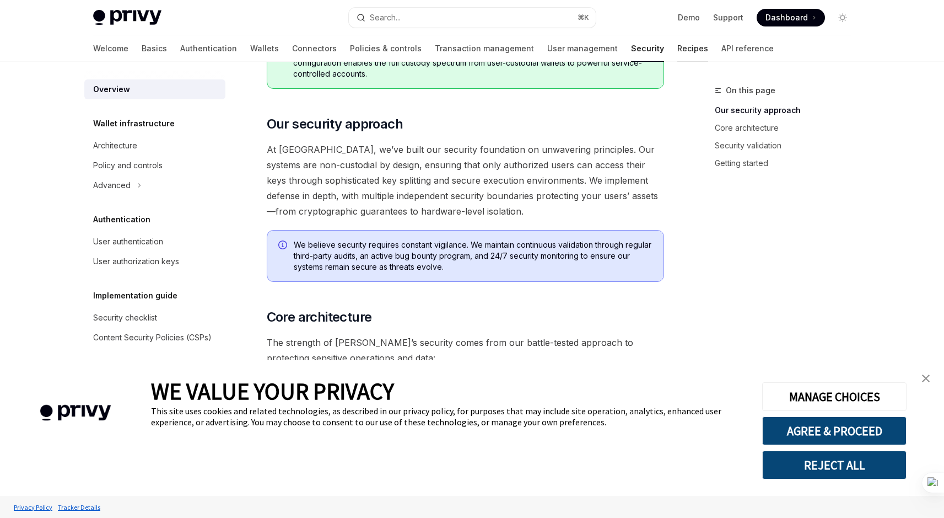
click at [678, 57] on link "Recipes" at bounding box center [693, 48] width 31 height 26
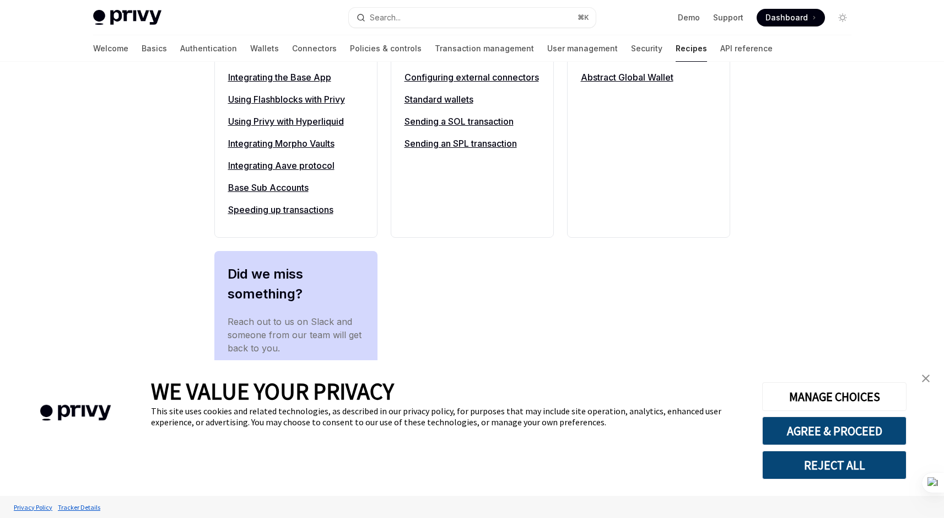
scroll to position [1288, 0]
click at [721, 42] on link "API reference" at bounding box center [747, 48] width 52 height 26
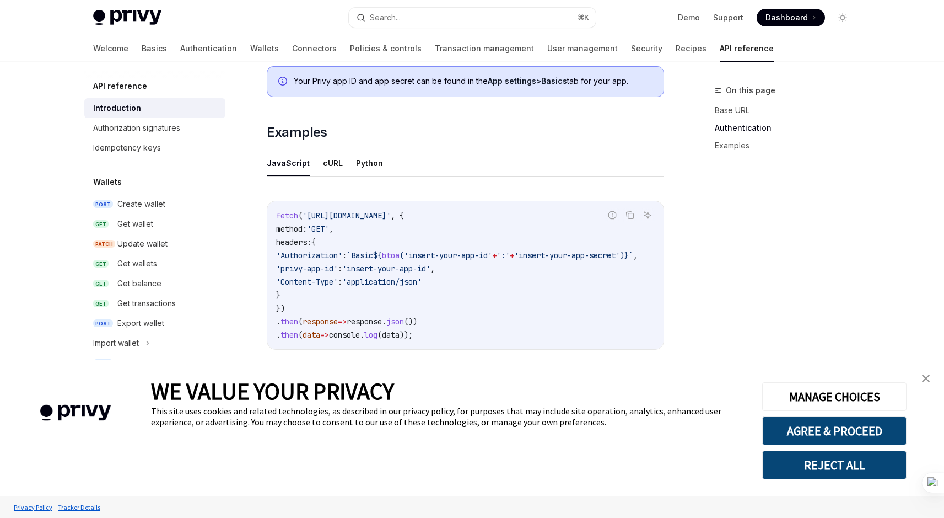
scroll to position [668, 0]
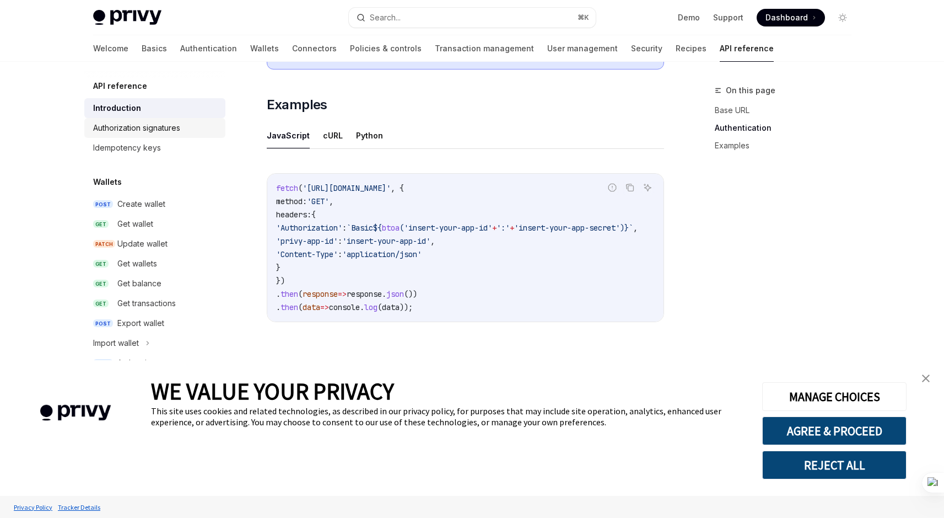
click at [168, 137] on link "Authorization signatures" at bounding box center [154, 128] width 141 height 20
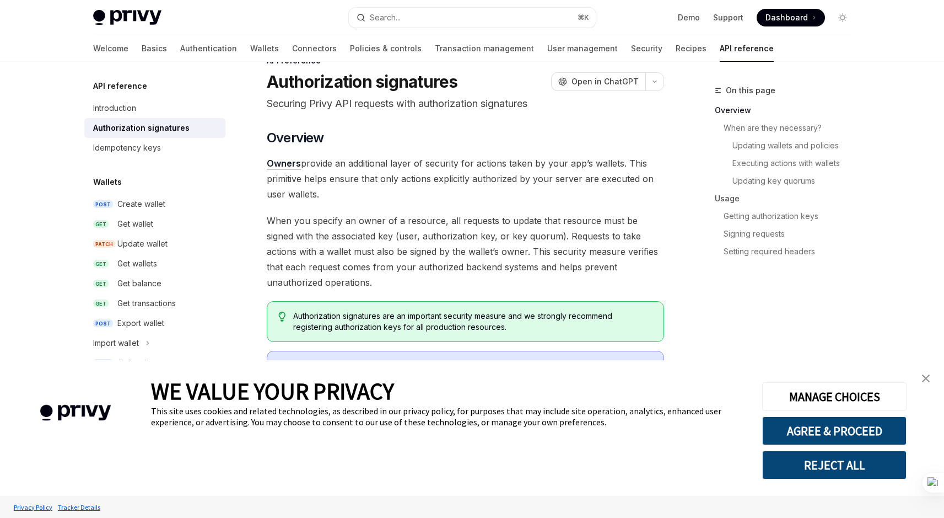
scroll to position [31, 0]
drag, startPoint x: 343, startPoint y: 139, endPoint x: 412, endPoint y: 191, distance: 86.6
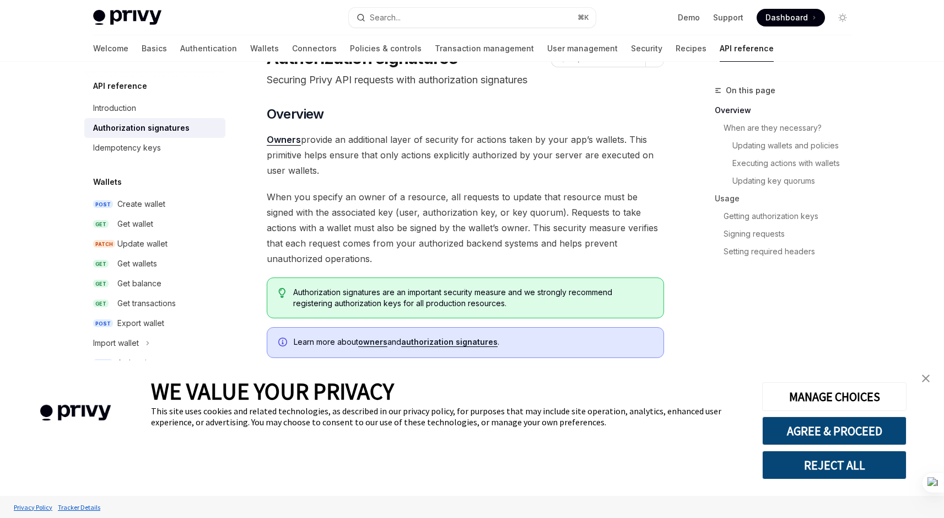
scroll to position [60, 0]
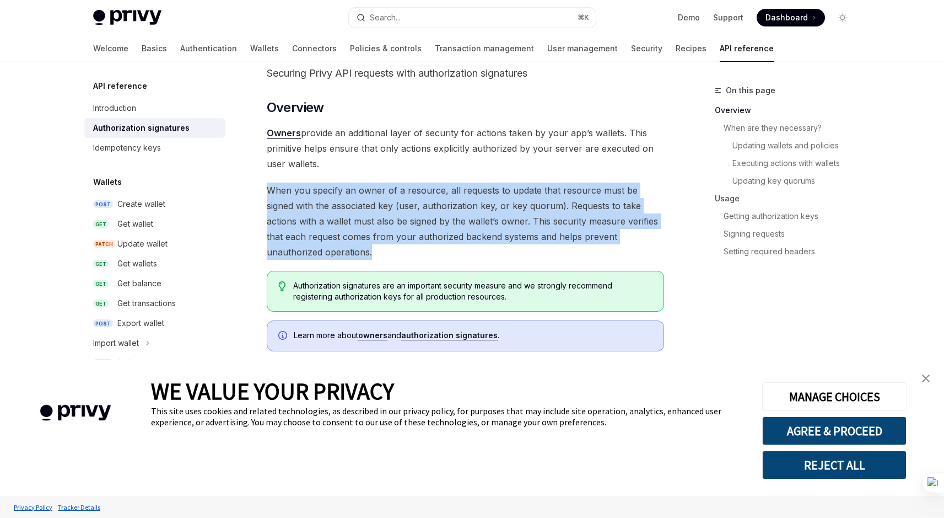
drag, startPoint x: 266, startPoint y: 187, endPoint x: 335, endPoint y: 247, distance: 91.5
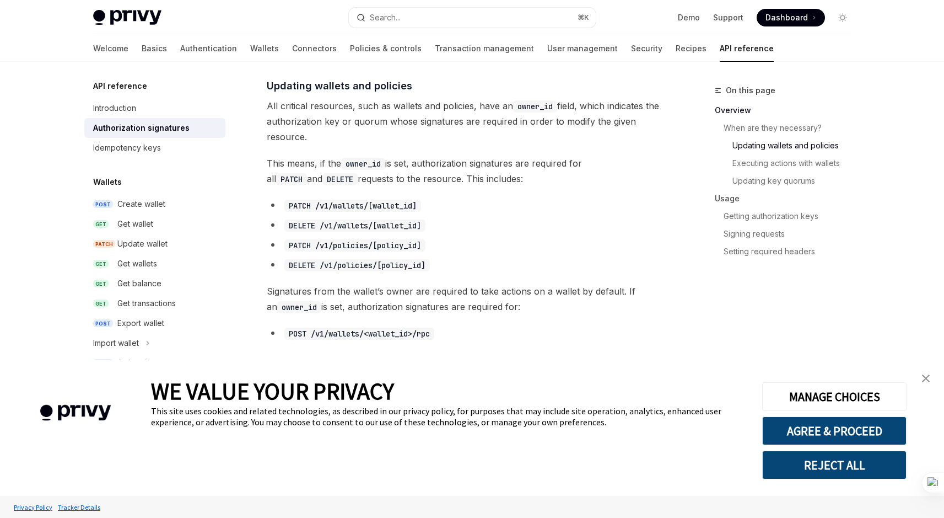
scroll to position [418, 0]
drag, startPoint x: 268, startPoint y: 104, endPoint x: 437, endPoint y: 147, distance: 174.6
click at [388, 133] on span "All critical resources, such as wallets and policies, have an owner_id field, w…" at bounding box center [466, 120] width 398 height 46
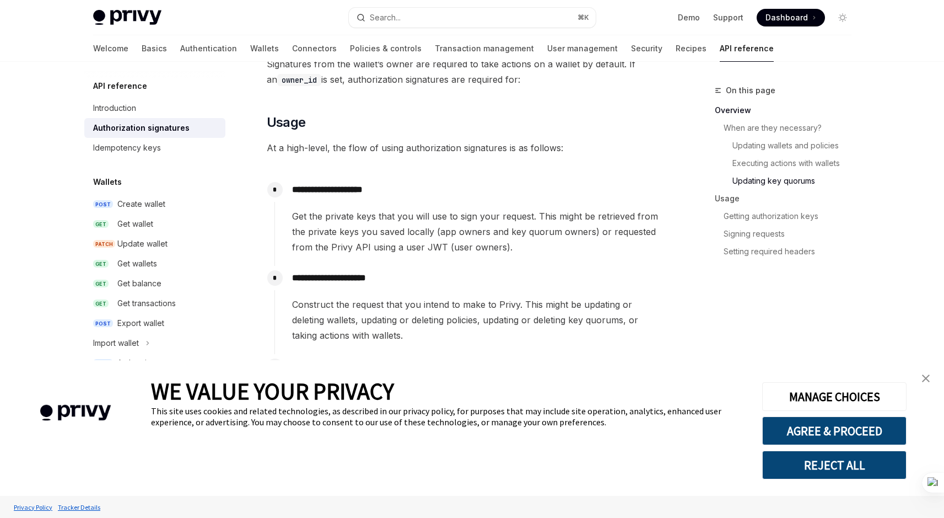
scroll to position [939, 0]
drag, startPoint x: 271, startPoint y: 120, endPoint x: 556, endPoint y: 150, distance: 286.6
click at [558, 152] on div "​ Overview Owners provide an additional layer of security for actions taken by …" at bounding box center [466, 212] width 398 height 1986
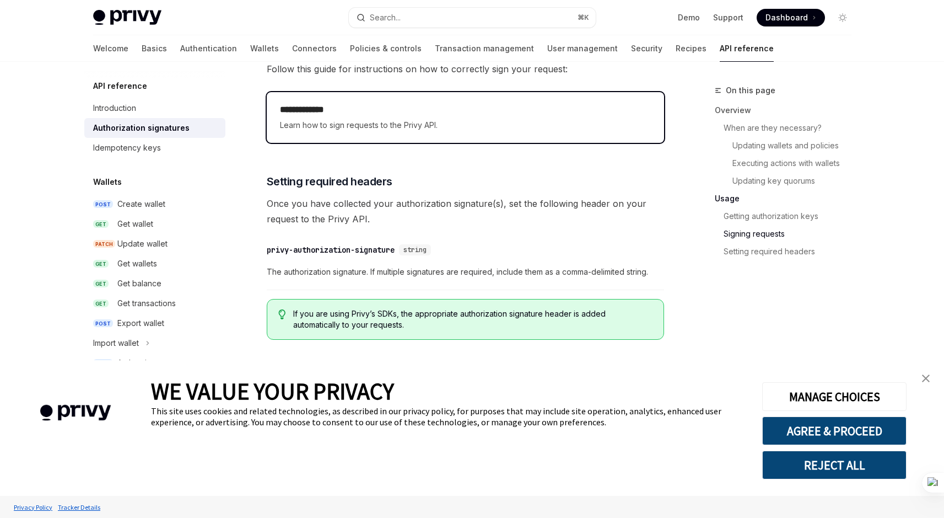
scroll to position [1803, 0]
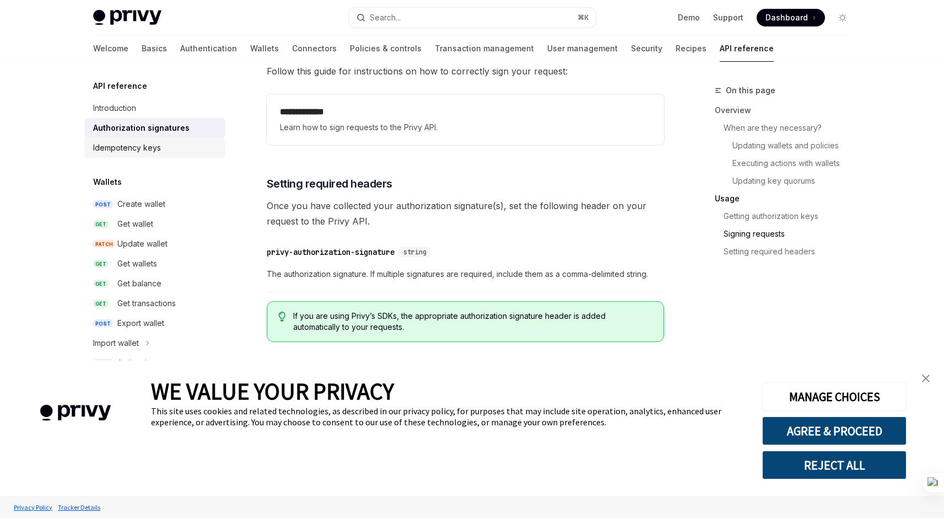
click at [140, 154] on div "Idempotency keys" at bounding box center [127, 147] width 68 height 13
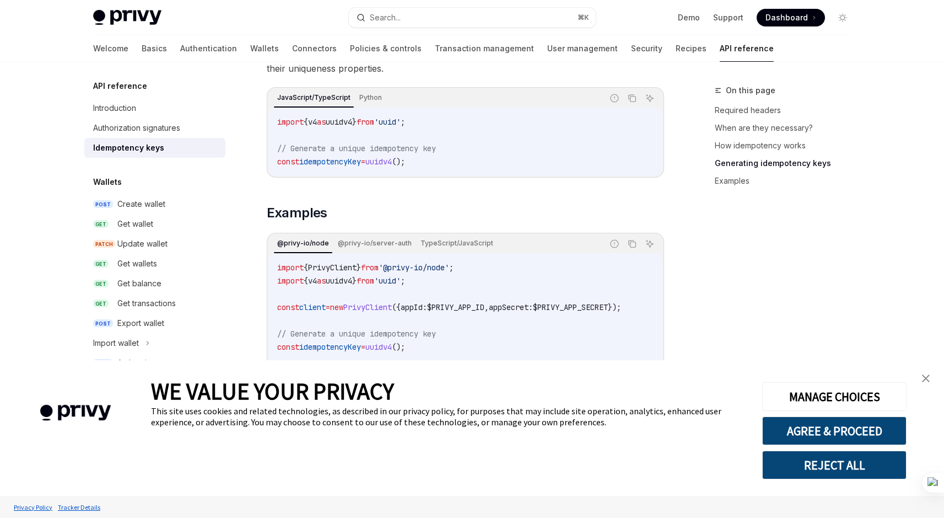
scroll to position [1210, 0]
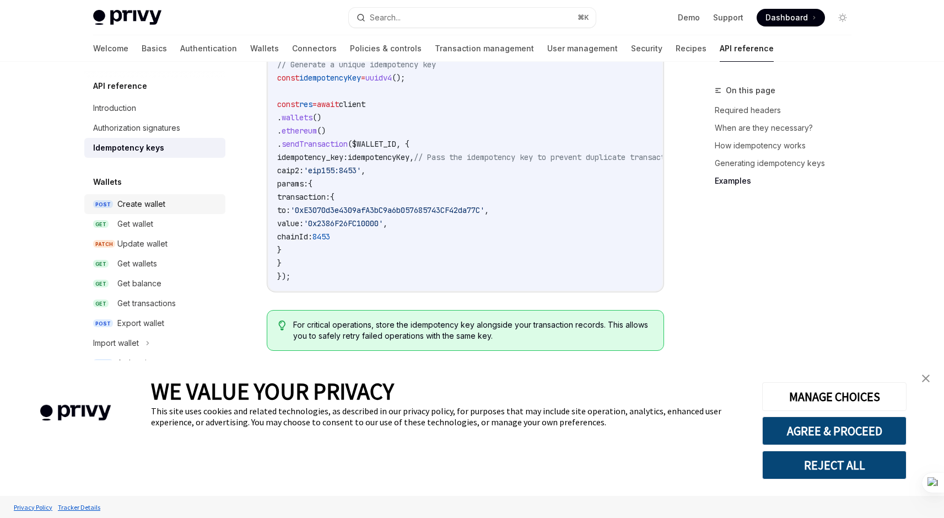
click at [147, 203] on div "Create wallet" at bounding box center [141, 203] width 48 height 13
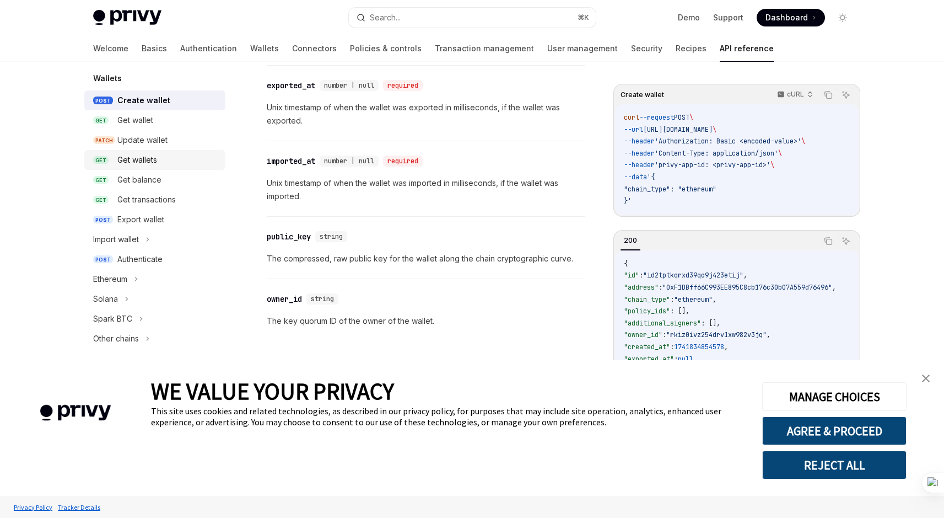
scroll to position [133, 0]
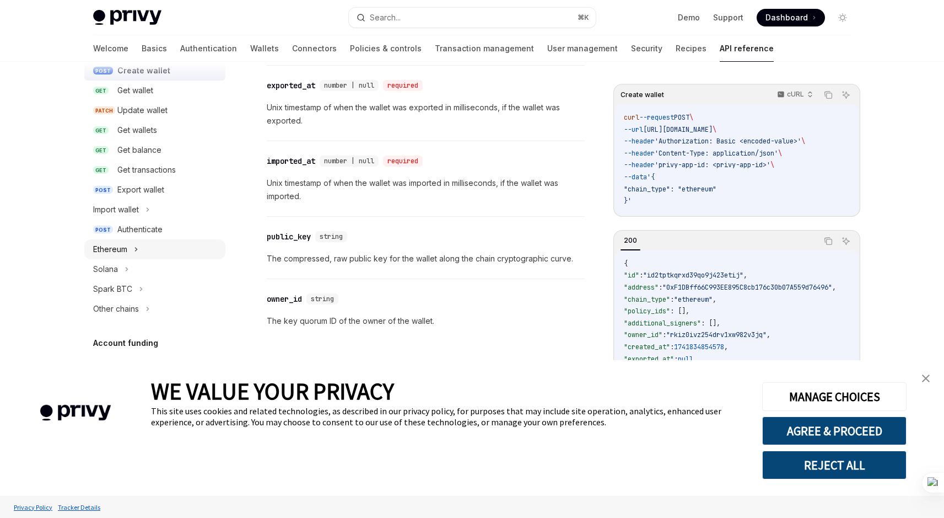
click at [132, 246] on div "Ethereum" at bounding box center [154, 249] width 141 height 20
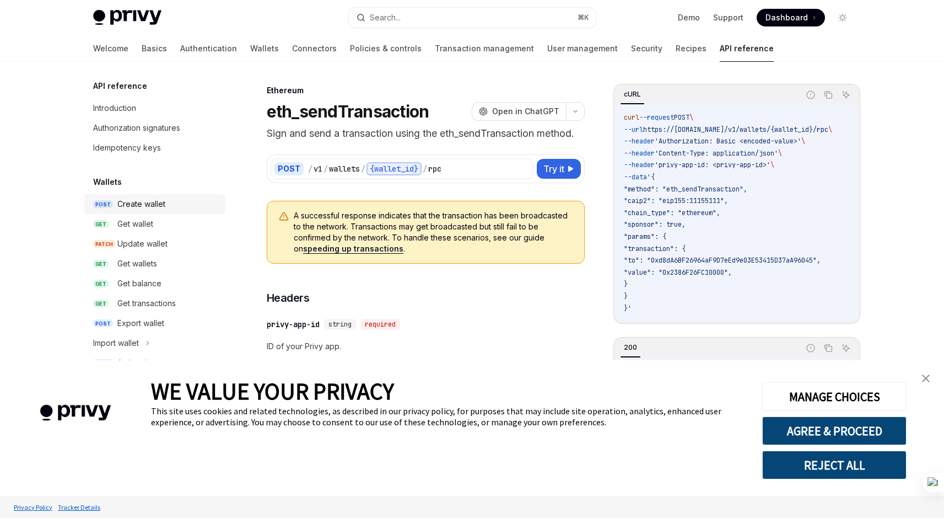
click at [143, 200] on div "Create wallet" at bounding box center [141, 203] width 48 height 13
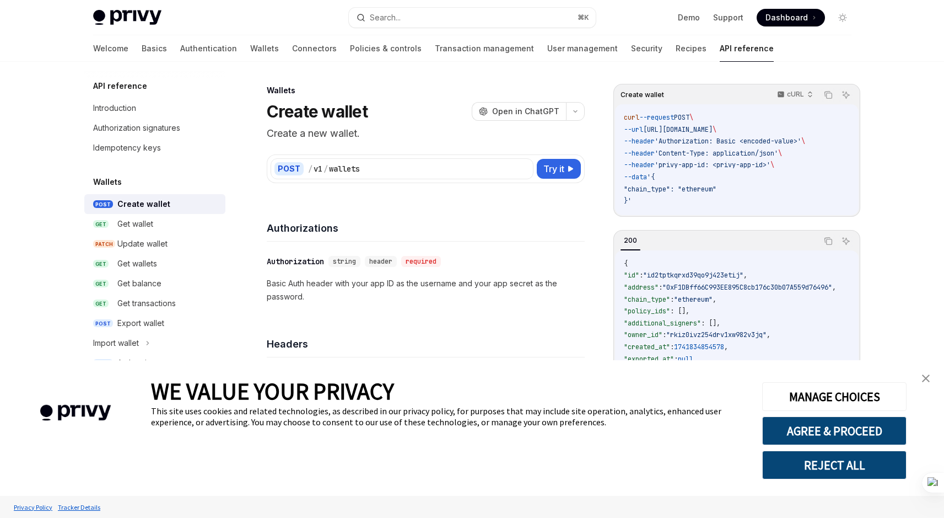
type textarea "*"
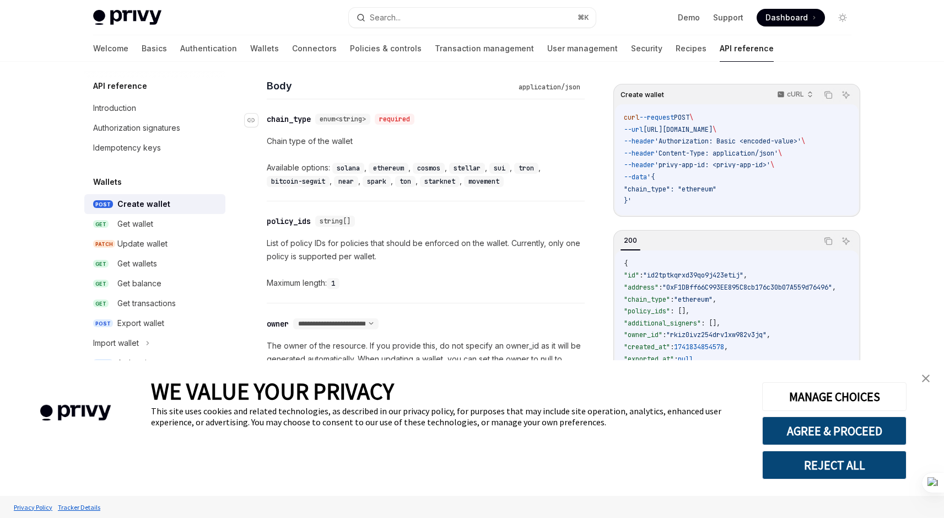
scroll to position [437, 0]
click at [927, 378] on img "close banner" at bounding box center [926, 378] width 8 height 8
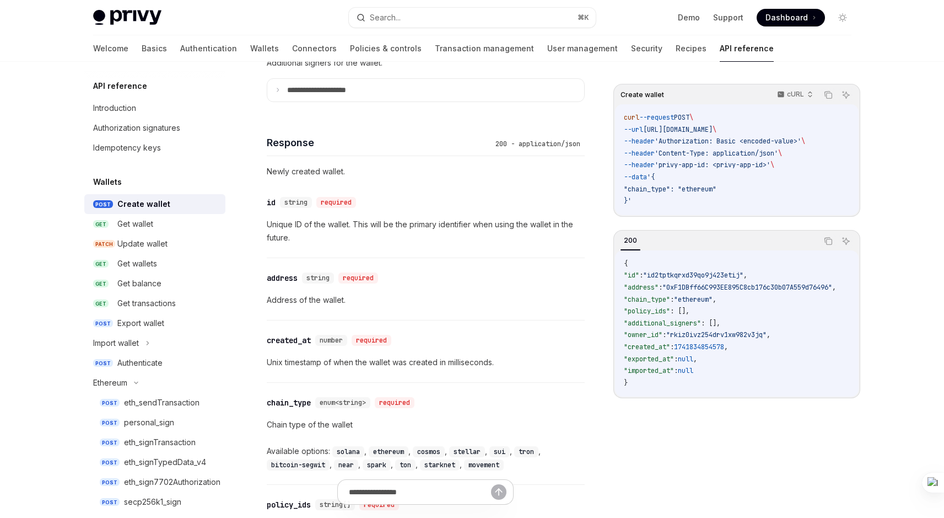
scroll to position [1070, 0]
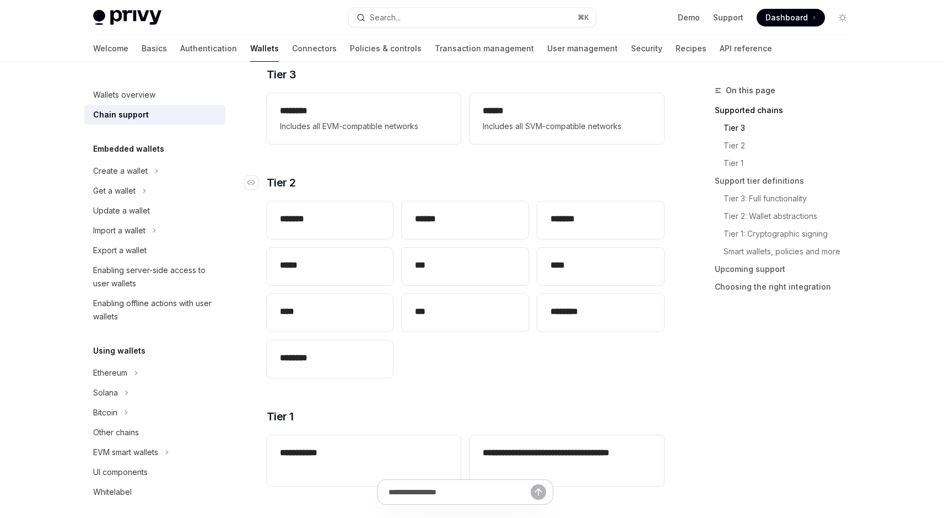
type textarea "*"
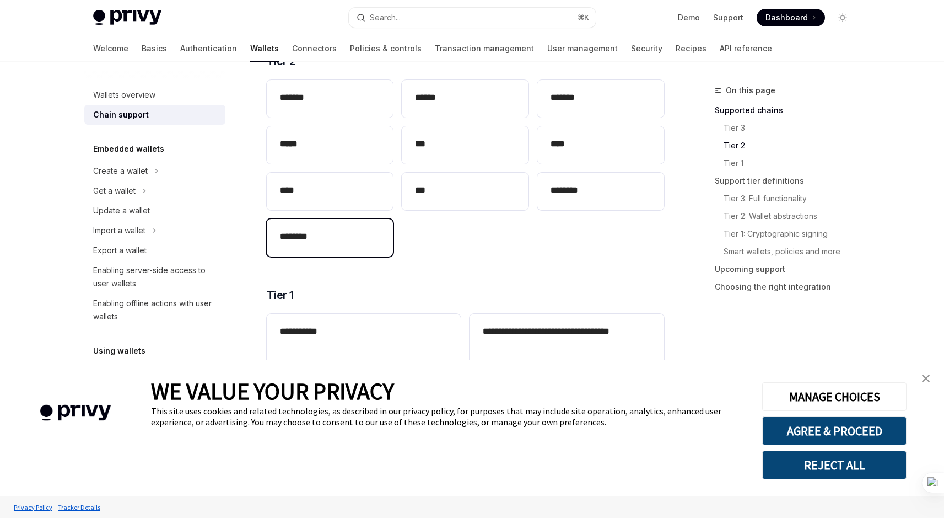
scroll to position [330, 0]
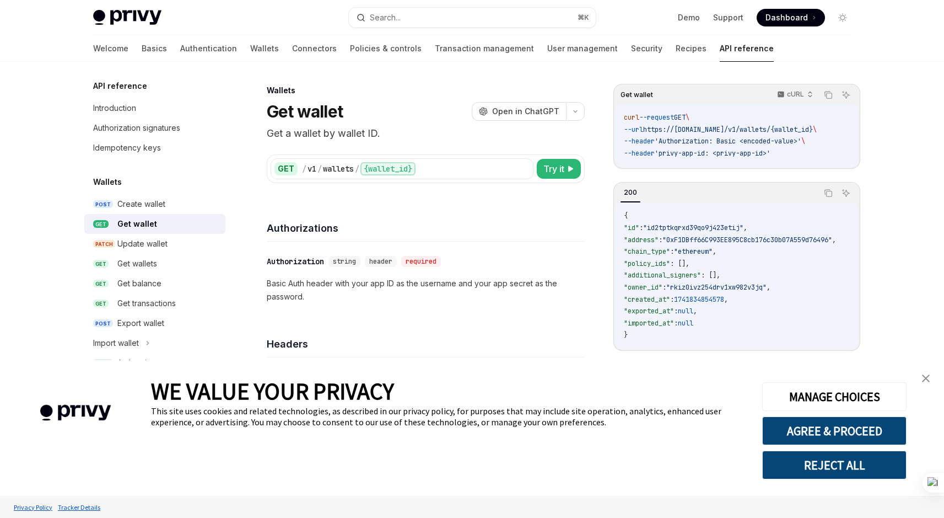
type textarea "*"
